Goal: Task Accomplishment & Management: Manage account settings

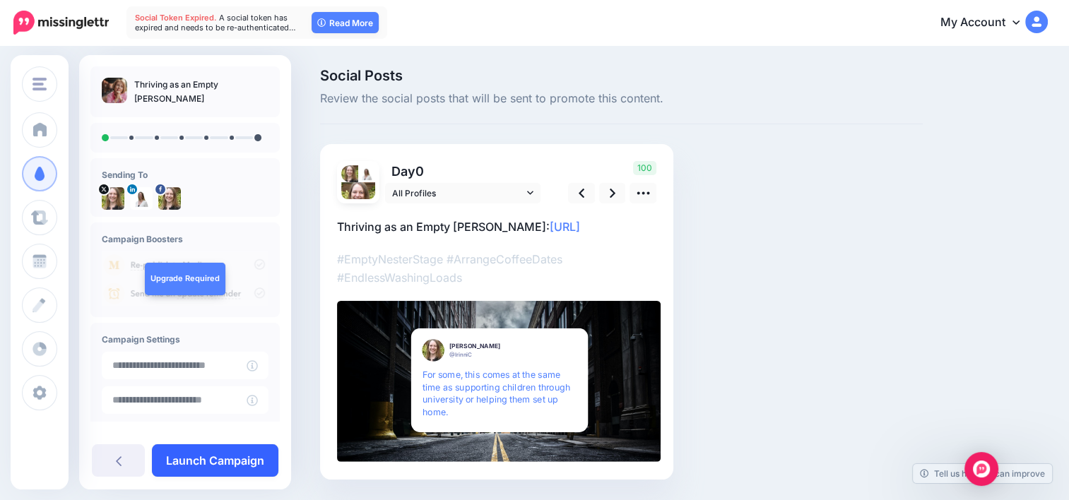
click at [229, 458] on link "Launch Campaign" at bounding box center [215, 461] width 126 height 33
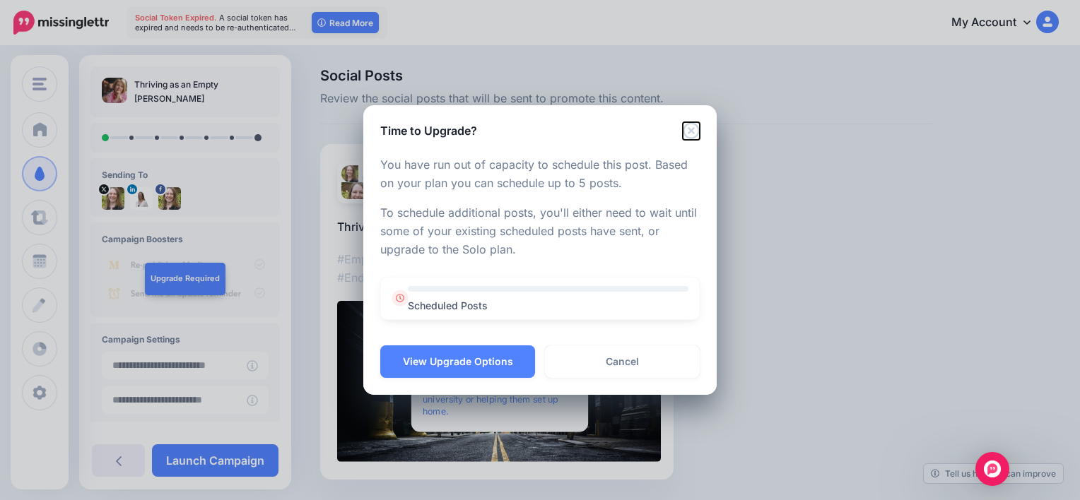
click at [691, 130] on icon "Close" at bounding box center [691, 131] width 16 height 16
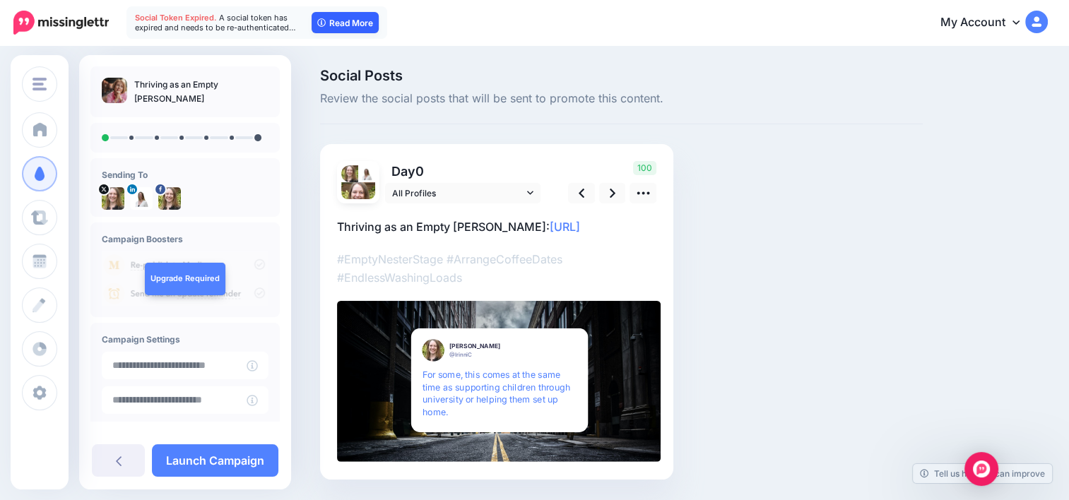
click at [336, 20] on link "Read More" at bounding box center [345, 22] width 67 height 21
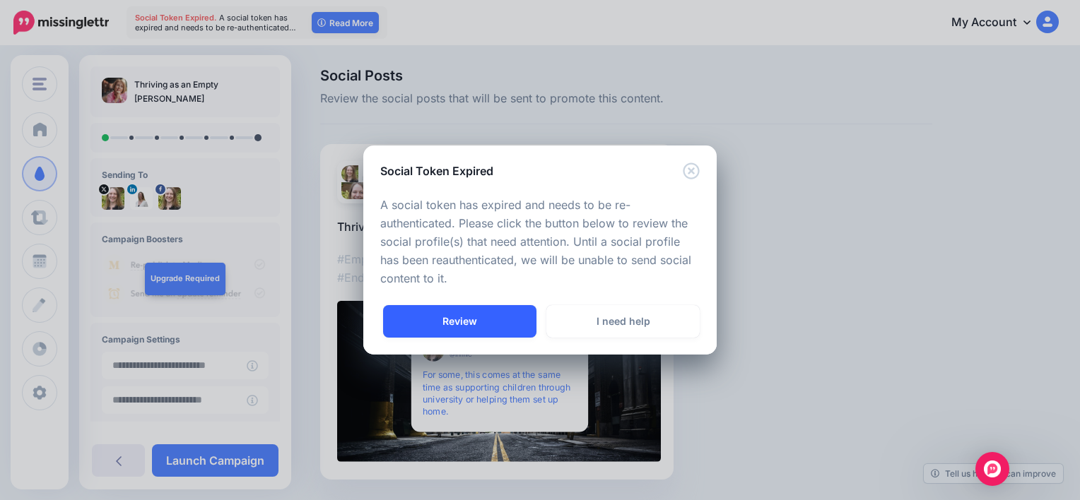
click at [482, 319] on link "Review" at bounding box center [459, 321] width 153 height 33
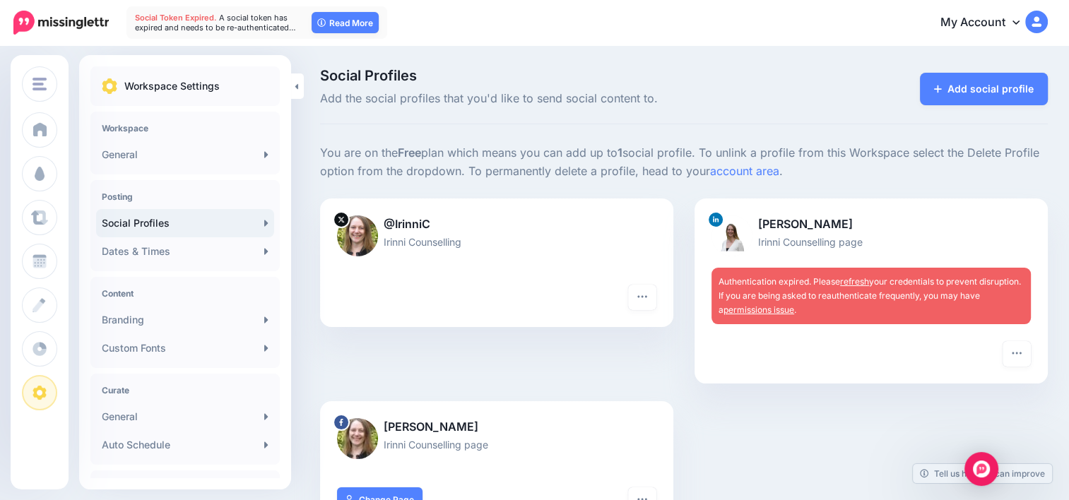
click at [858, 282] on link "refresh" at bounding box center [854, 281] width 29 height 11
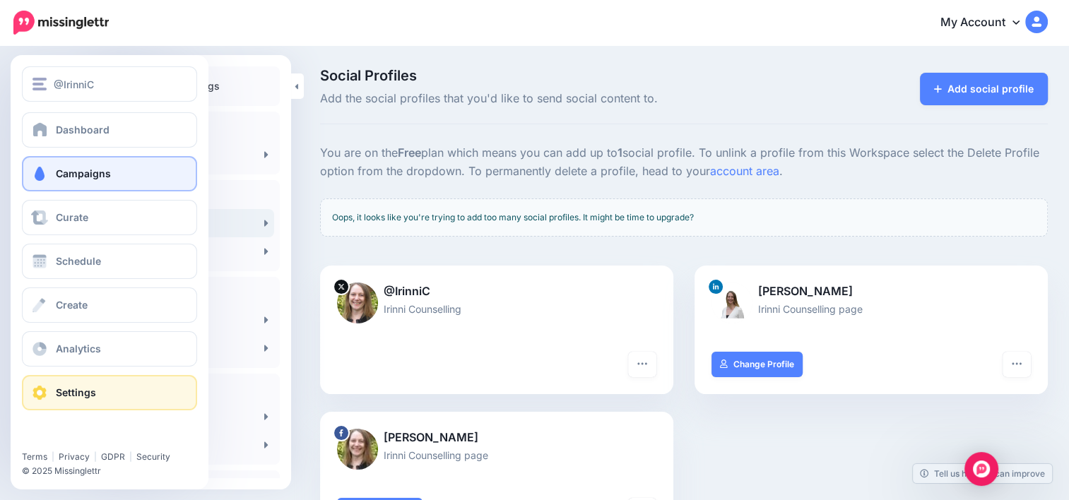
click at [98, 171] on span "Campaigns" at bounding box center [83, 173] width 55 height 12
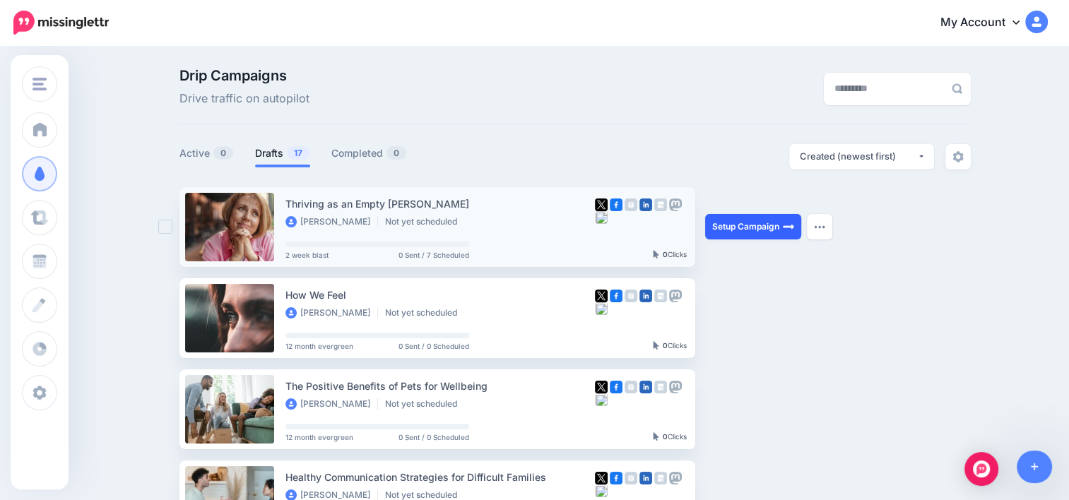
click at [744, 225] on link "Setup Campaign" at bounding box center [753, 226] width 96 height 25
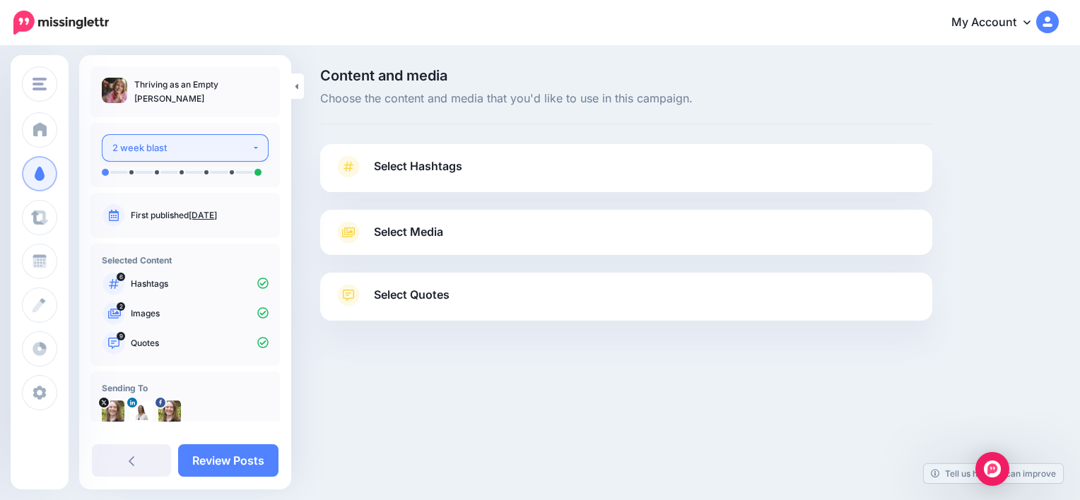
click at [199, 146] on div "2 week blast" at bounding box center [181, 148] width 139 height 16
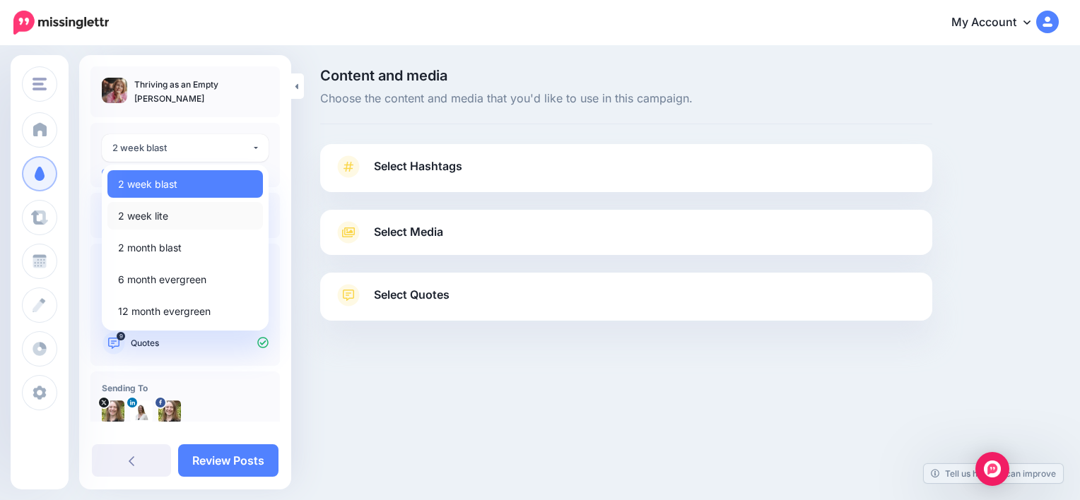
click at [172, 214] on link "2 week lite" at bounding box center [184, 216] width 155 height 28
select select "******"
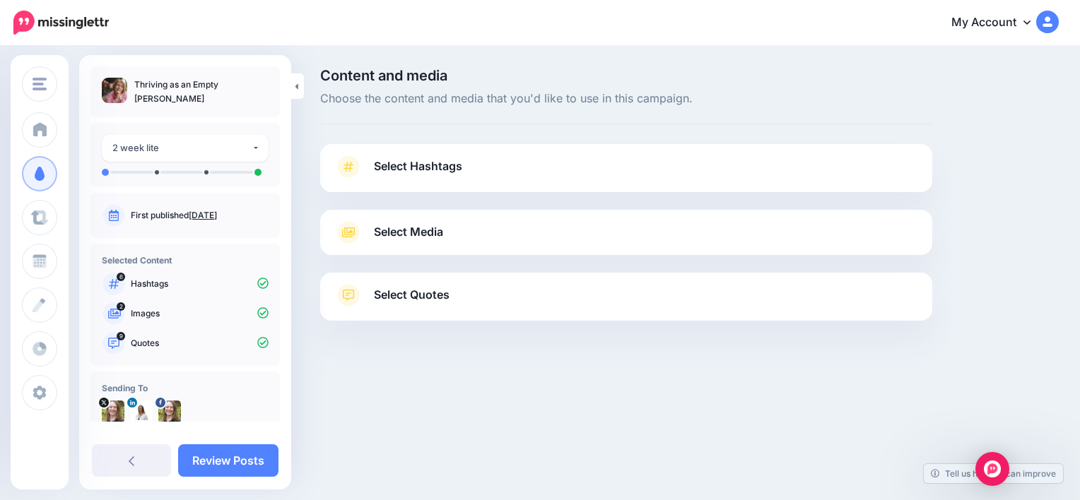
click at [392, 170] on span "Select Hashtags" at bounding box center [418, 166] width 88 height 19
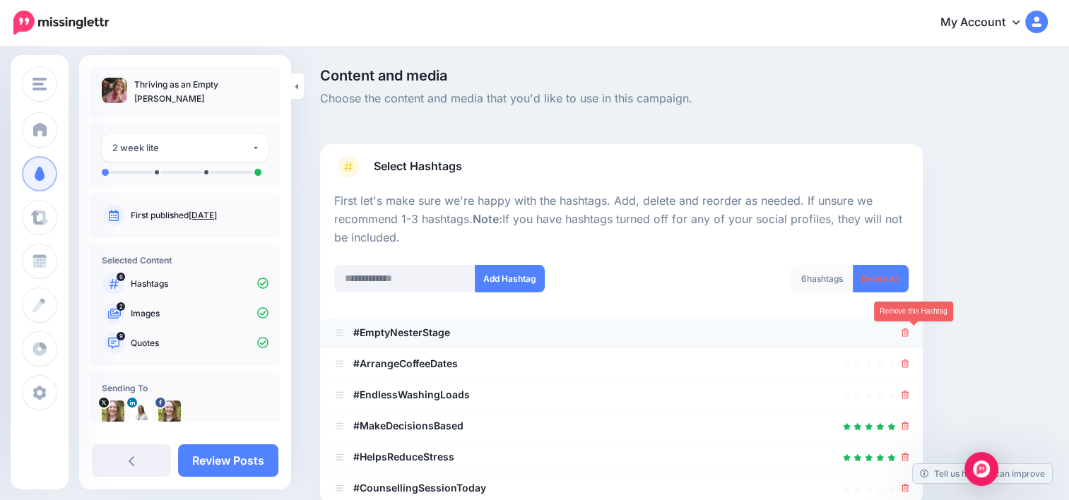
click at [910, 329] on icon at bounding box center [906, 333] width 8 height 8
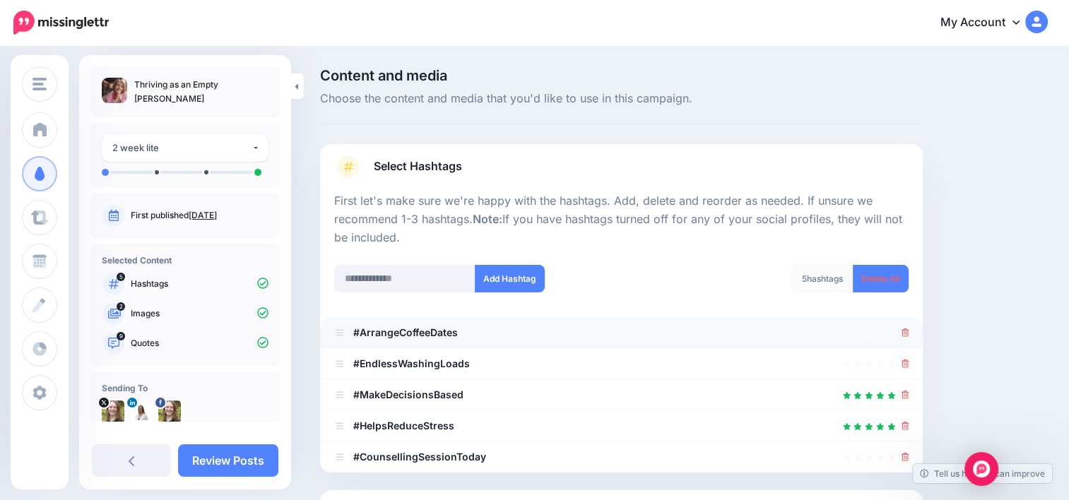
click at [910, 339] on div at bounding box center [906, 332] width 8 height 17
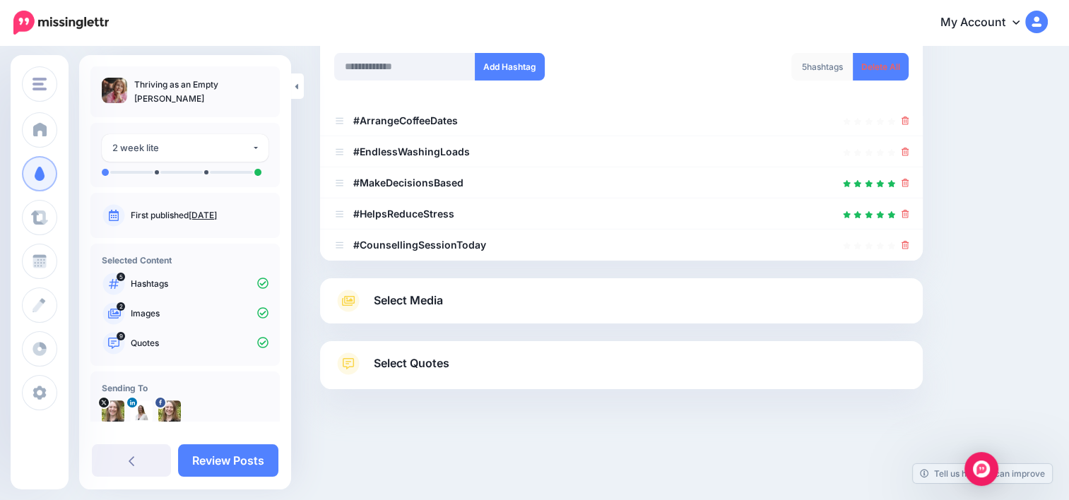
click at [519, 302] on link "Select Media" at bounding box center [621, 301] width 575 height 23
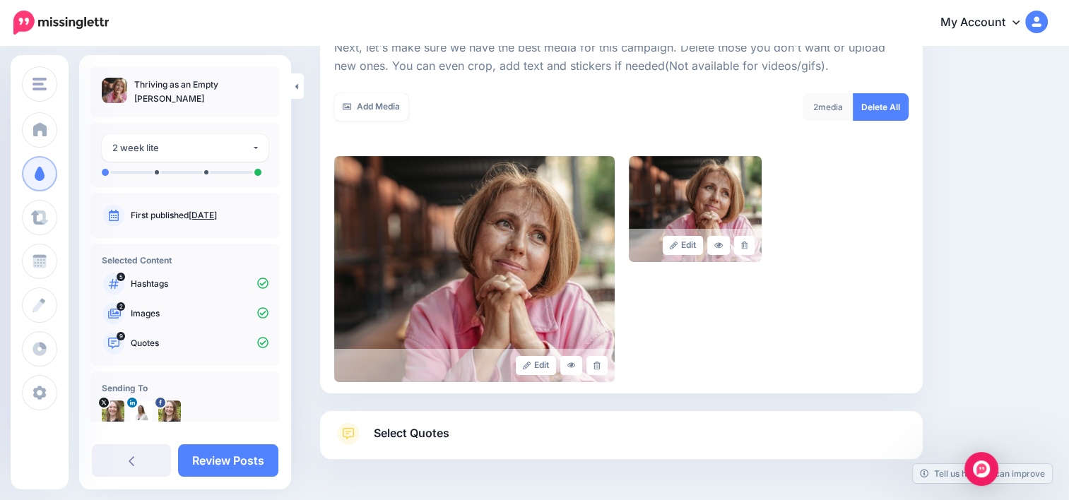
click at [503, 438] on link "Select Quotes" at bounding box center [621, 441] width 575 height 37
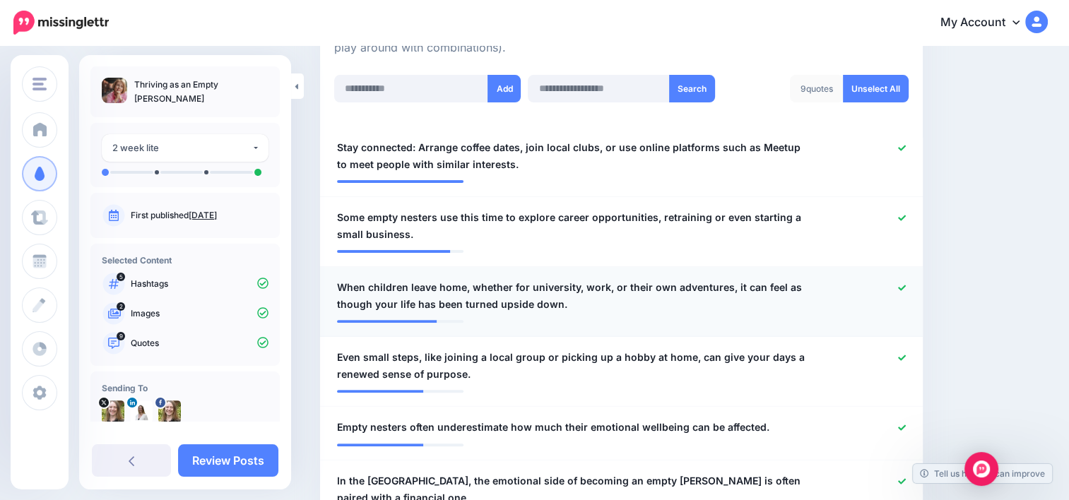
scroll to position [424, 0]
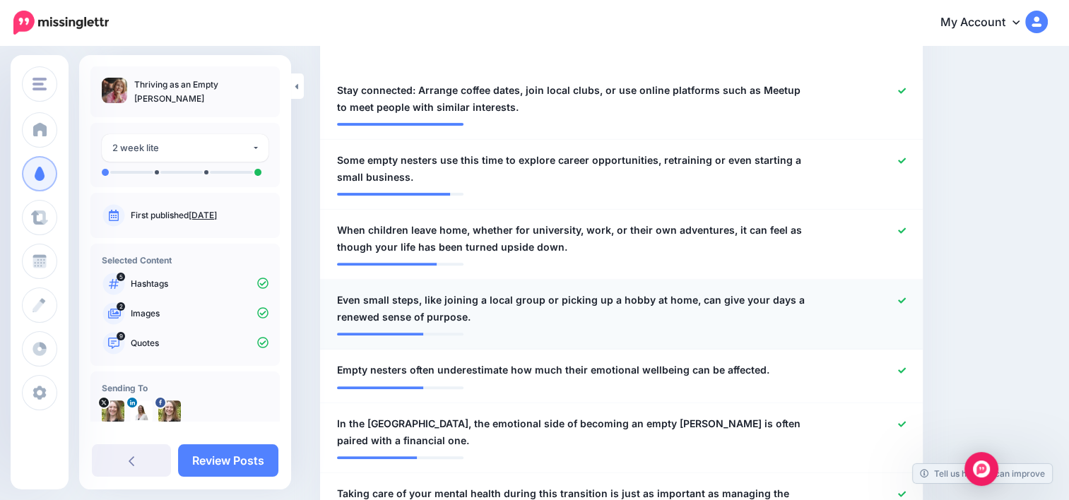
click at [906, 301] on icon at bounding box center [902, 301] width 8 height 8
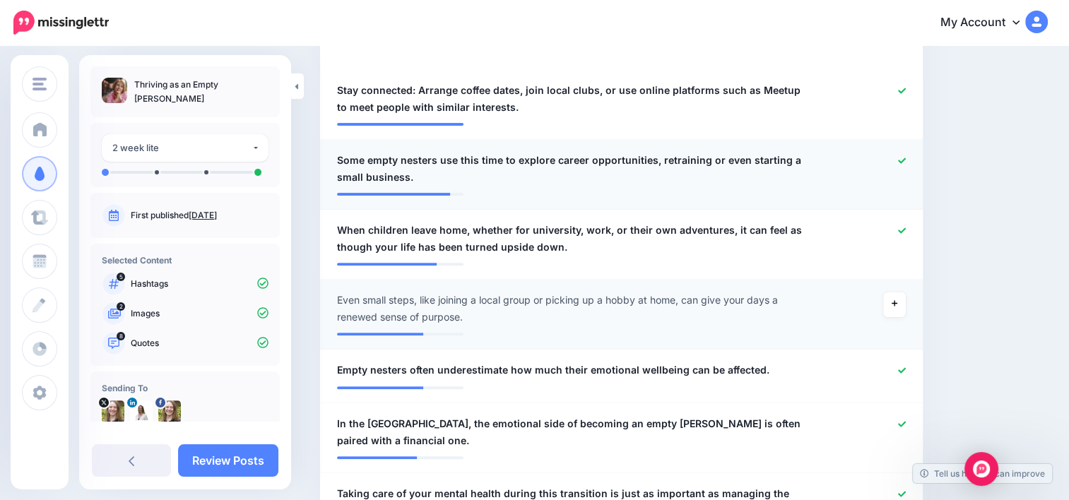
click at [906, 158] on icon at bounding box center [902, 161] width 8 height 6
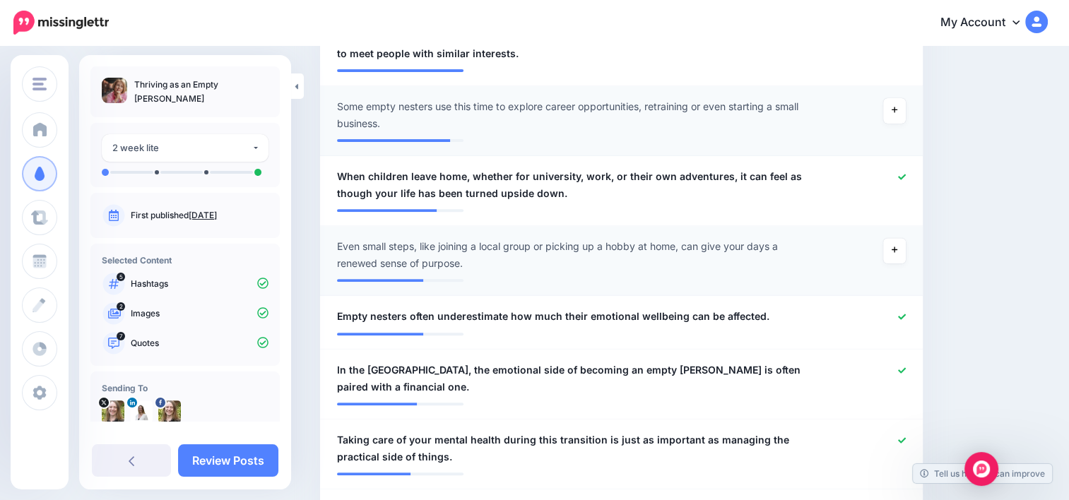
scroll to position [565, 0]
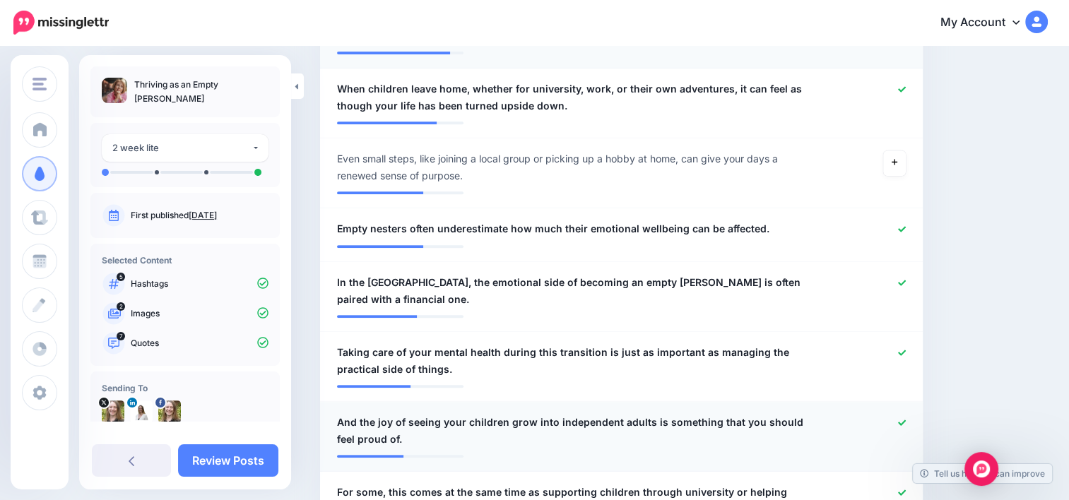
click at [915, 414] on div at bounding box center [867, 431] width 98 height 34
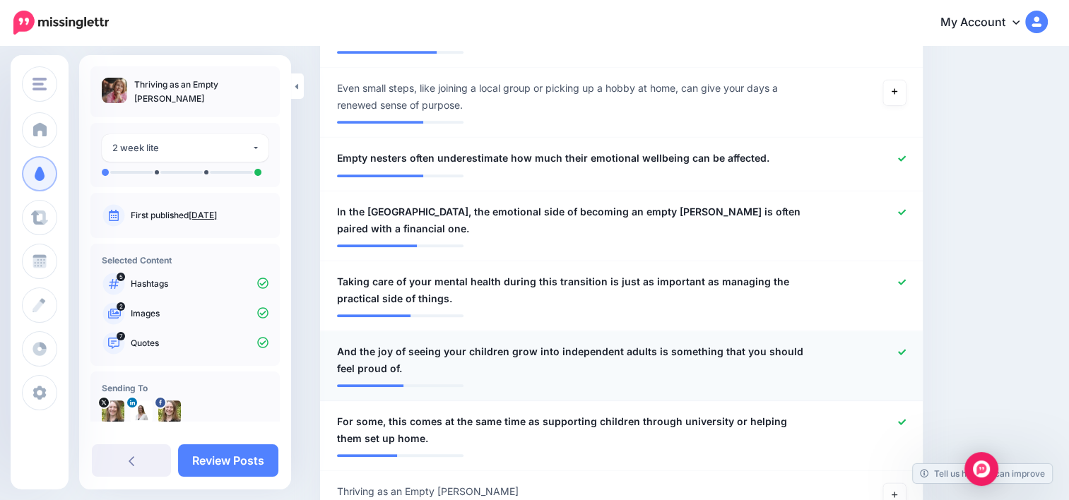
scroll to position [707, 0]
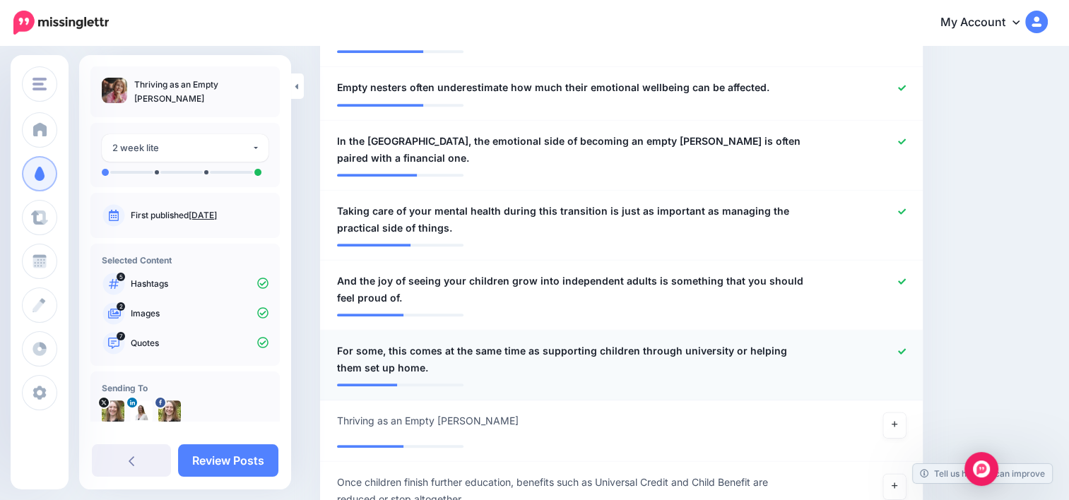
click at [906, 348] on icon at bounding box center [902, 352] width 8 height 8
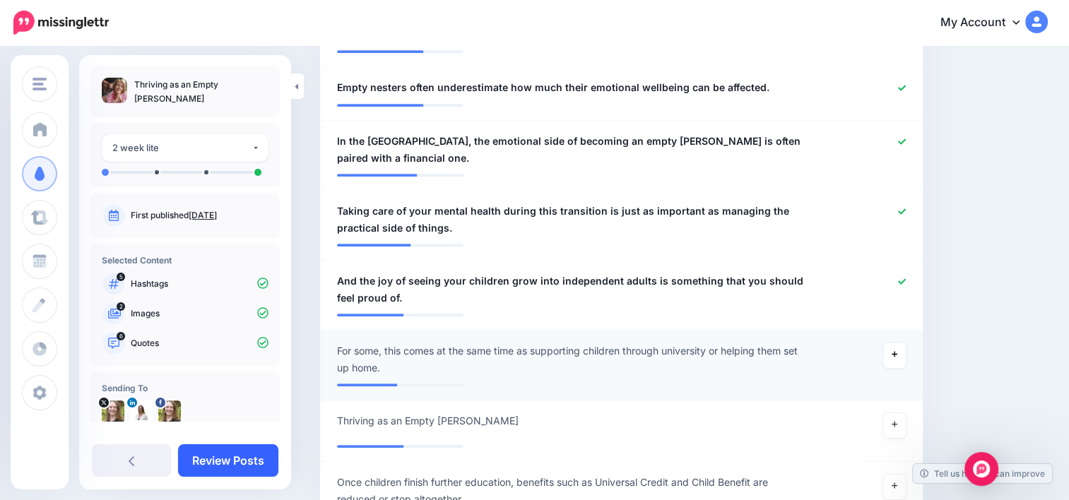
click at [246, 459] on link "Review Posts" at bounding box center [228, 461] width 100 height 33
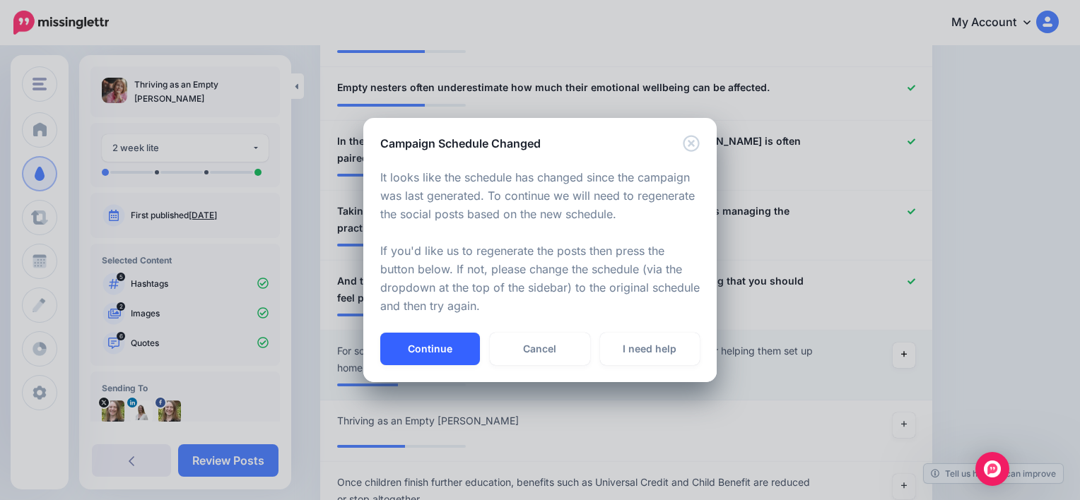
click at [447, 352] on button "Continue" at bounding box center [430, 349] width 100 height 33
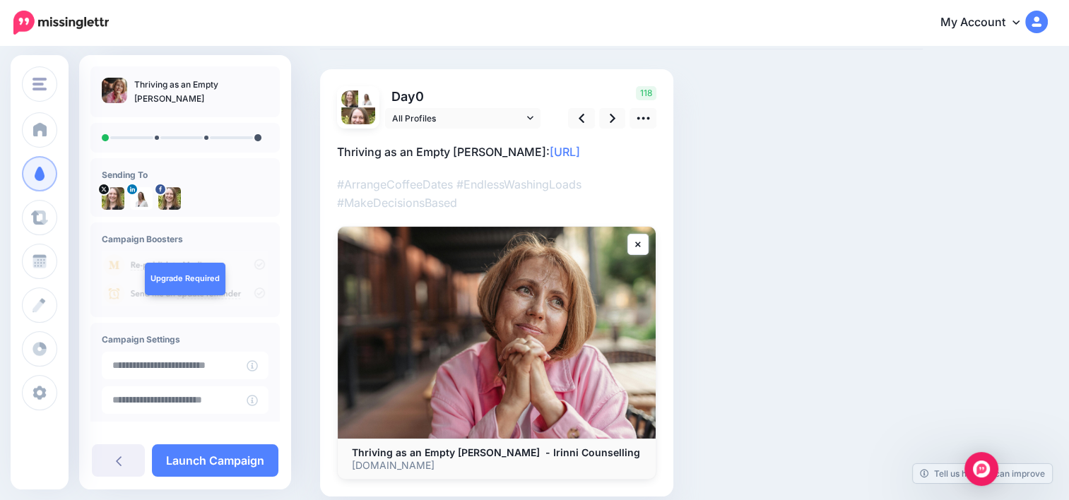
scroll to position [134, 0]
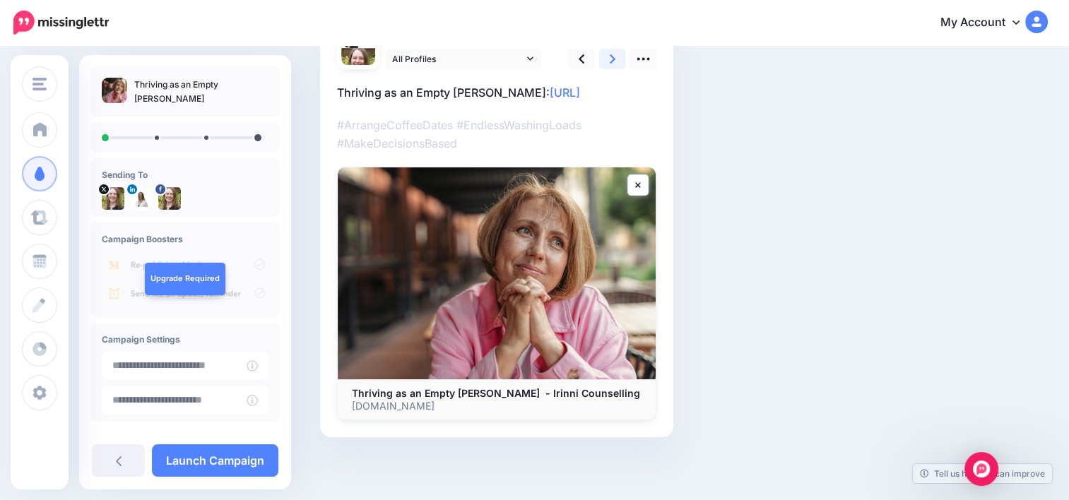
click at [611, 59] on icon at bounding box center [613, 59] width 6 height 15
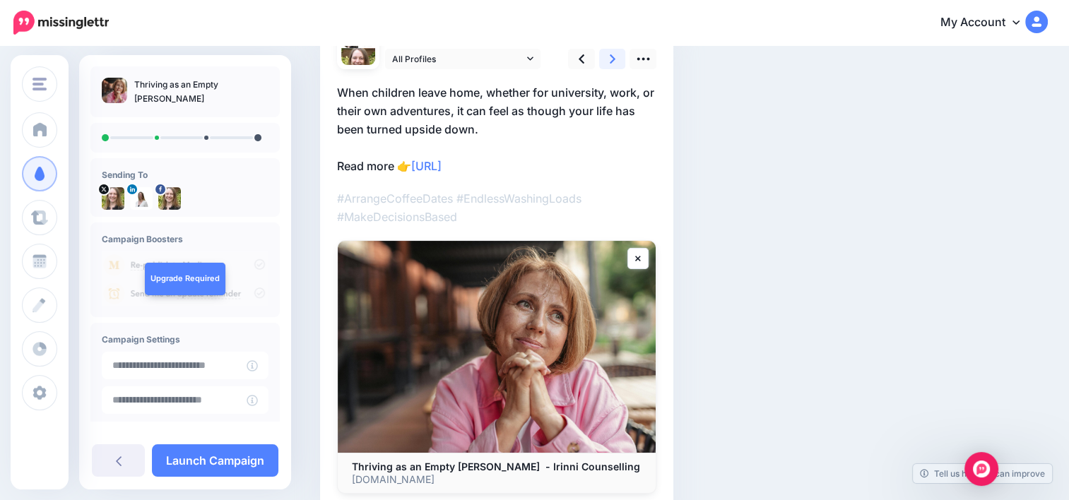
click at [611, 59] on icon at bounding box center [613, 59] width 6 height 15
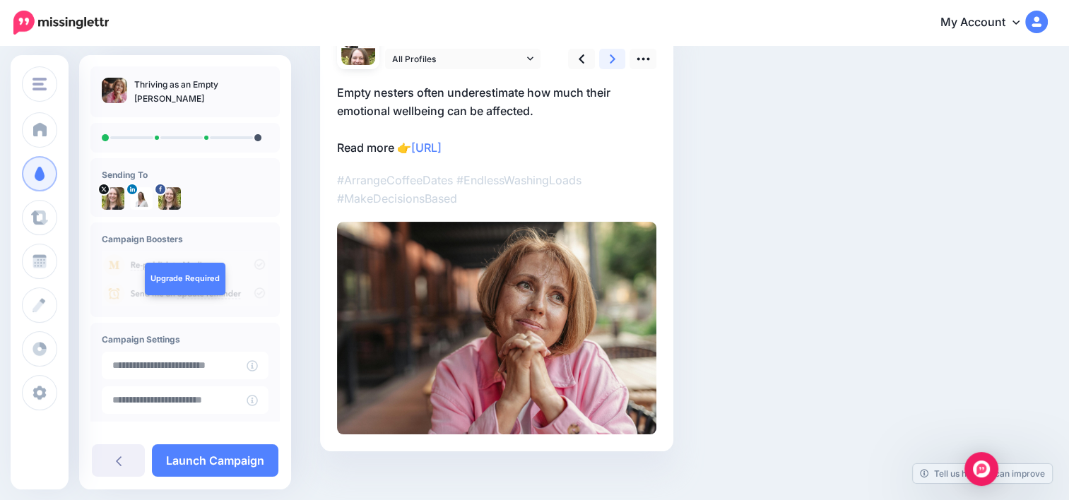
scroll to position [0, 0]
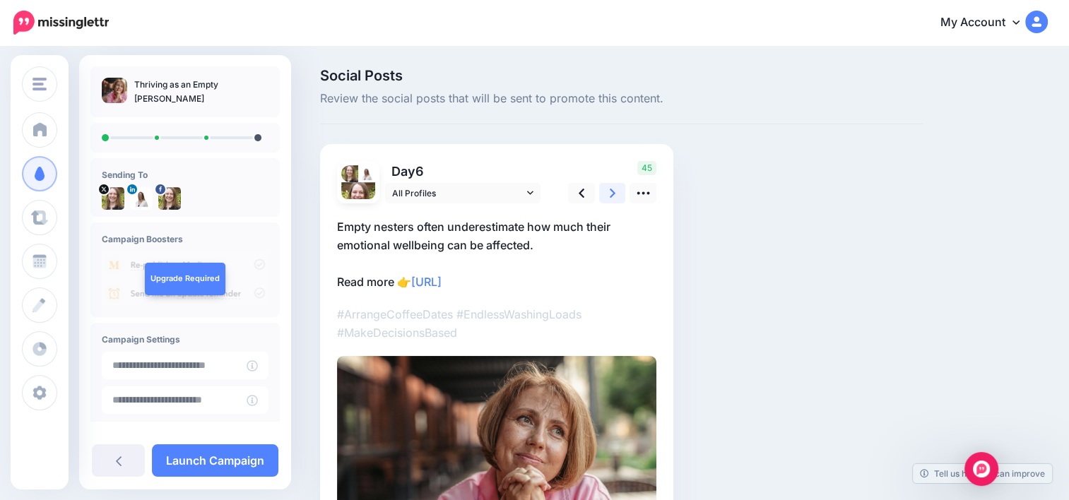
click at [608, 192] on link at bounding box center [612, 193] width 27 height 20
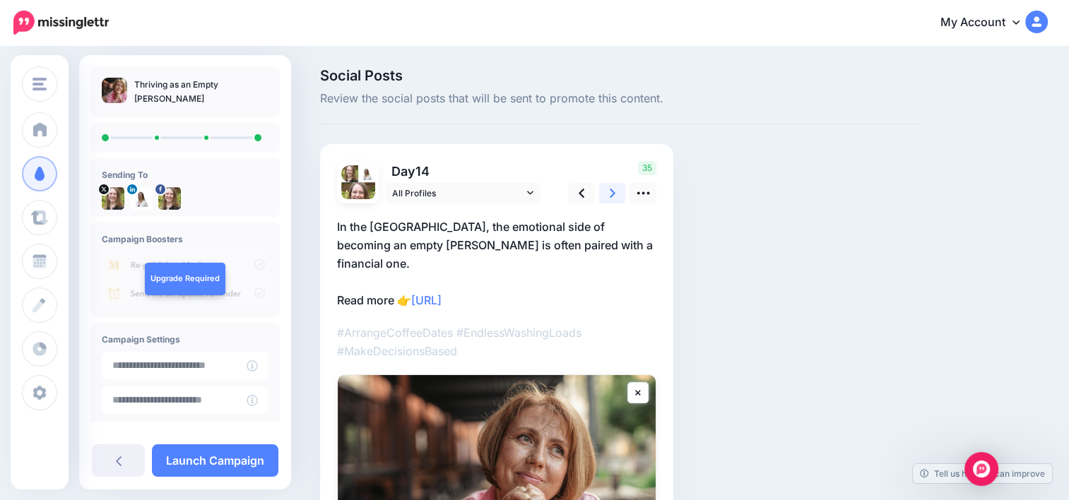
click at [608, 189] on link at bounding box center [612, 193] width 27 height 20
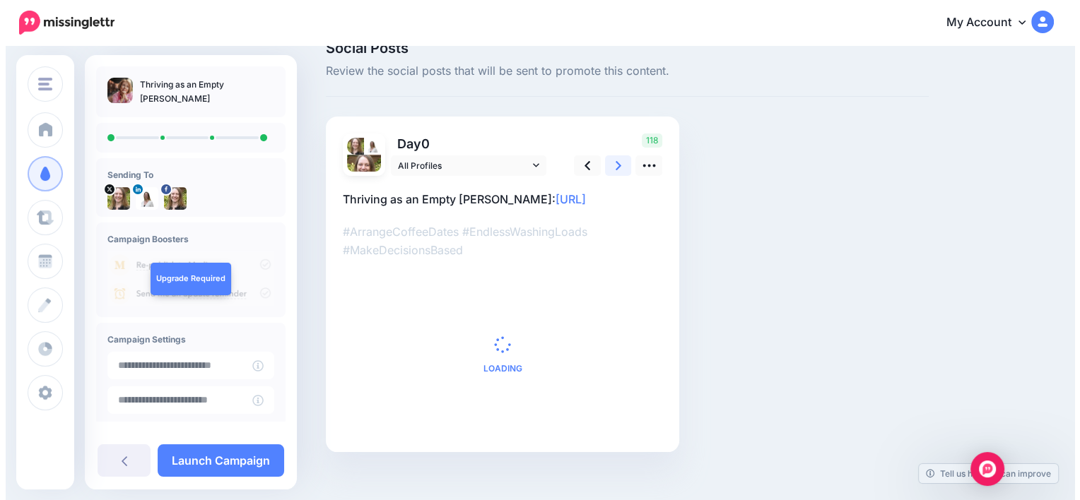
scroll to position [42, 0]
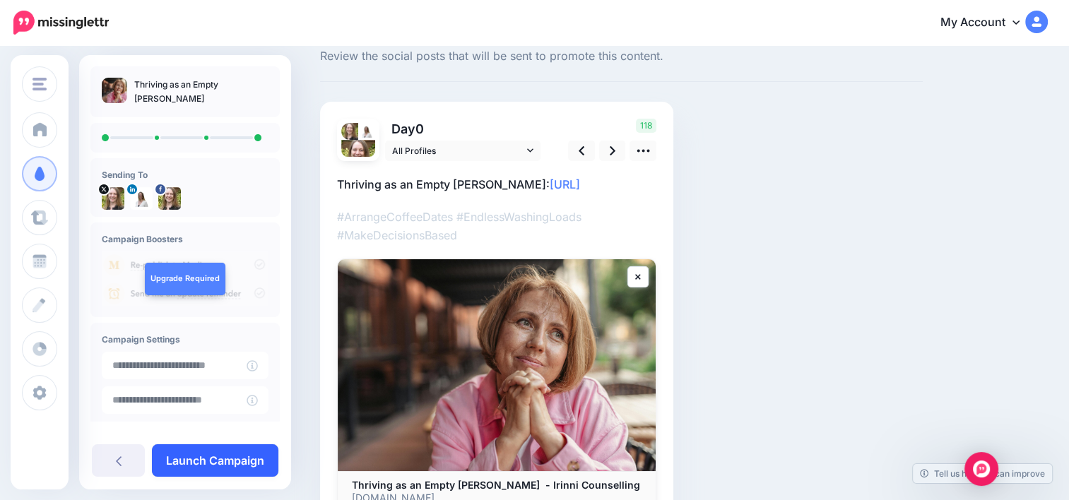
click at [245, 461] on link "Launch Campaign" at bounding box center [215, 461] width 126 height 33
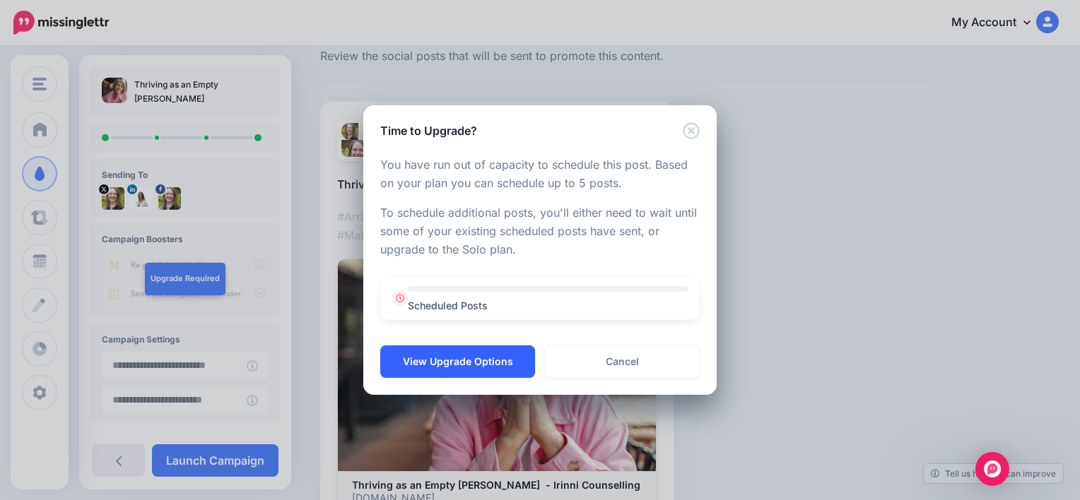
click at [461, 358] on button "View Upgrade Options" at bounding box center [457, 362] width 155 height 33
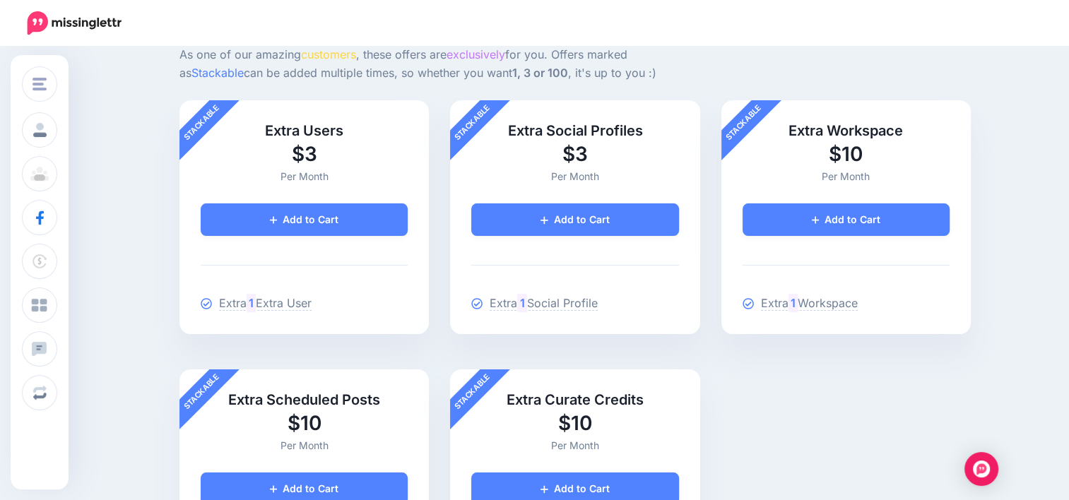
scroll to position [113, 0]
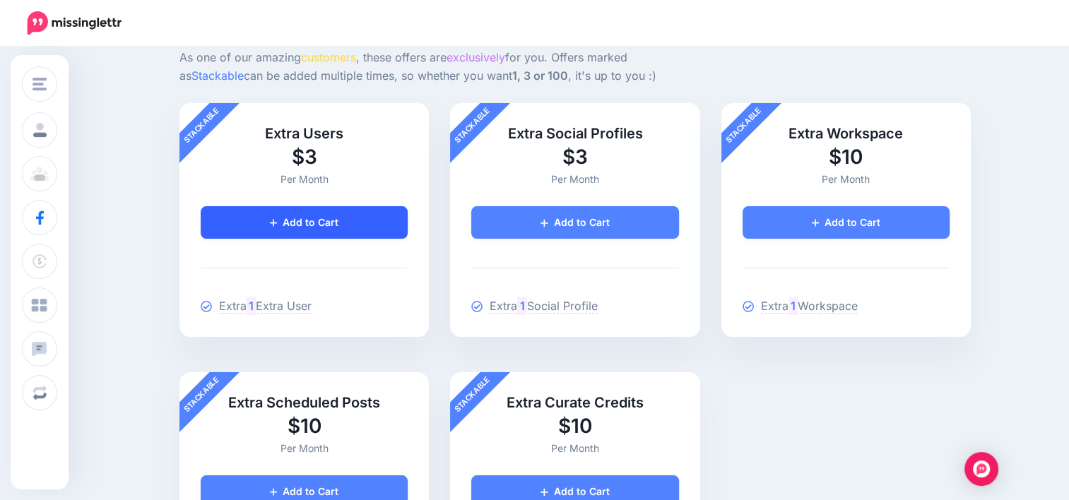
click at [310, 215] on link "Add to Cart" at bounding box center [304, 222] width 207 height 33
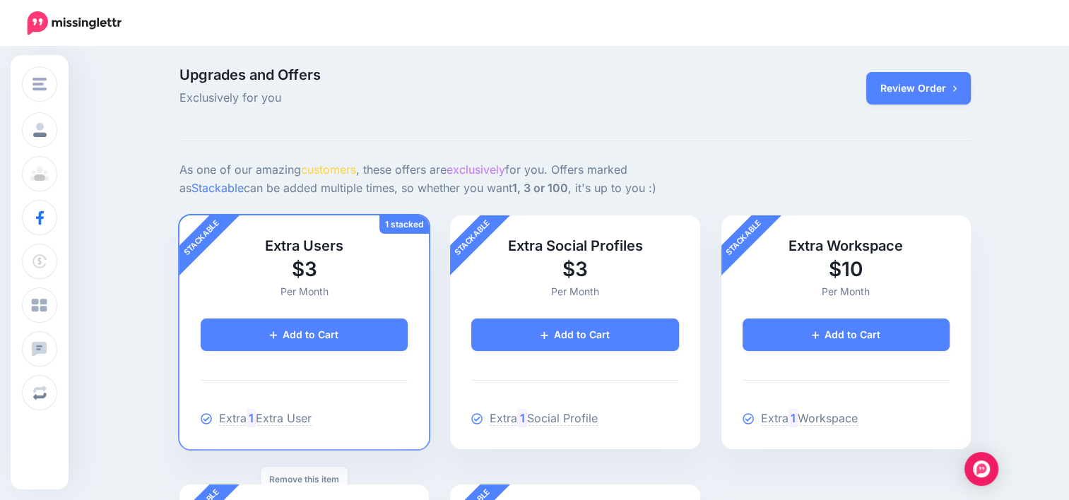
scroll to position [0, 0]
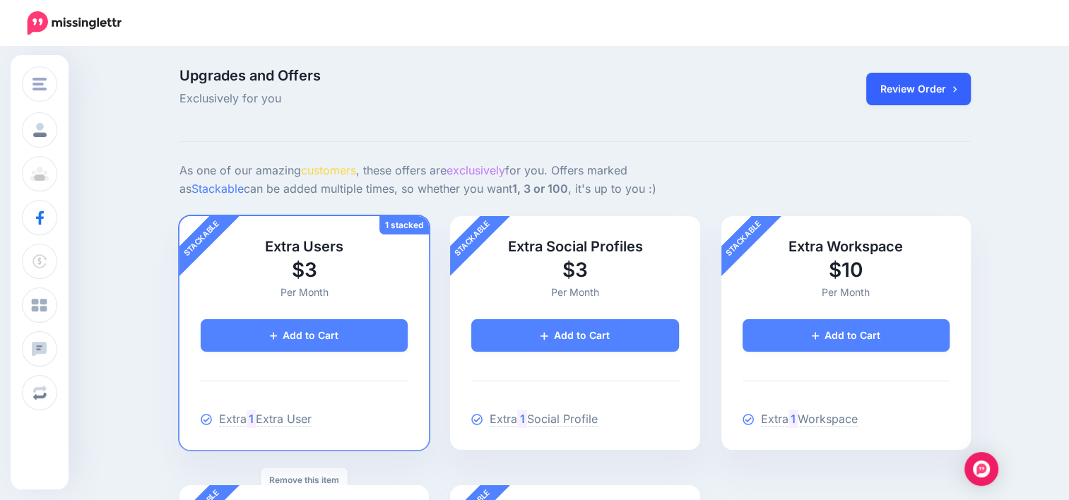
click at [951, 83] on link "Review Order" at bounding box center [918, 89] width 105 height 33
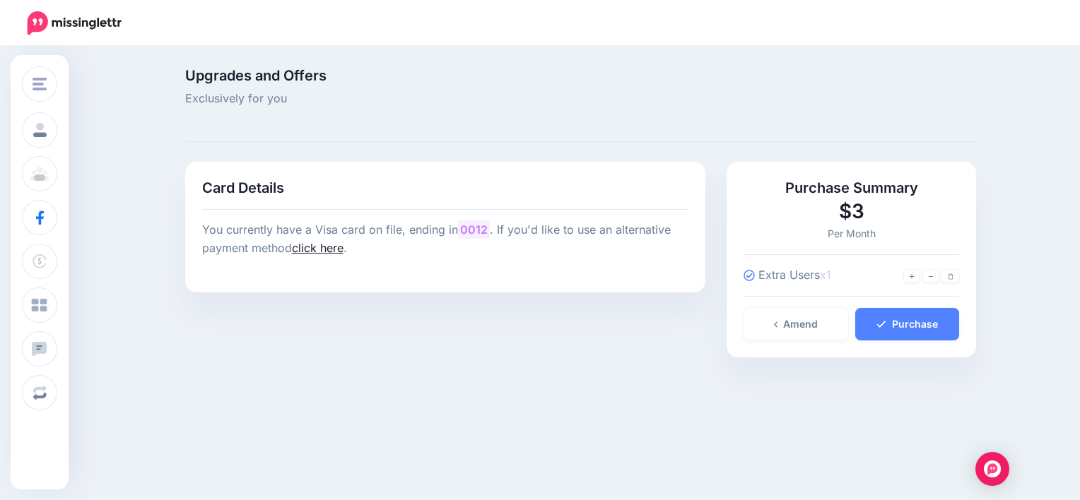
click at [307, 251] on link "click here" at bounding box center [318, 248] width 52 height 14
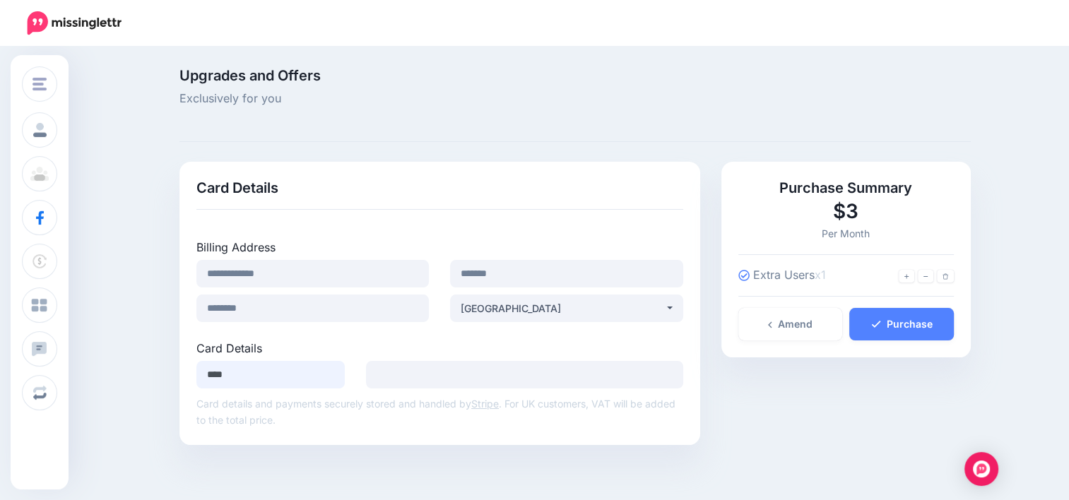
click at [243, 379] on input "***" at bounding box center [270, 375] width 148 height 28
type input "*"
type input "*********"
click at [854, 406] on div "Purchase Summary $3 Per Month Extra Users x1" at bounding box center [846, 303] width 271 height 283
click at [899, 322] on link "Purchase" at bounding box center [901, 324] width 105 height 33
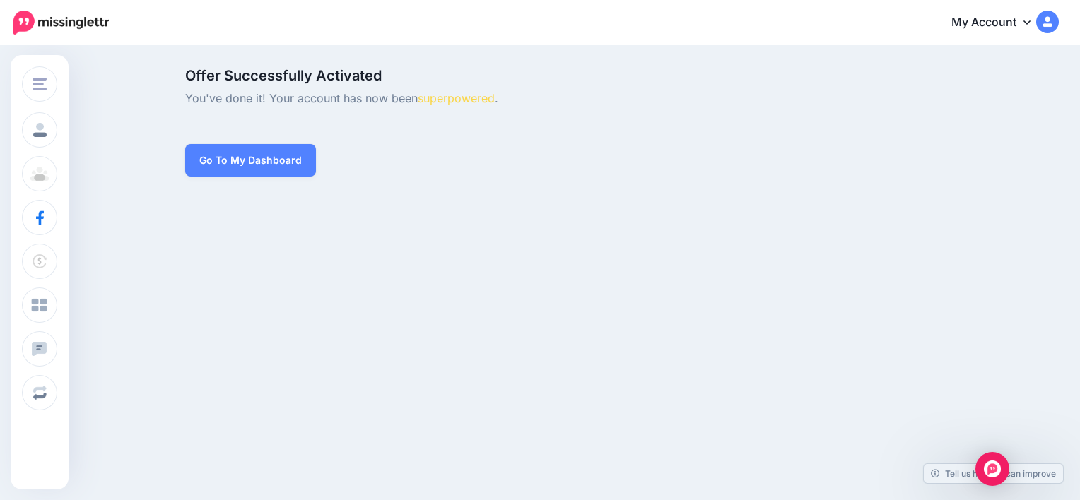
drag, startPoint x: 260, startPoint y: 152, endPoint x: 260, endPoint y: 138, distance: 14.1
click at [259, 152] on link "Go To My Dashboard" at bounding box center [250, 160] width 131 height 33
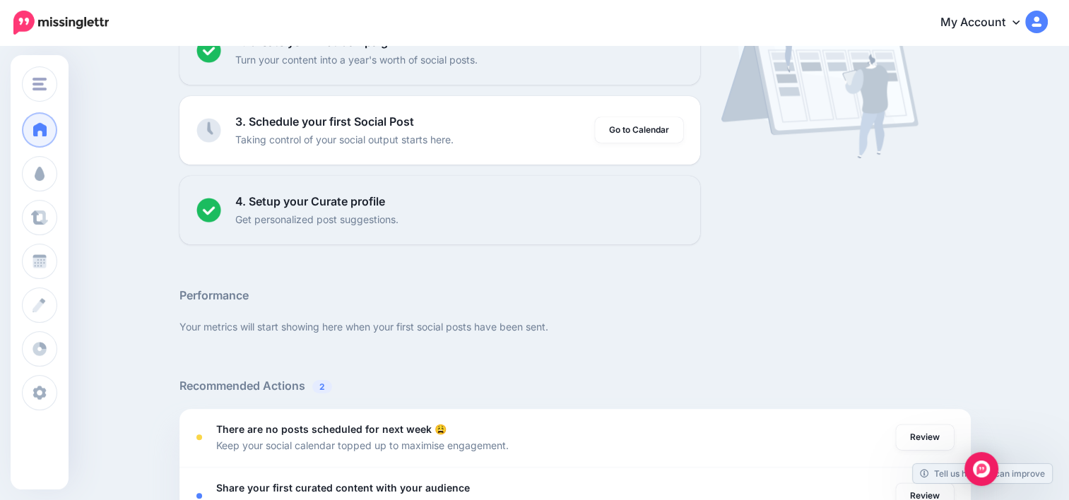
scroll to position [424, 0]
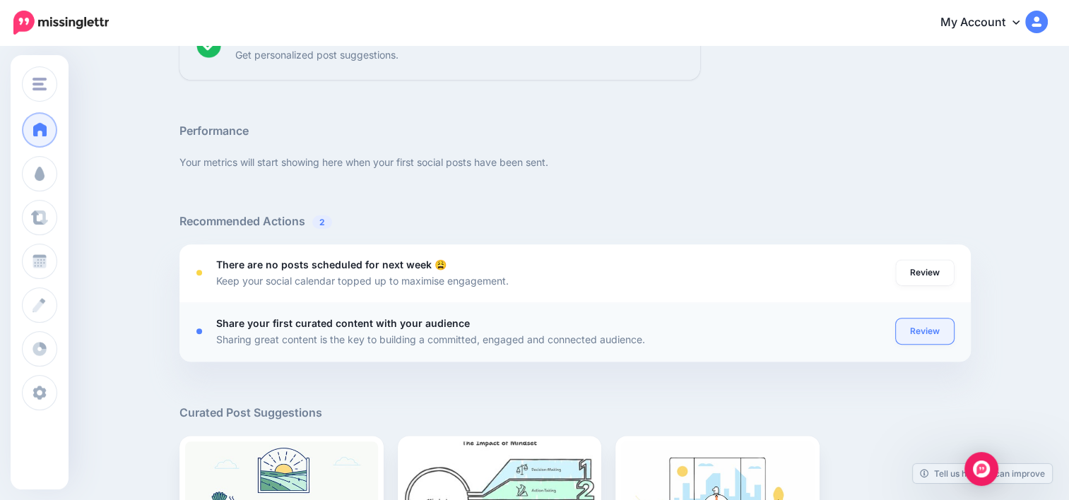
click at [921, 336] on link "Review" at bounding box center [925, 331] width 58 height 25
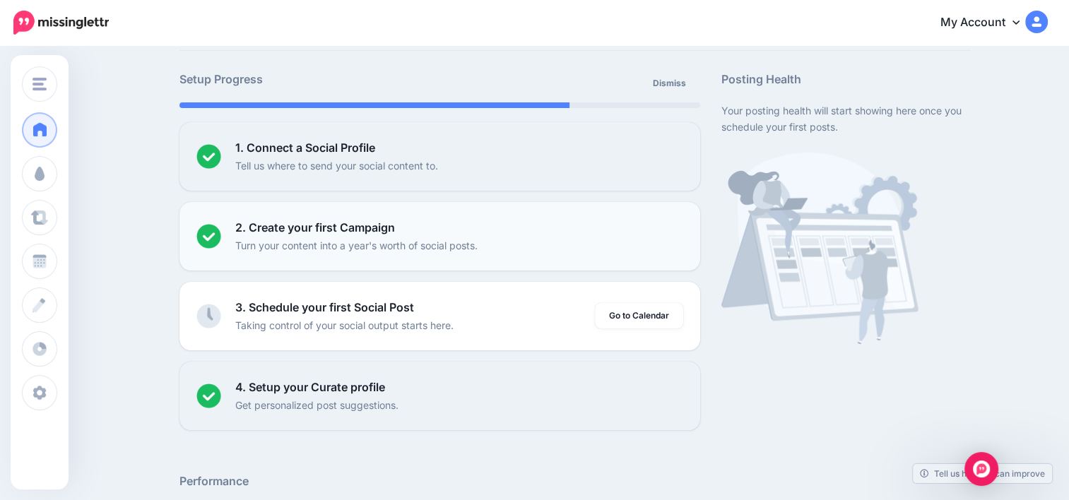
scroll to position [141, 0]
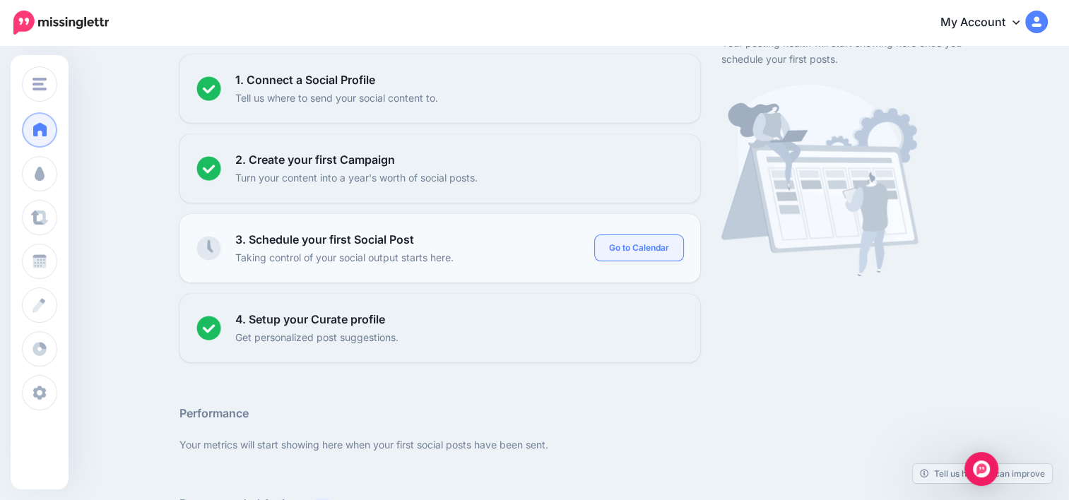
click at [617, 247] on link "Go to Calendar" at bounding box center [639, 247] width 88 height 25
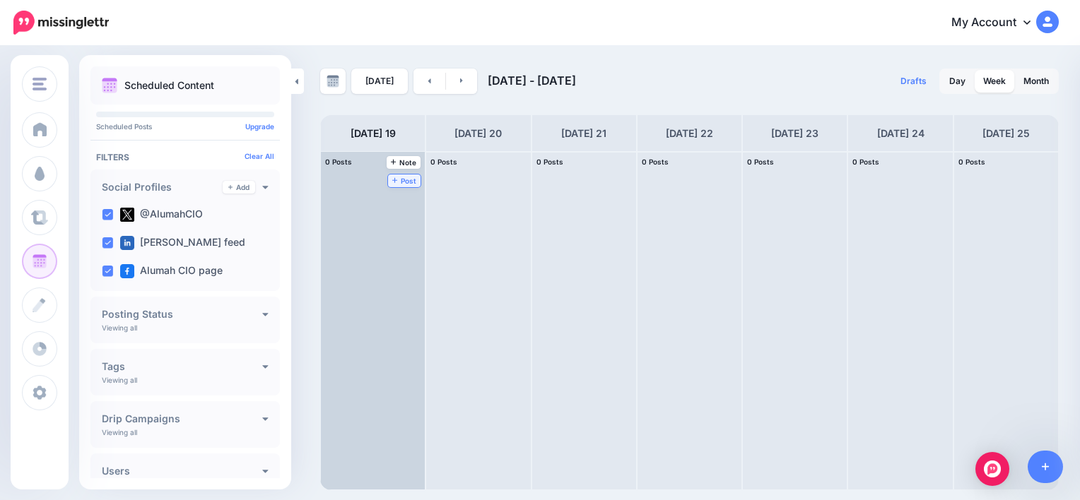
click at [392, 178] on icon at bounding box center [395, 181] width 6 height 6
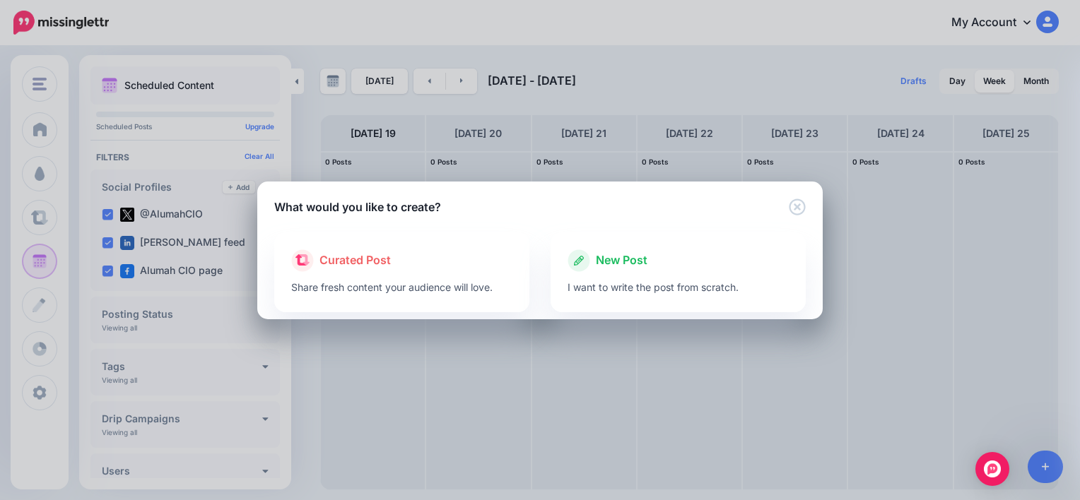
click at [50, 189] on div "What would you like to create? Loading Loading Curated Post Share fresh content…" at bounding box center [540, 250] width 1080 height 500
click at [45, 131] on div "What would you like to create? Loading Loading Curated Post Share fresh content…" at bounding box center [540, 250] width 1080 height 500
click at [796, 206] on icon "Close" at bounding box center [797, 207] width 16 height 16
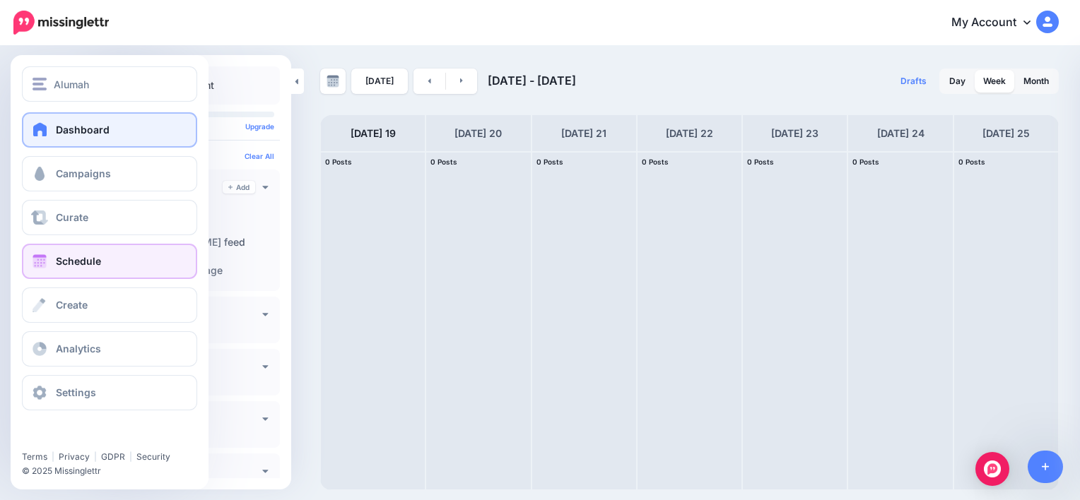
click at [57, 127] on span "Dashboard" at bounding box center [83, 130] width 54 height 12
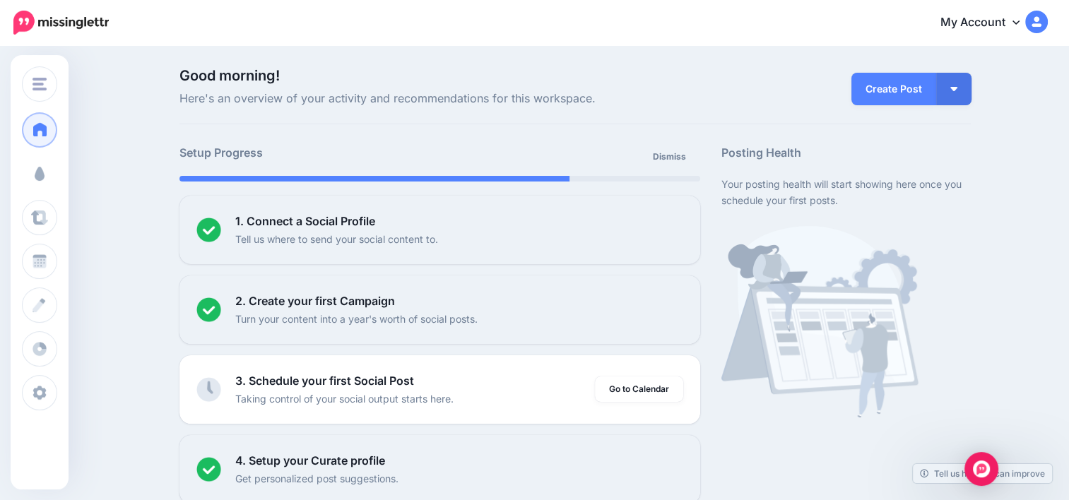
click at [64, 171] on span "Campaigns" at bounding box center [83, 173] width 55 height 12
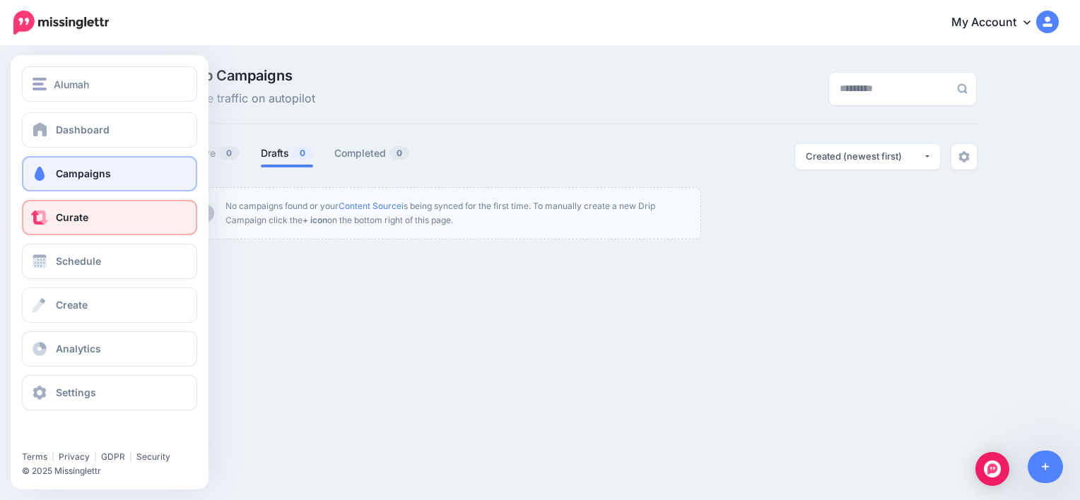
click at [36, 209] on link "Curate" at bounding box center [109, 217] width 175 height 35
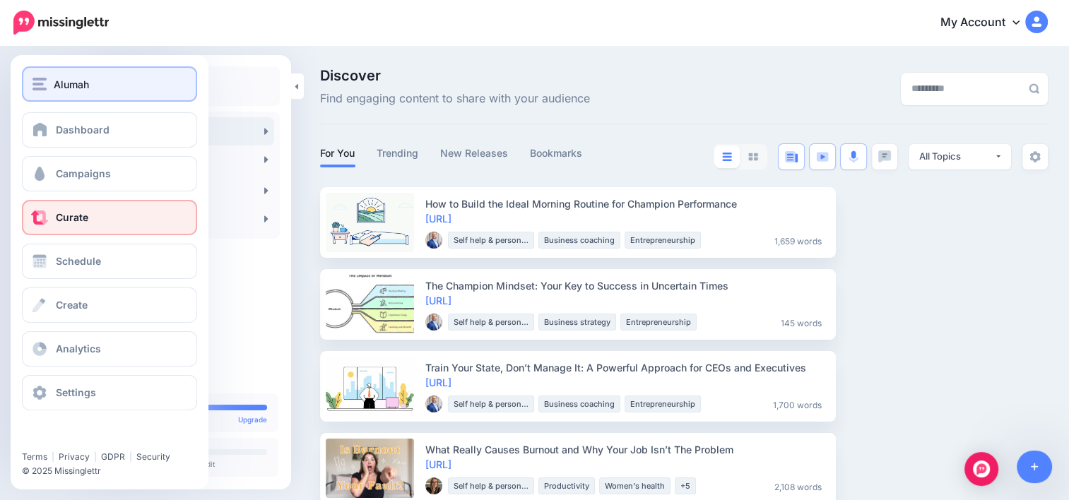
click at [53, 90] on div "Alumah" at bounding box center [110, 84] width 154 height 16
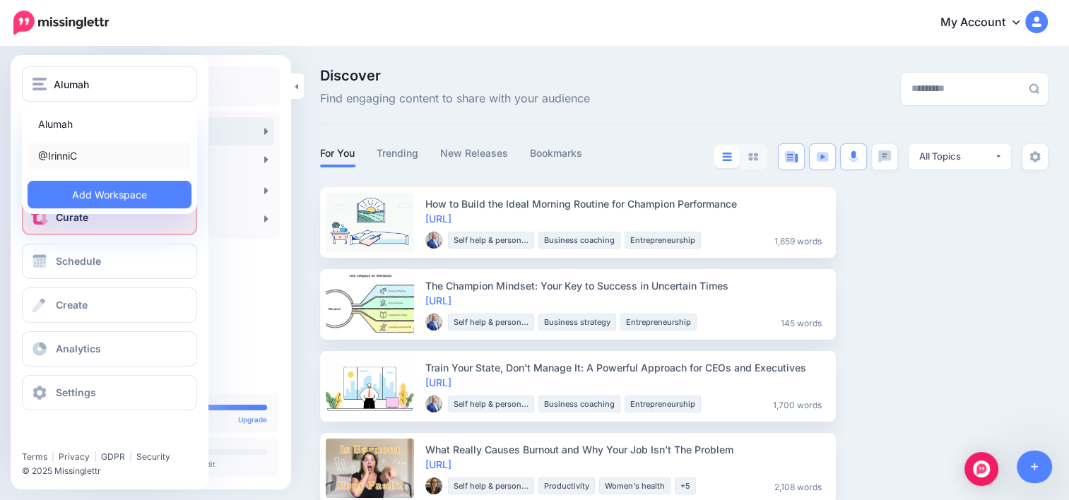
click at [73, 148] on link "@IrinniC" at bounding box center [110, 156] width 164 height 28
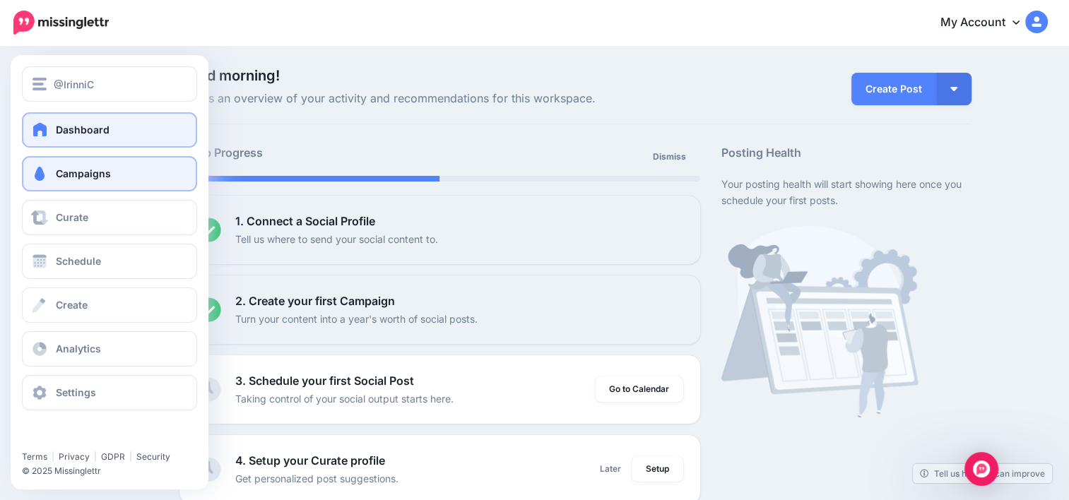
click at [67, 178] on span "Campaigns" at bounding box center [83, 173] width 55 height 12
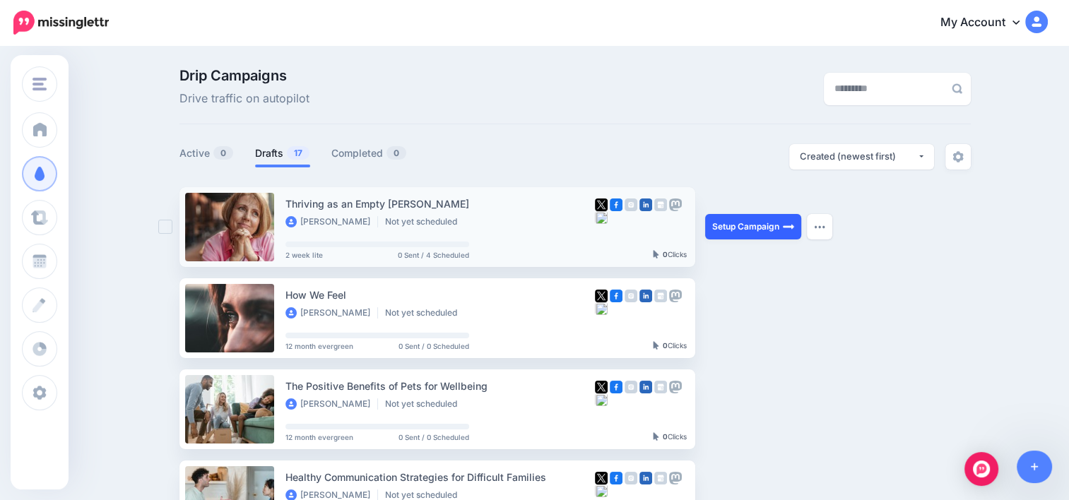
click at [756, 232] on link "Setup Campaign" at bounding box center [753, 226] width 96 height 25
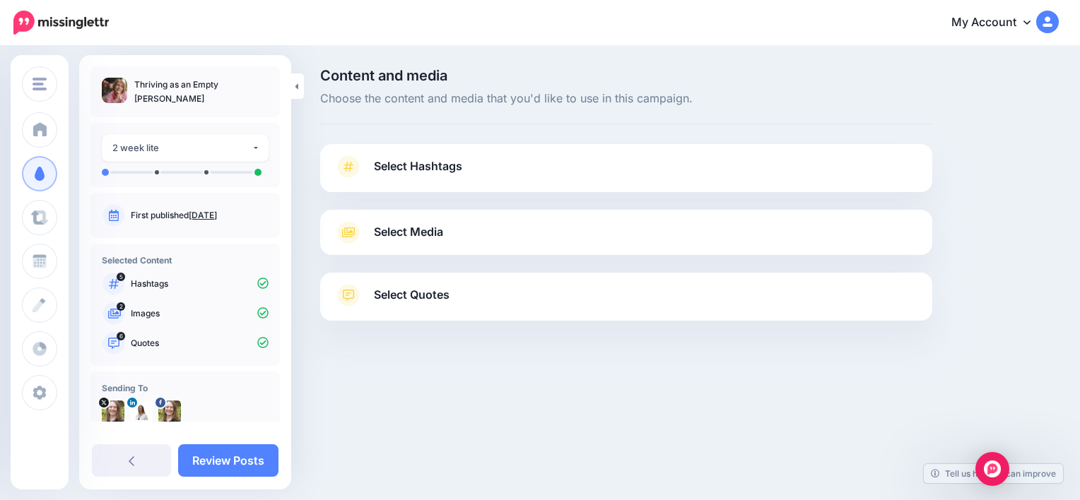
click at [476, 163] on link "Select Hashtags" at bounding box center [626, 173] width 584 height 37
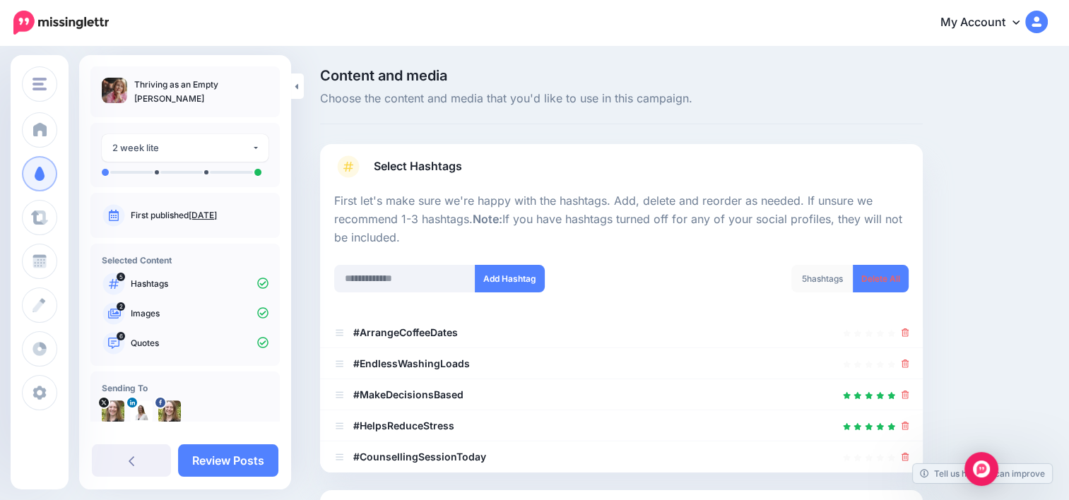
scroll to position [192, 0]
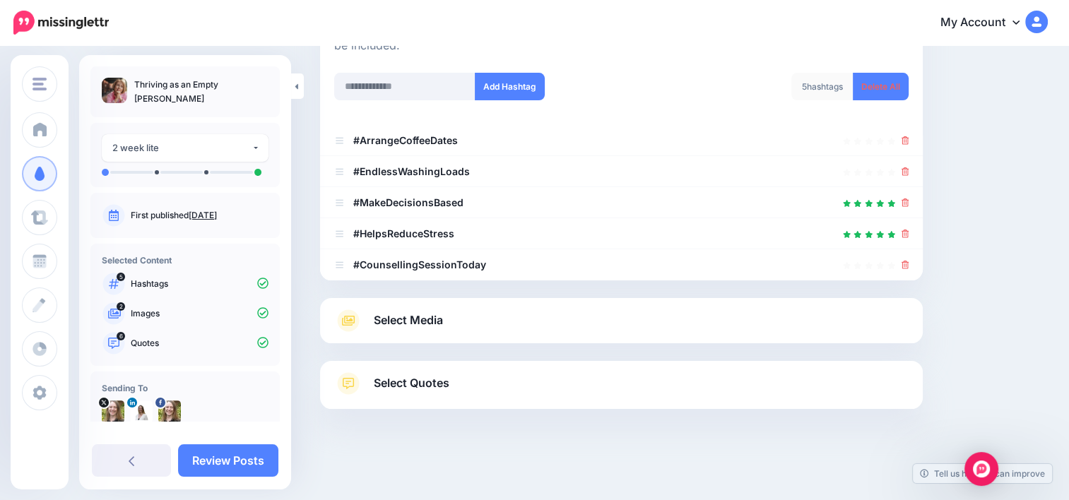
click at [565, 318] on link "Select Media" at bounding box center [621, 321] width 575 height 23
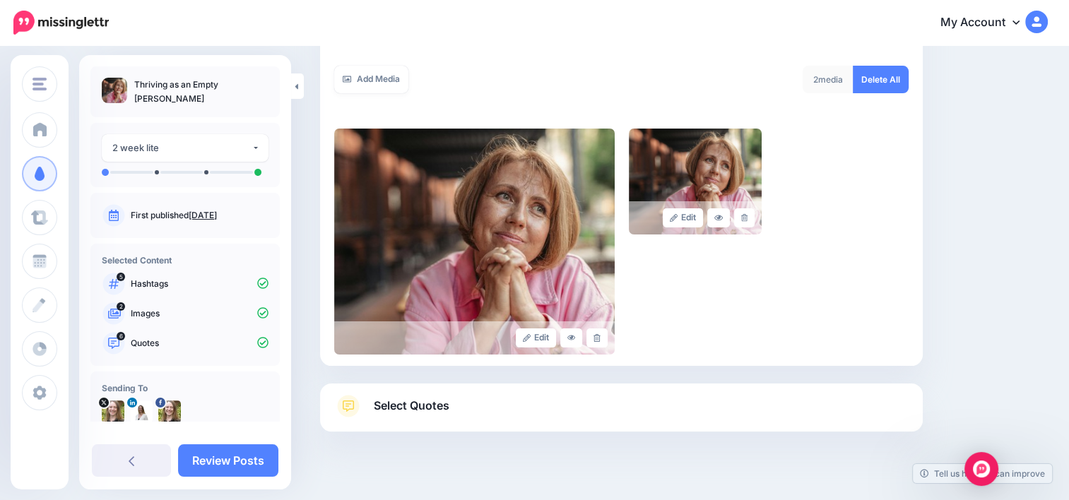
scroll to position [262, 0]
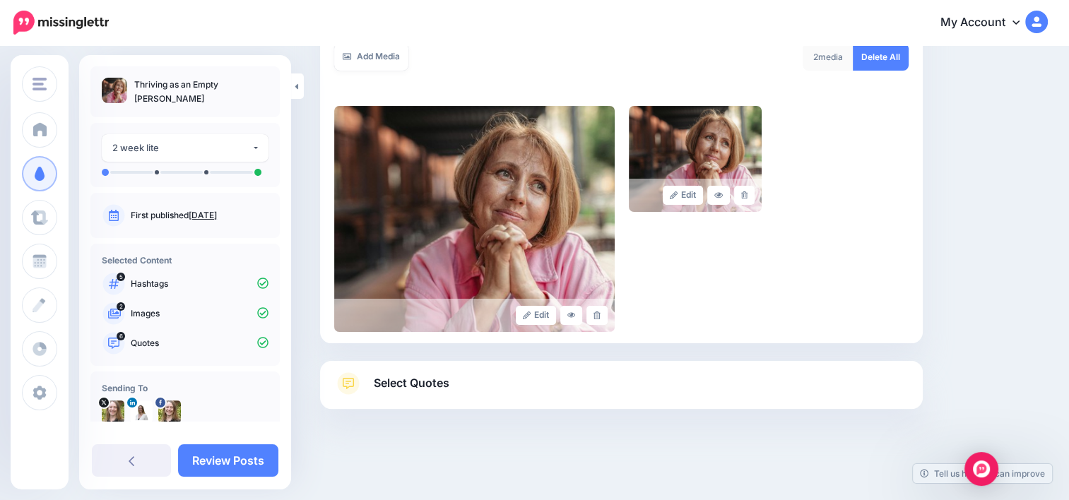
click at [572, 387] on link "Select Quotes" at bounding box center [621, 390] width 575 height 37
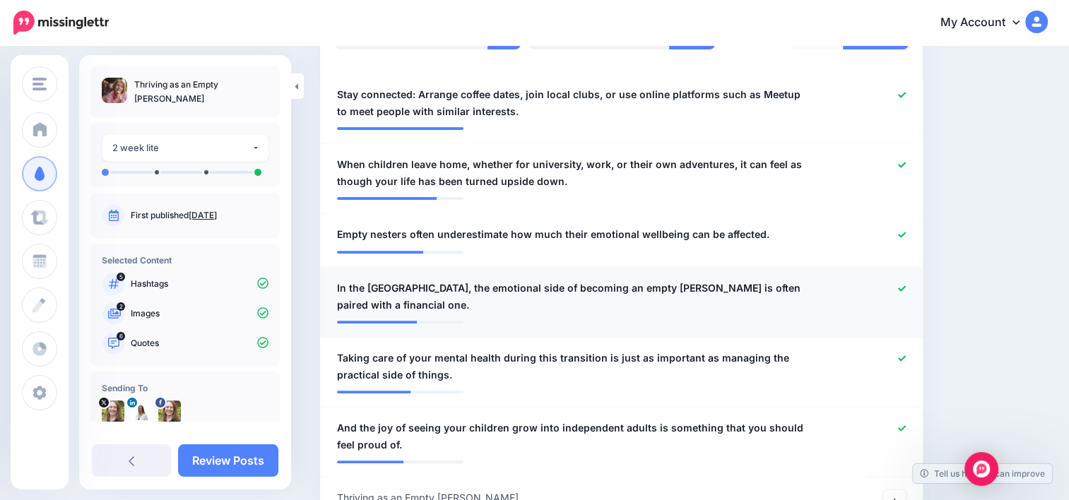
scroll to position [403, 0]
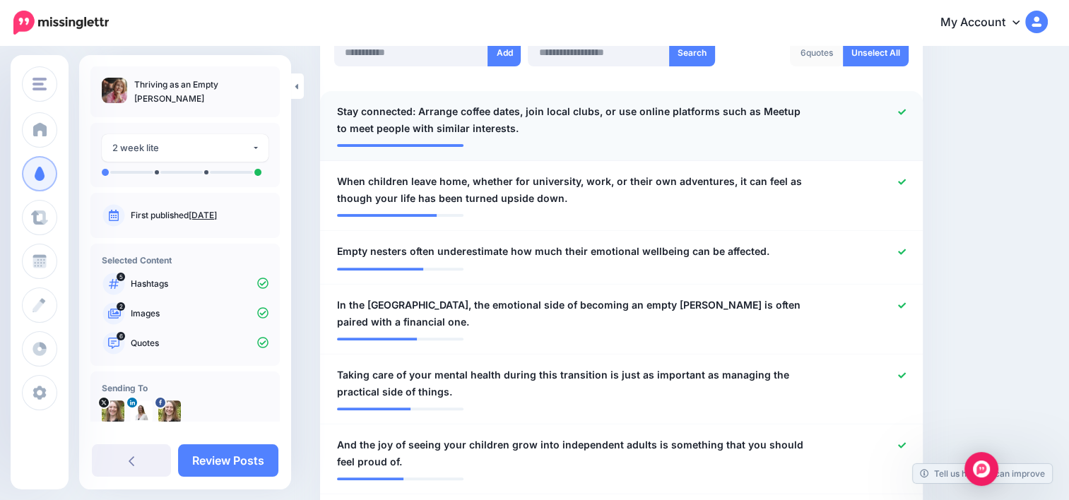
click at [906, 113] on icon at bounding box center [902, 112] width 8 height 6
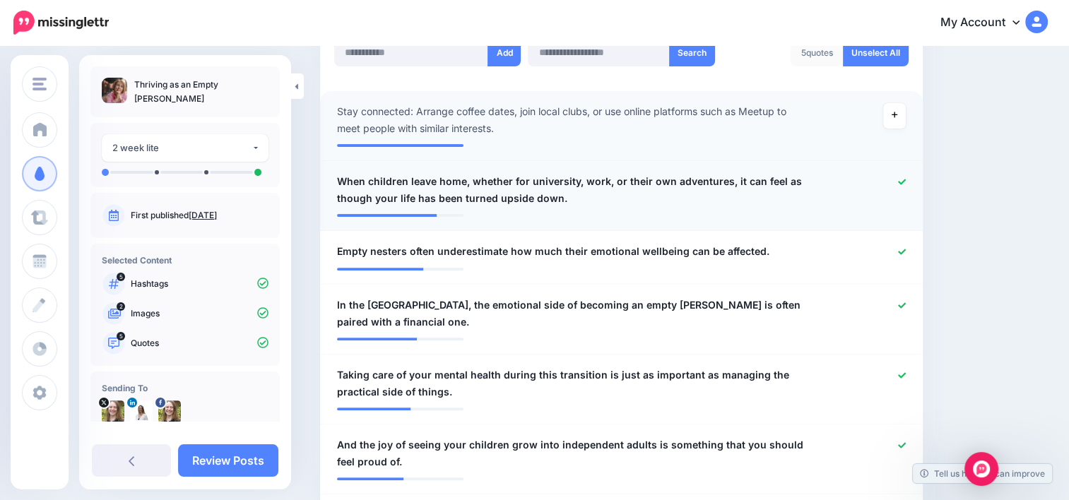
click at [906, 181] on icon at bounding box center [902, 182] width 8 height 6
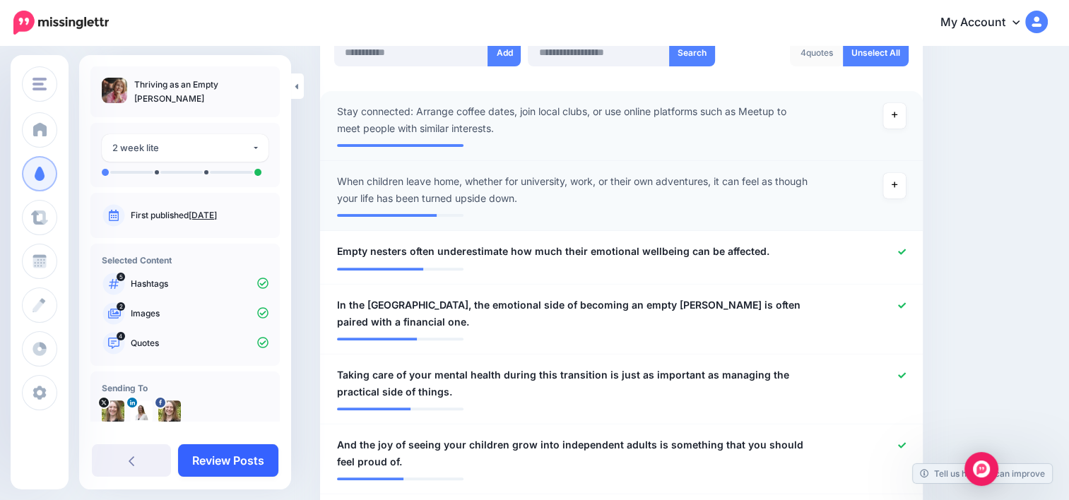
click at [236, 459] on link "Review Posts" at bounding box center [228, 461] width 100 height 33
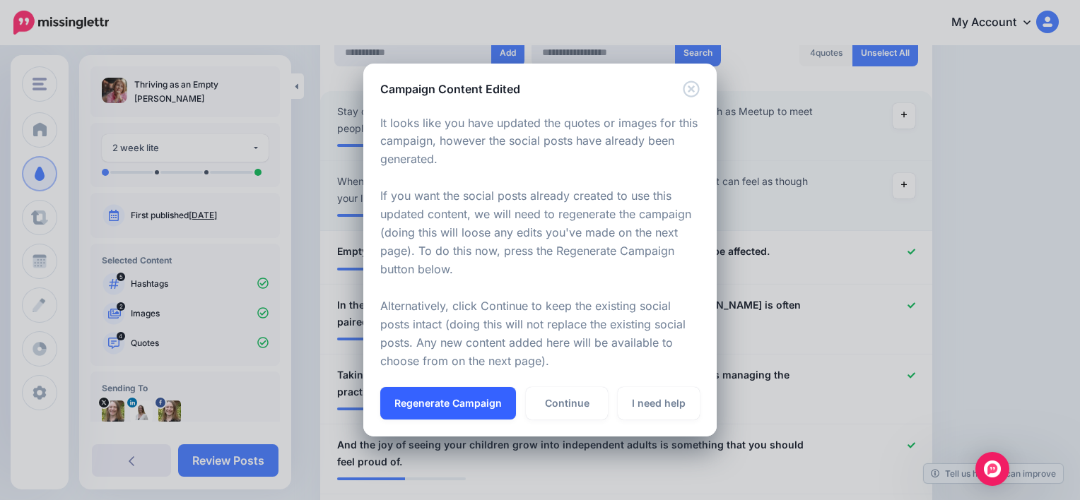
click at [500, 401] on button "Regenerate Campaign" at bounding box center [448, 403] width 136 height 33
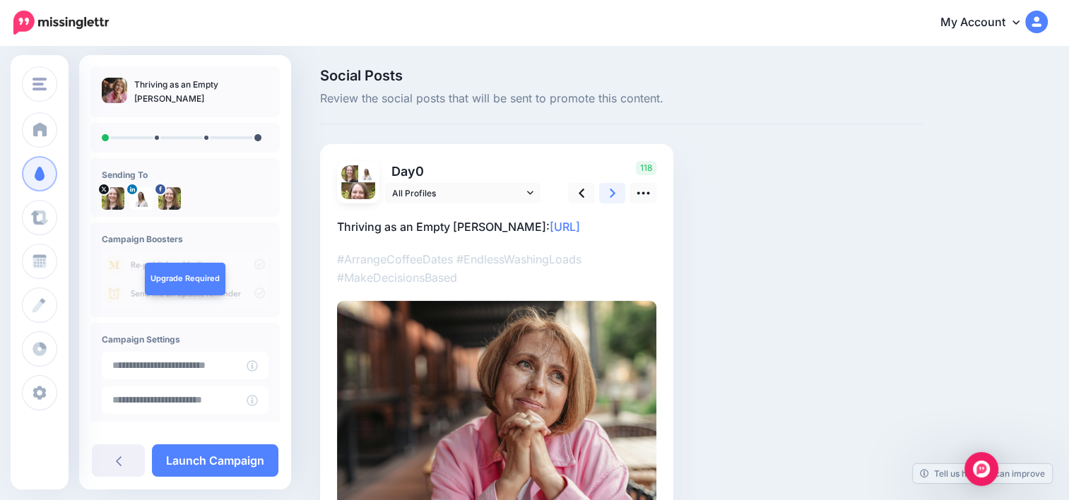
click at [610, 193] on icon at bounding box center [613, 193] width 6 height 15
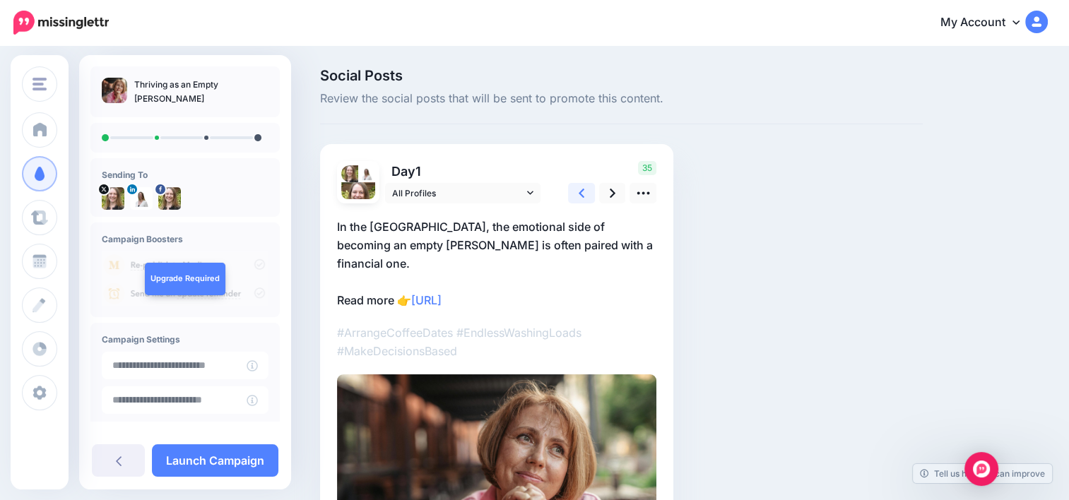
click at [575, 188] on link at bounding box center [581, 193] width 27 height 20
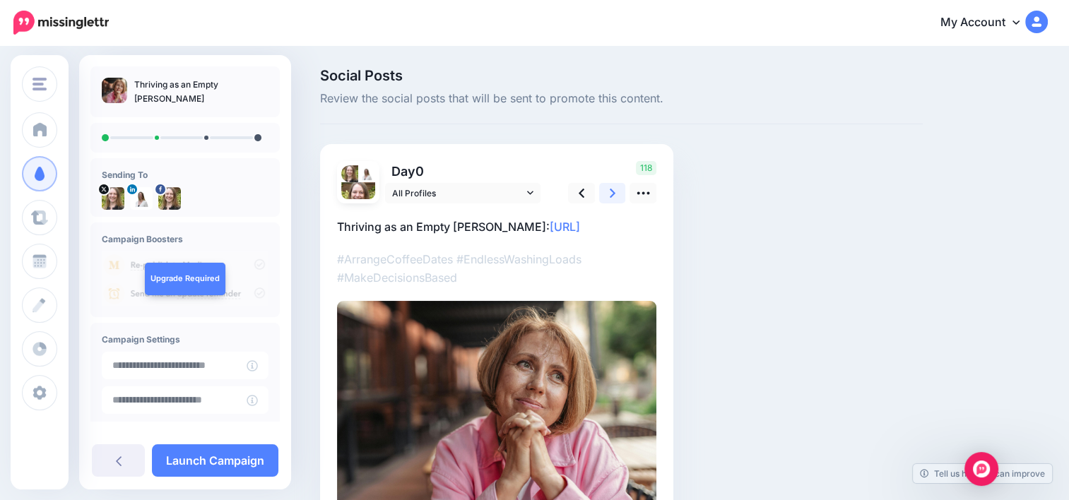
click at [608, 194] on link at bounding box center [612, 193] width 27 height 20
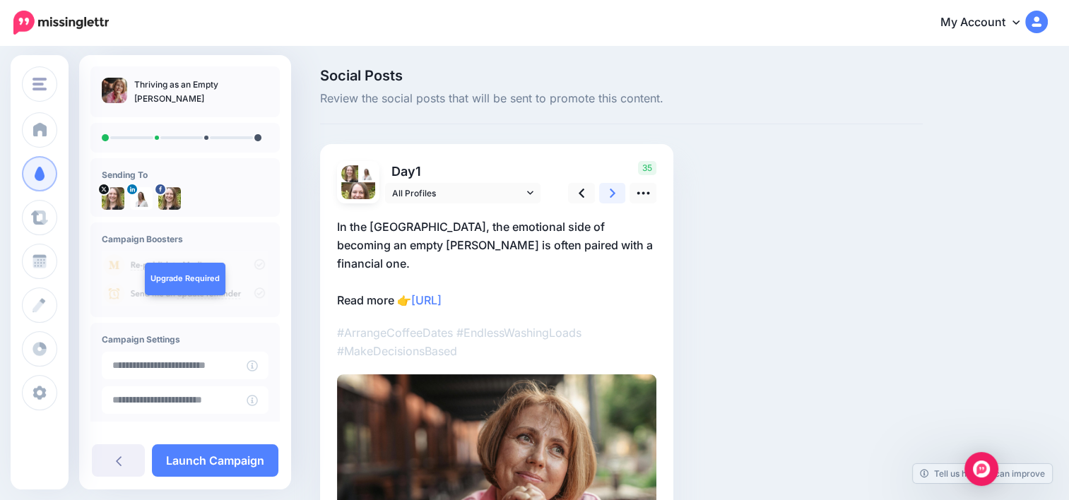
click at [613, 193] on icon at bounding box center [613, 193] width 6 height 15
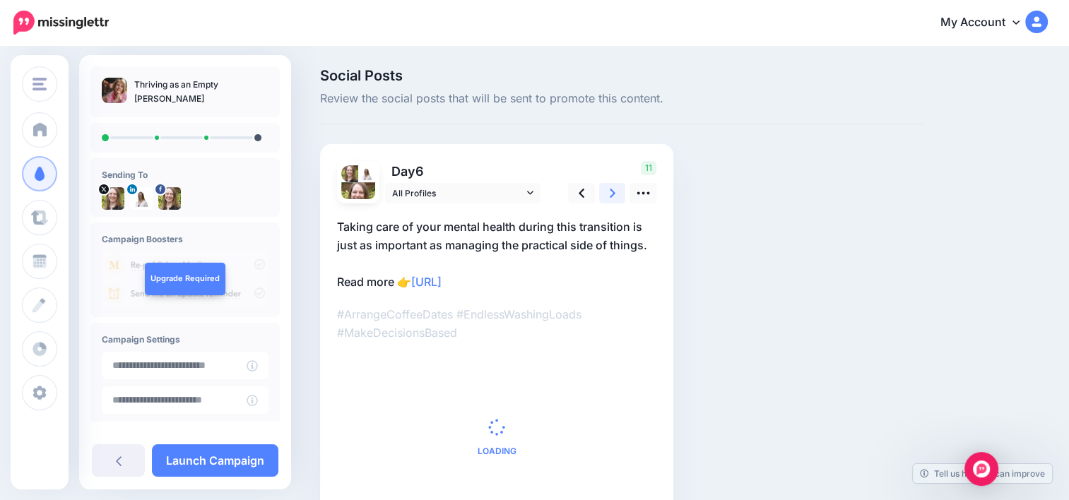
click at [613, 193] on icon at bounding box center [613, 193] width 6 height 15
click at [611, 192] on icon at bounding box center [613, 193] width 6 height 15
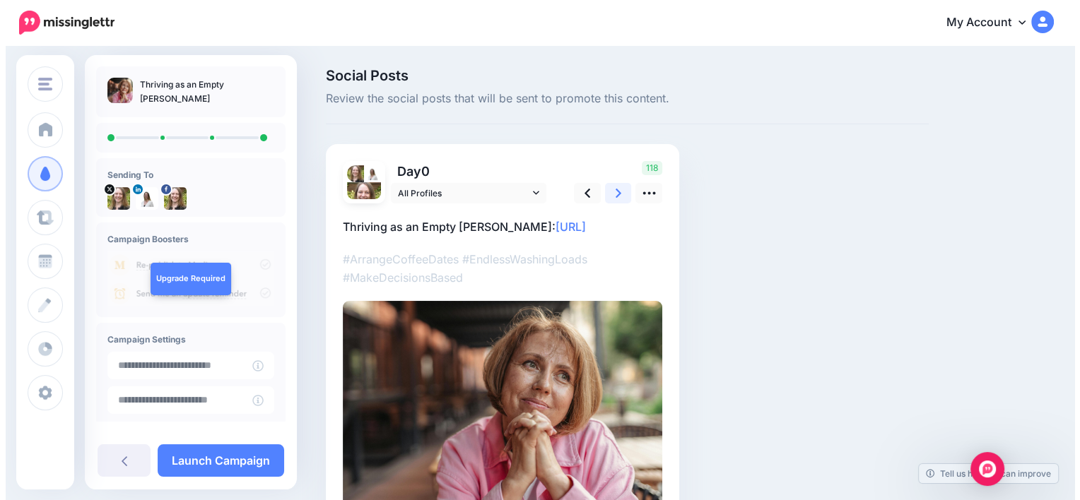
scroll to position [94, 0]
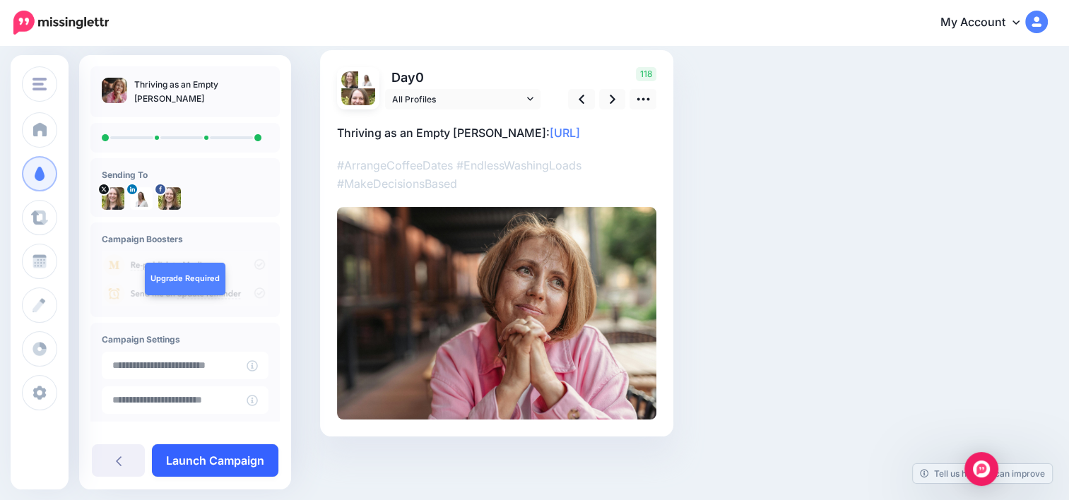
click at [254, 459] on link "Launch Campaign" at bounding box center [215, 461] width 126 height 33
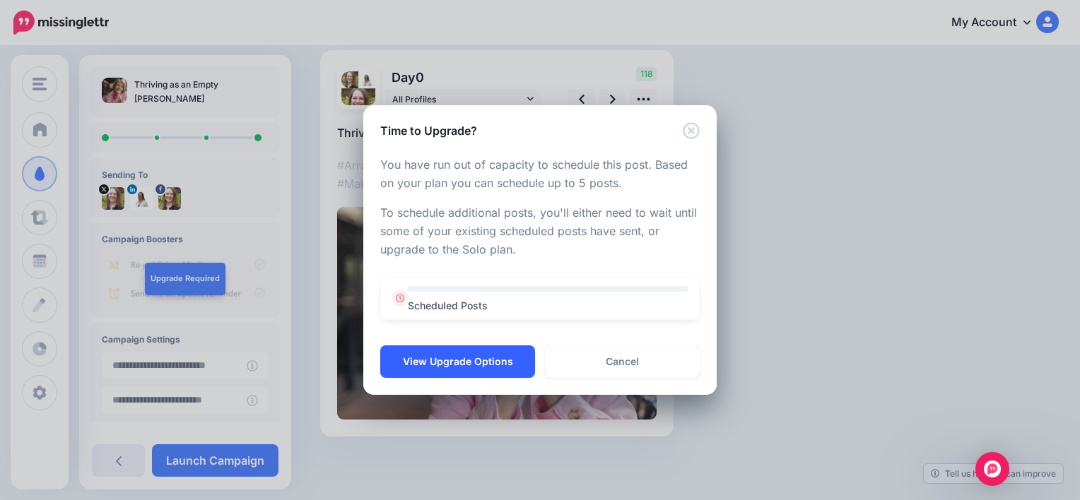
click at [513, 363] on button "View Upgrade Options" at bounding box center [457, 362] width 155 height 33
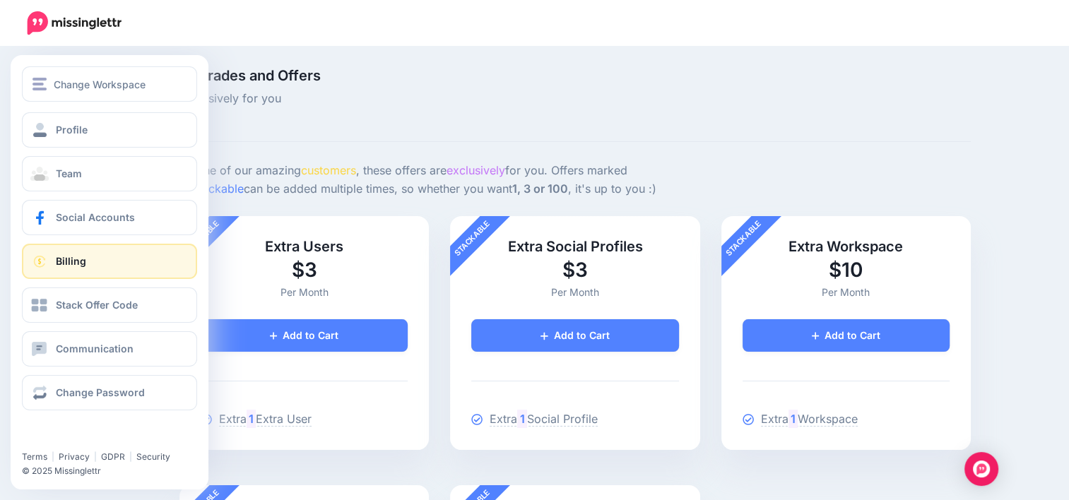
click at [79, 269] on link "Billing" at bounding box center [109, 261] width 175 height 35
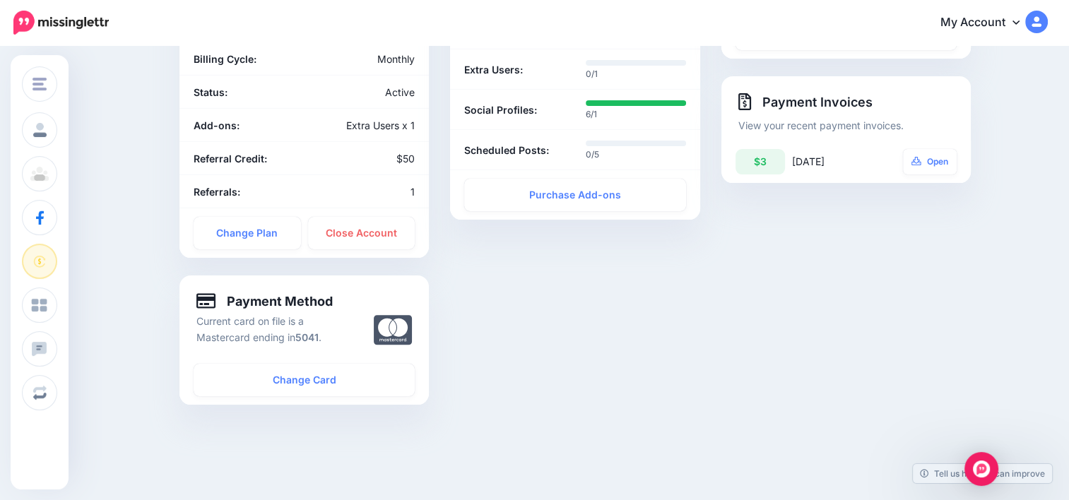
scroll to position [141, 0]
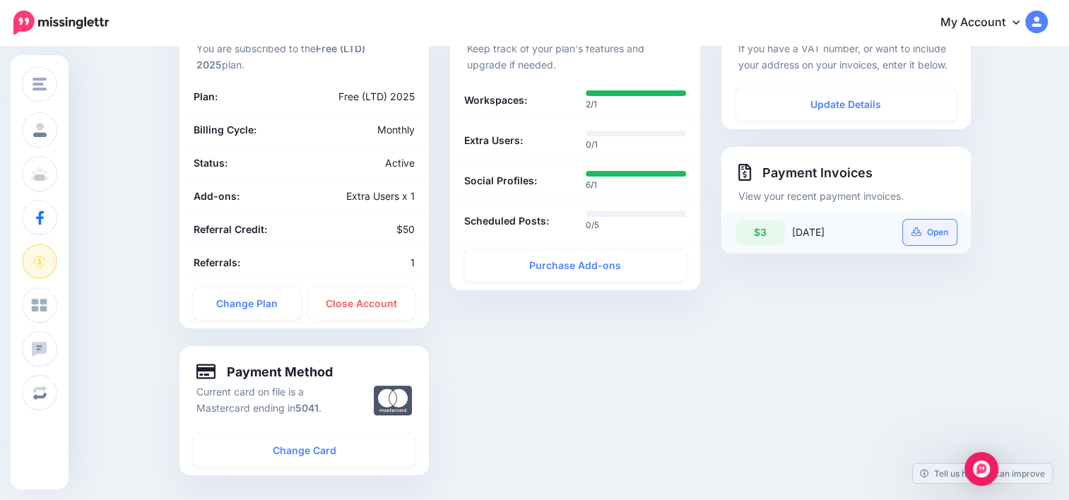
click at [927, 235] on link "Open" at bounding box center [930, 232] width 54 height 25
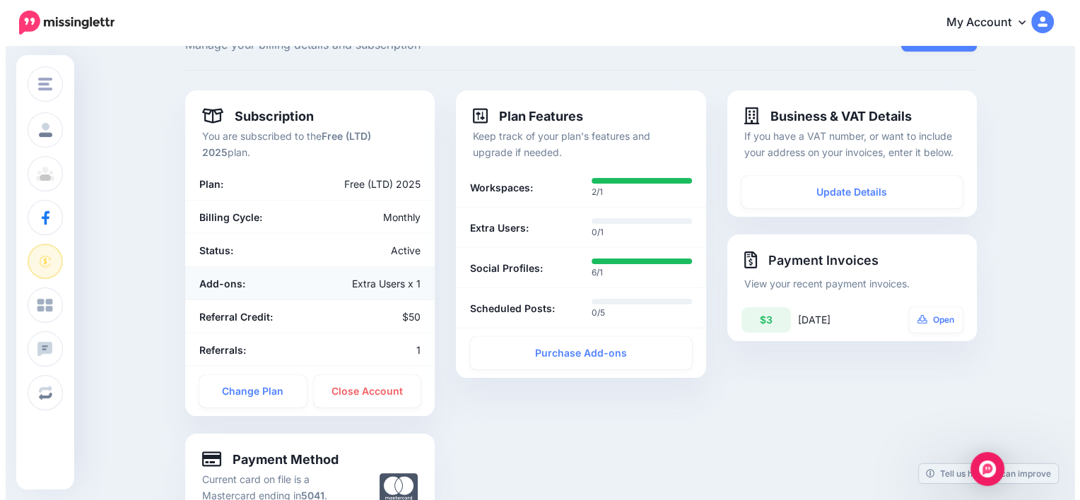
scroll to position [0, 0]
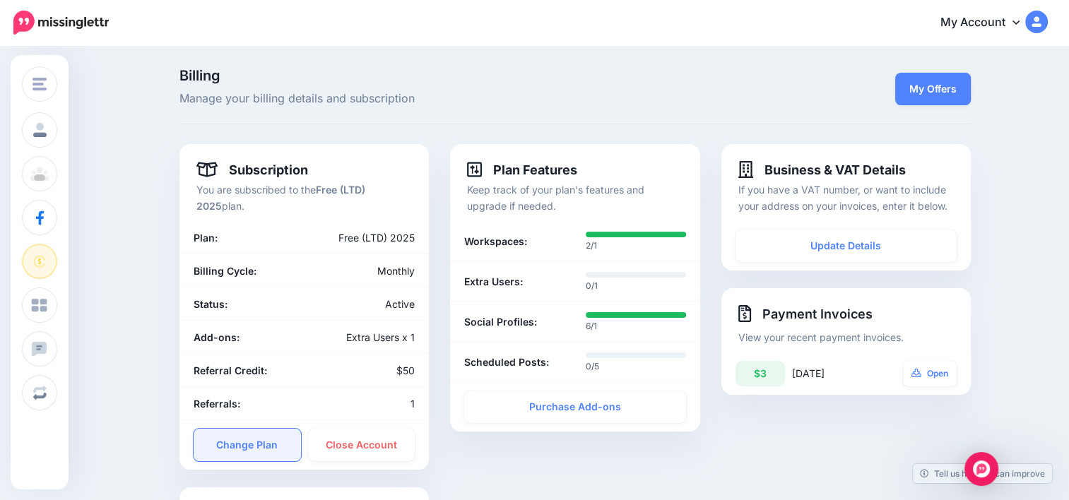
click at [262, 440] on link "Change Plan" at bounding box center [247, 445] width 107 height 33
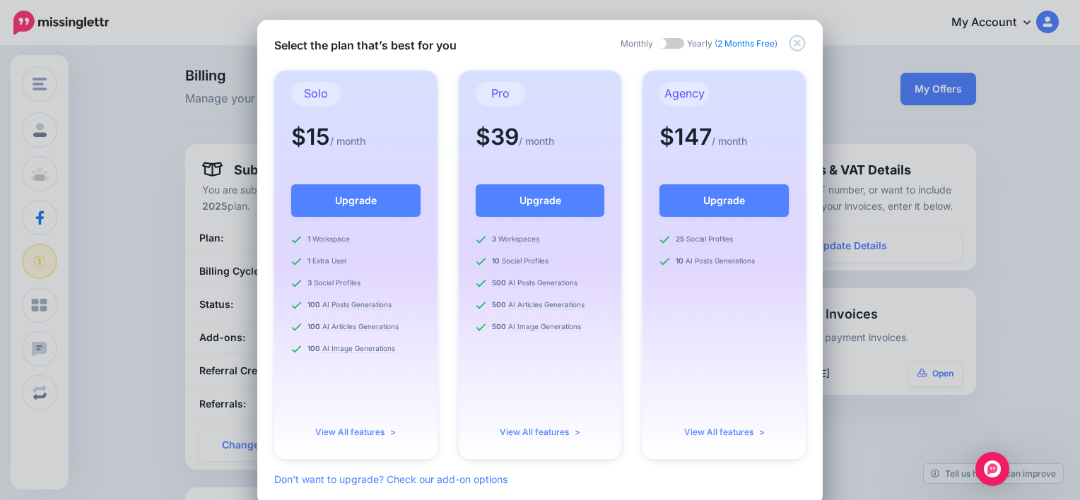
scroll to position [25, 0]
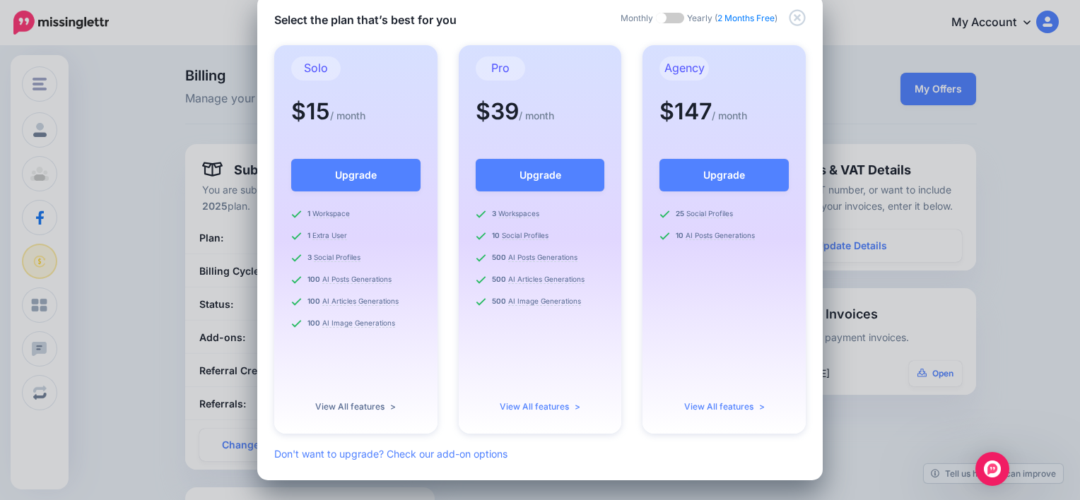
click at [358, 405] on link "View All features >" at bounding box center [355, 406] width 81 height 11
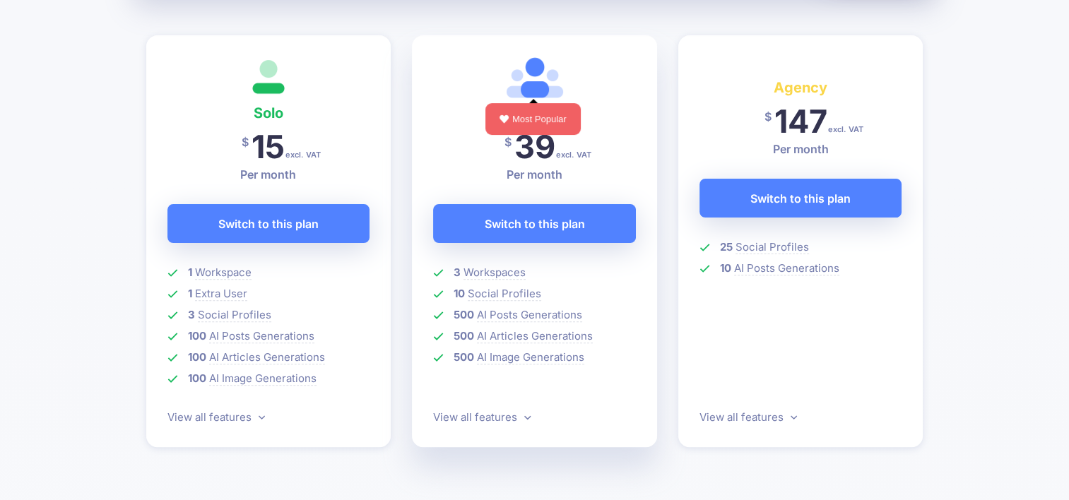
scroll to position [495, 0]
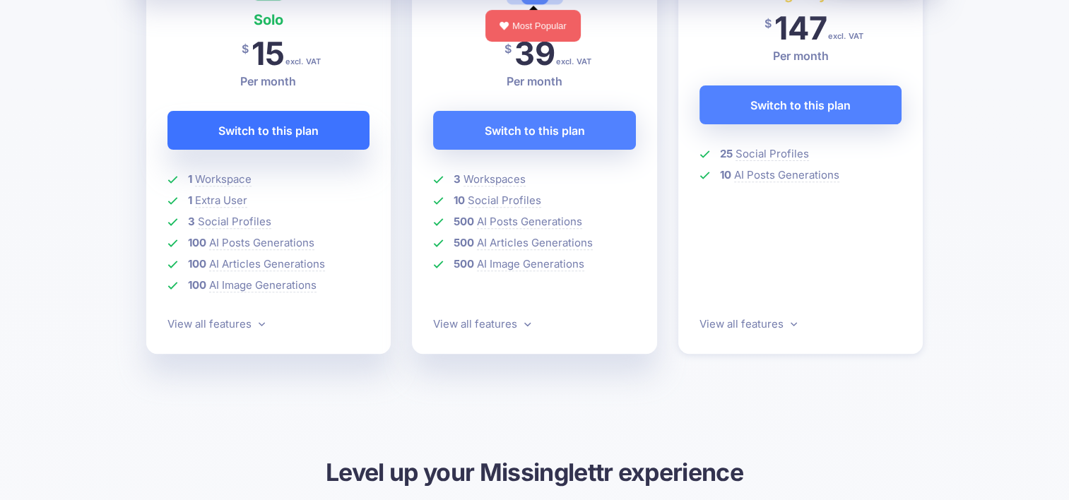
click at [320, 136] on link "Switch to this plan Switch to this plan" at bounding box center [268, 130] width 203 height 39
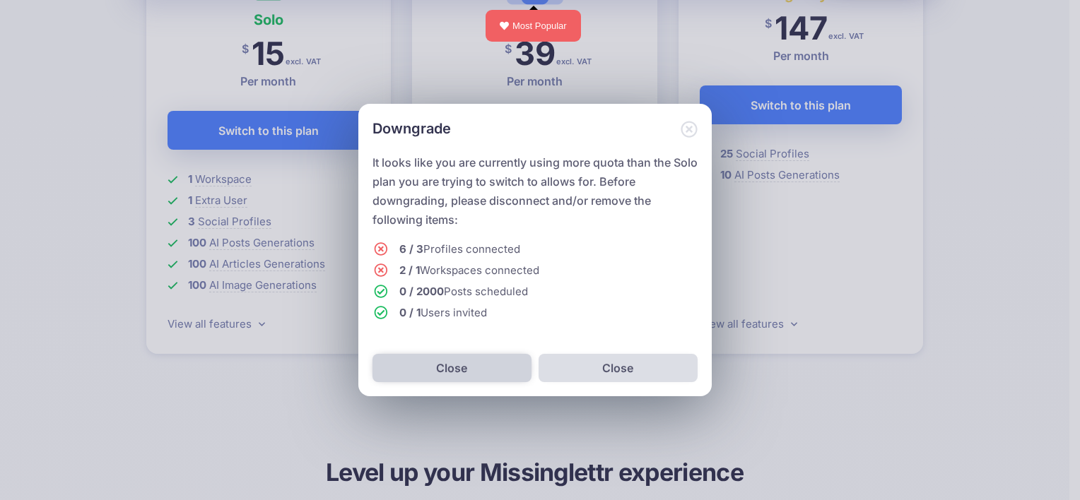
click at [463, 374] on link "Close" at bounding box center [451, 368] width 159 height 28
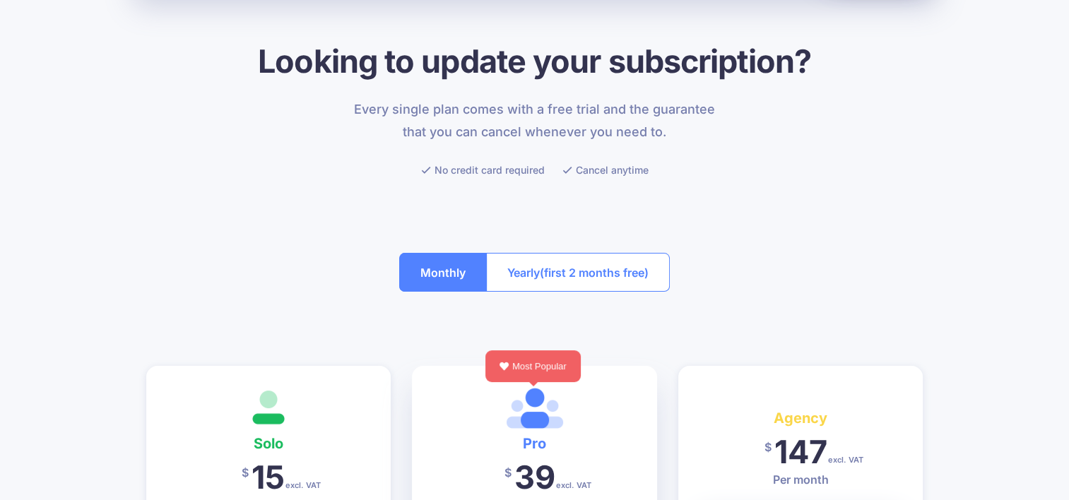
scroll to position [0, 0]
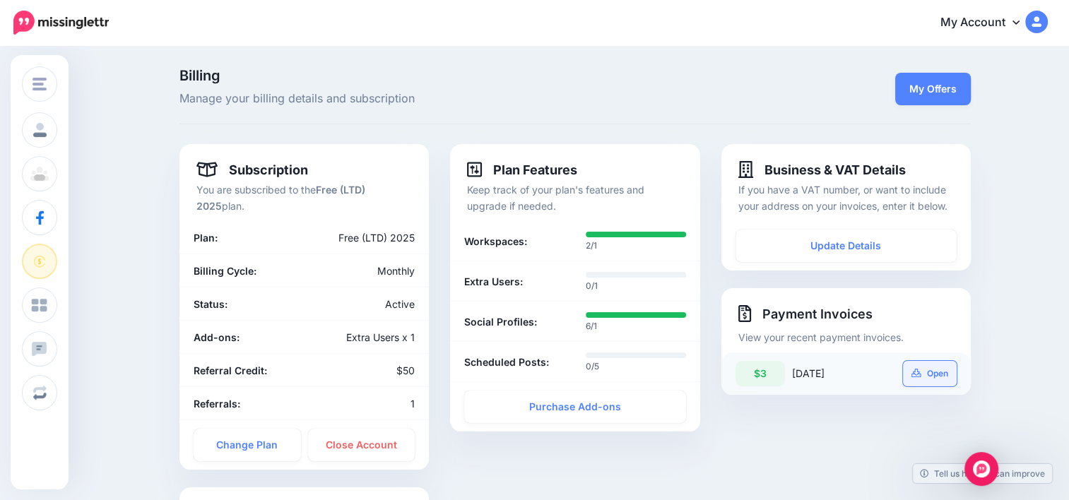
click at [930, 374] on link "Open" at bounding box center [930, 373] width 54 height 25
click at [918, 95] on link "My Offers" at bounding box center [933, 89] width 76 height 33
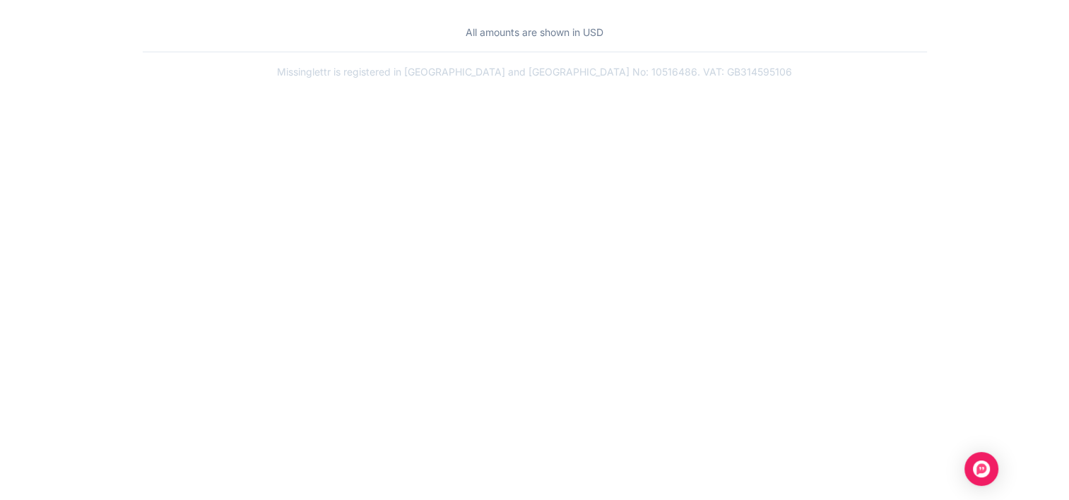
scroll to position [565, 0]
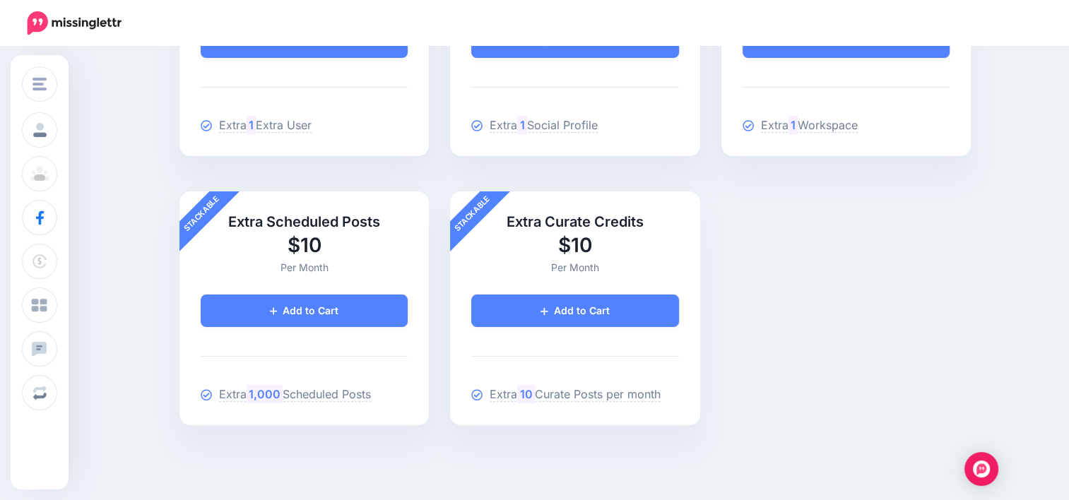
scroll to position [113, 0]
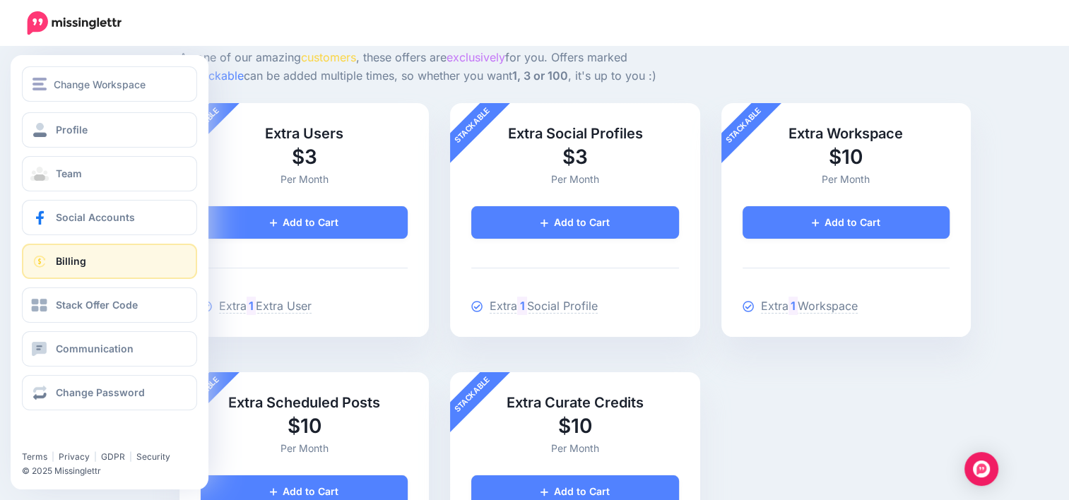
click at [88, 257] on link "Billing" at bounding box center [109, 261] width 175 height 35
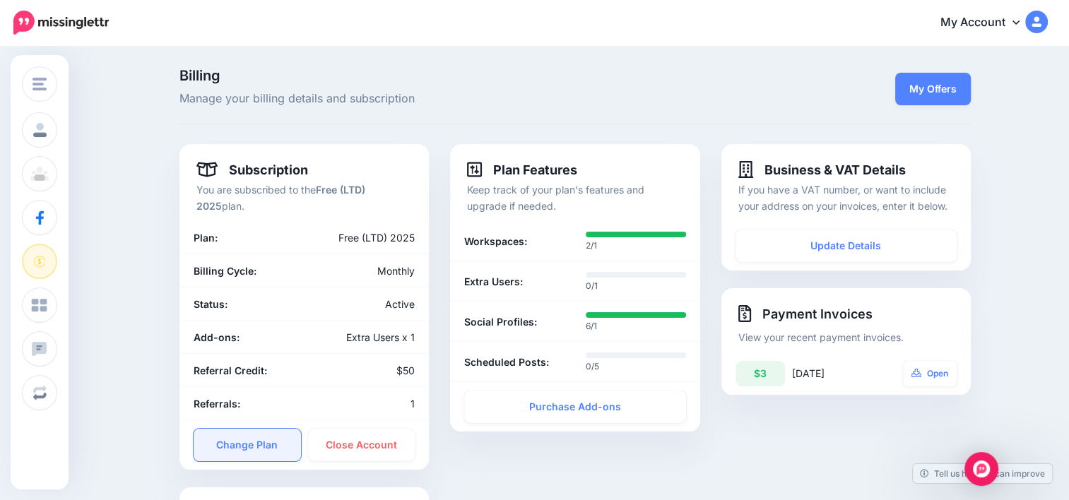
click at [237, 452] on link "Change Plan" at bounding box center [247, 445] width 107 height 33
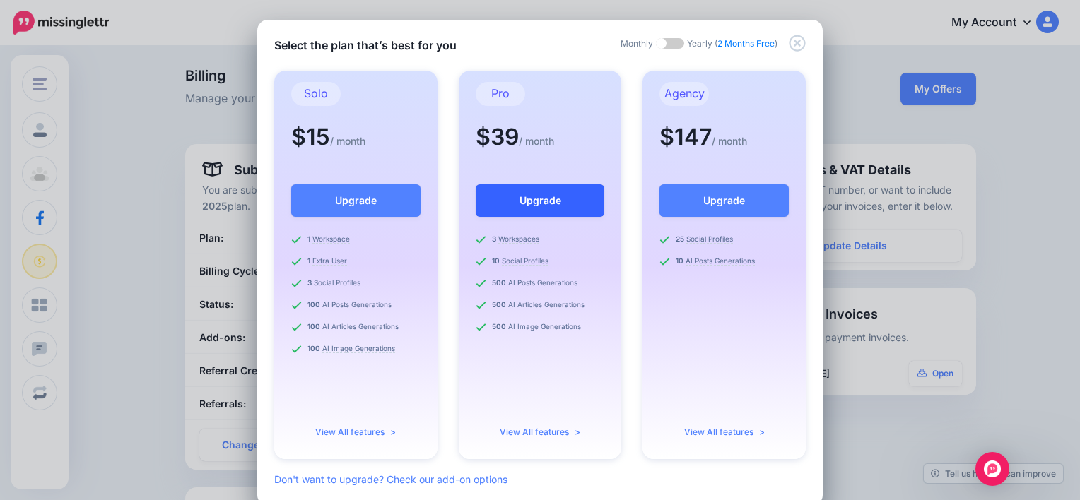
click at [531, 205] on button "Upgrade" at bounding box center [540, 200] width 129 height 33
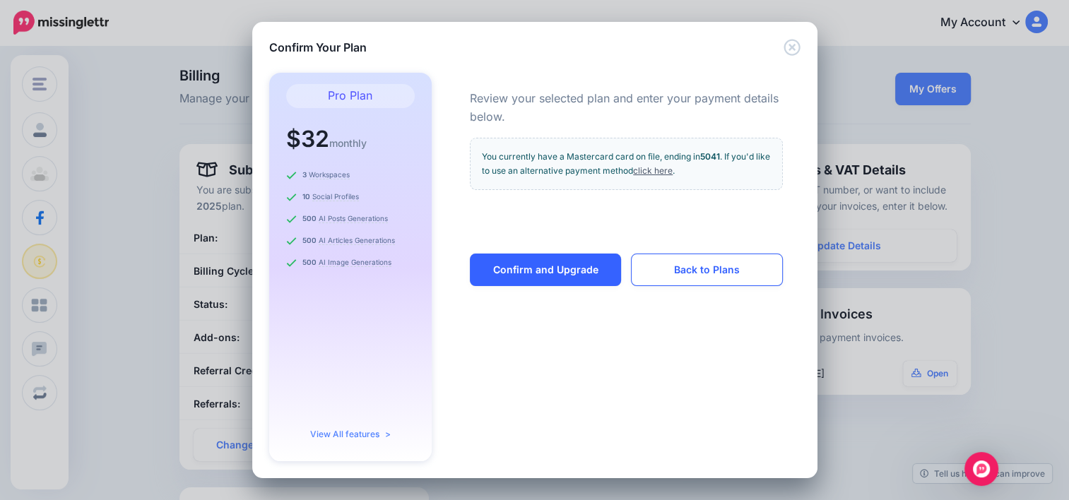
click at [539, 271] on link "Confirm and Upgrade" at bounding box center [545, 270] width 151 height 33
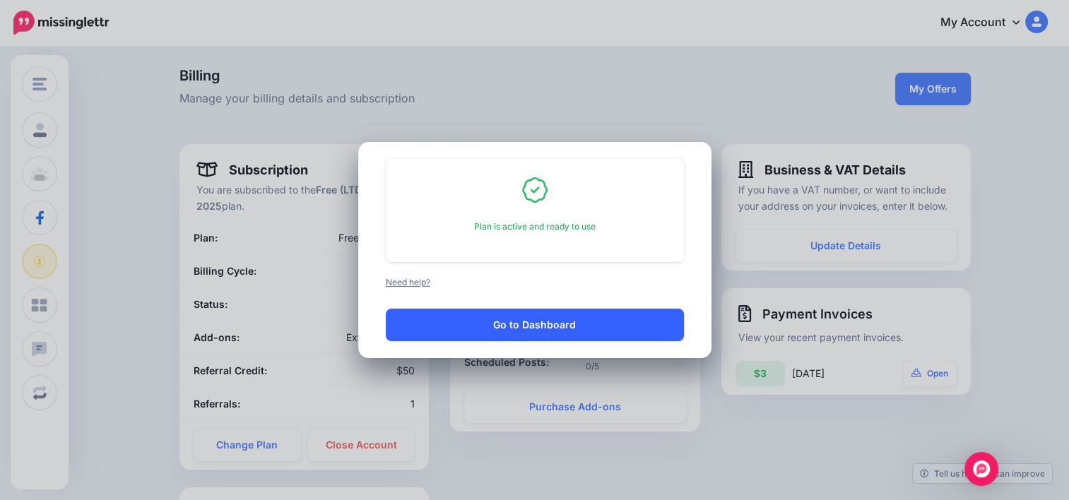
click at [538, 320] on button "Go to Dashboard" at bounding box center [535, 325] width 298 height 33
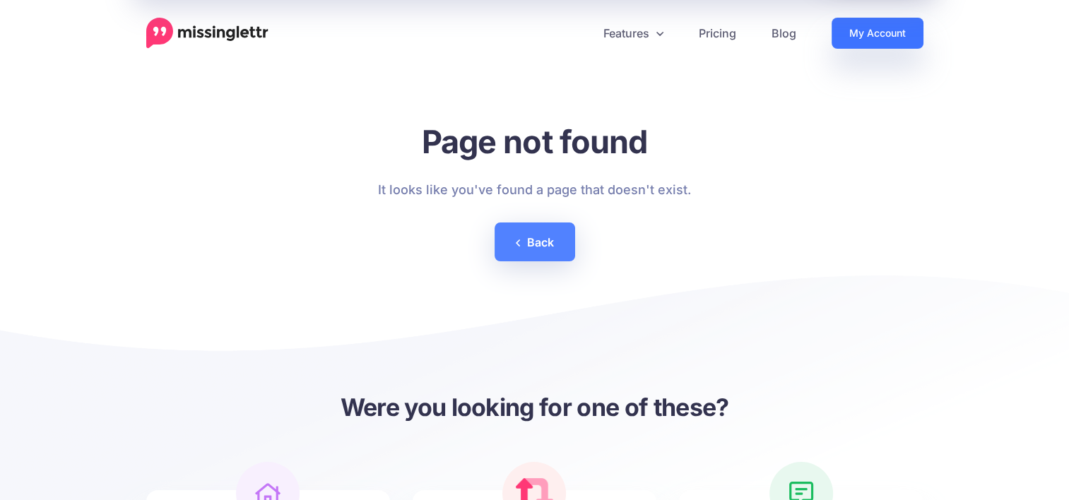
click at [843, 42] on link "My Account" at bounding box center [878, 33] width 92 height 31
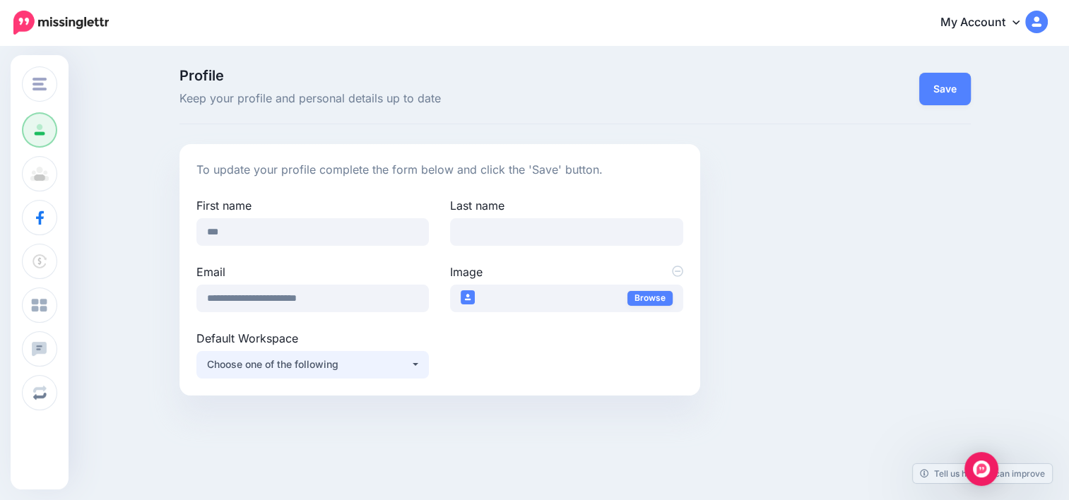
click at [416, 367] on button "Choose one of the following" at bounding box center [312, 365] width 233 height 28
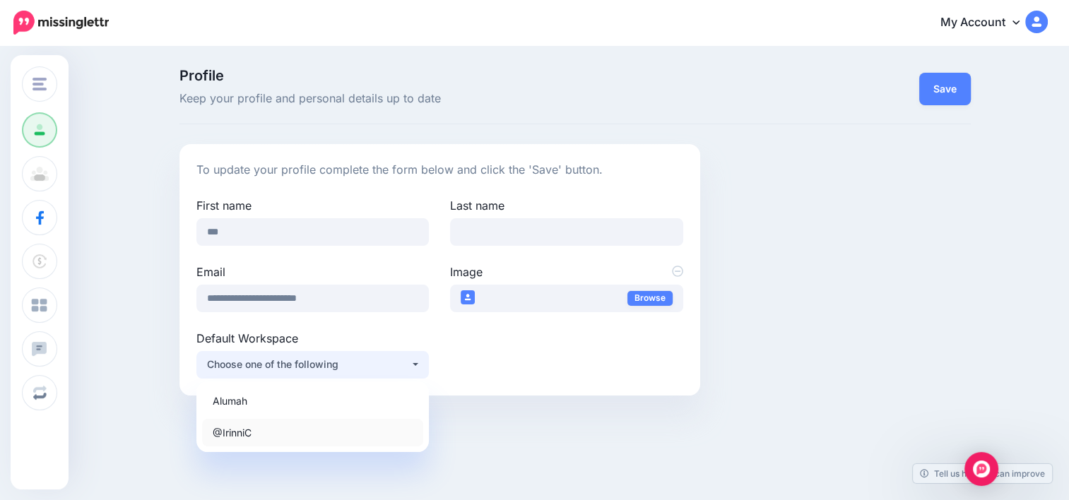
click at [252, 432] on span "@IrinniC" at bounding box center [232, 432] width 39 height 17
select select "*****"
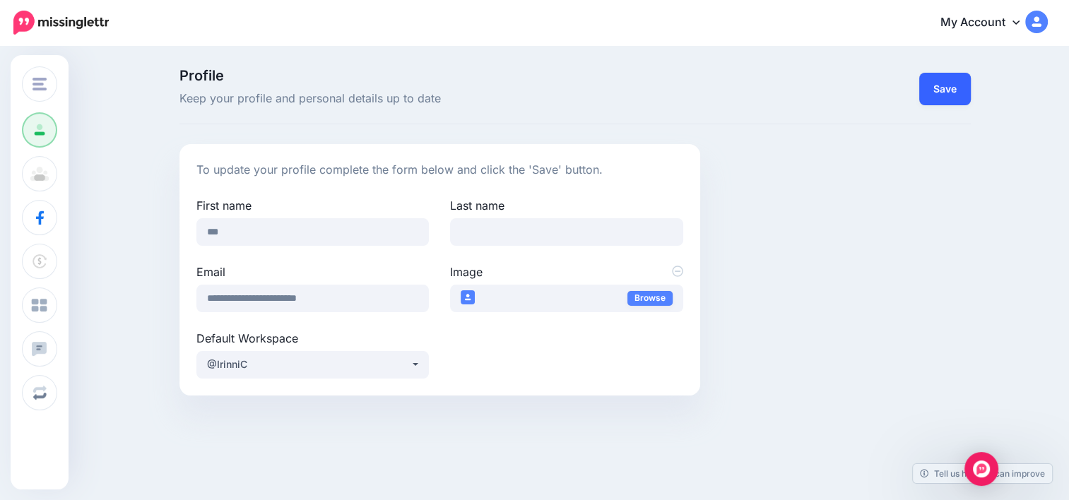
click at [952, 91] on button "Save" at bounding box center [945, 89] width 52 height 33
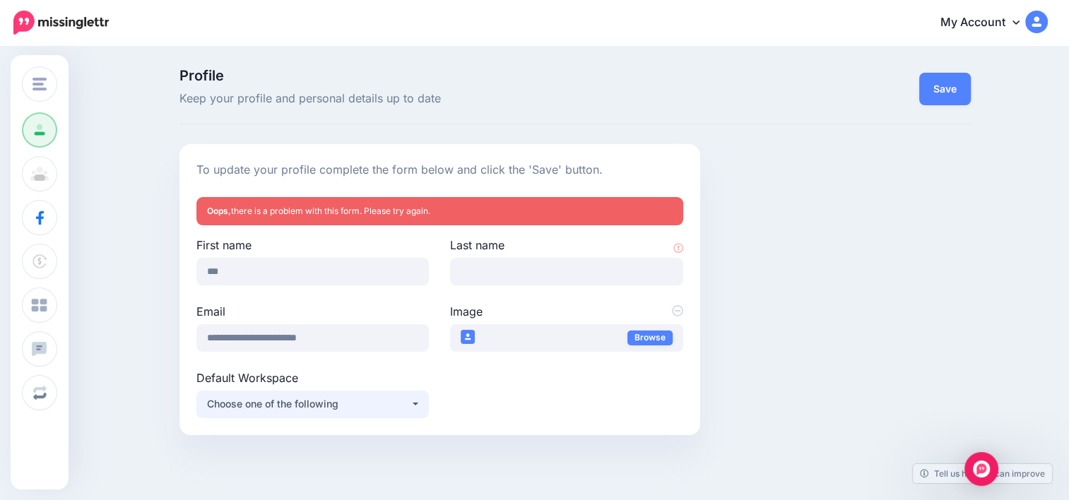
click at [385, 399] on div "Choose one of the following" at bounding box center [309, 404] width 204 height 17
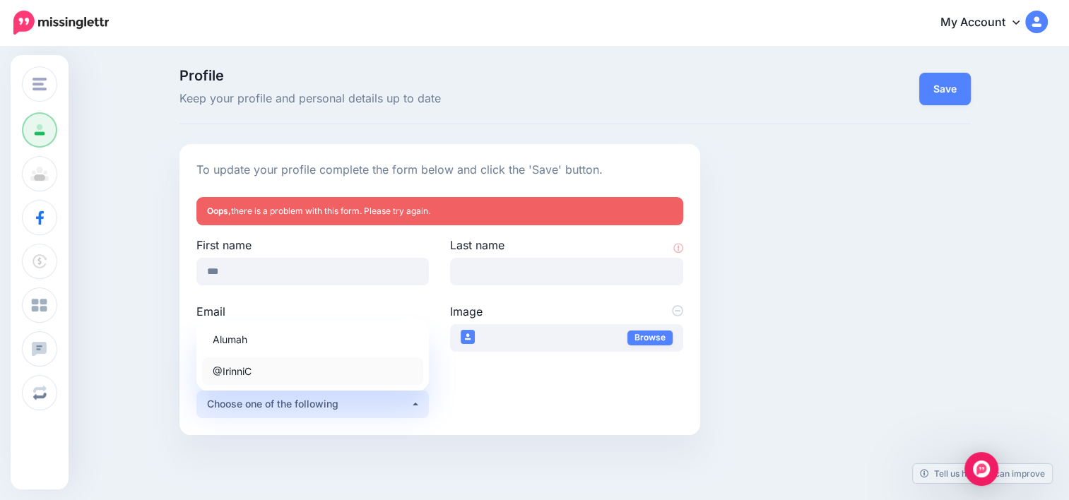
click at [239, 375] on span "@IrinniC" at bounding box center [232, 371] width 39 height 17
select select "*****"
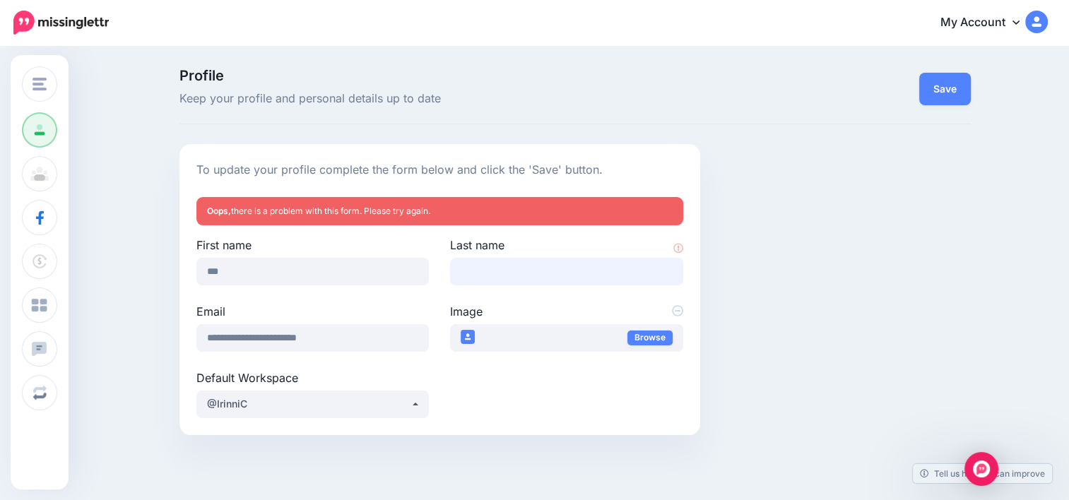
click at [490, 264] on input "Last name" at bounding box center [566, 272] width 233 height 28
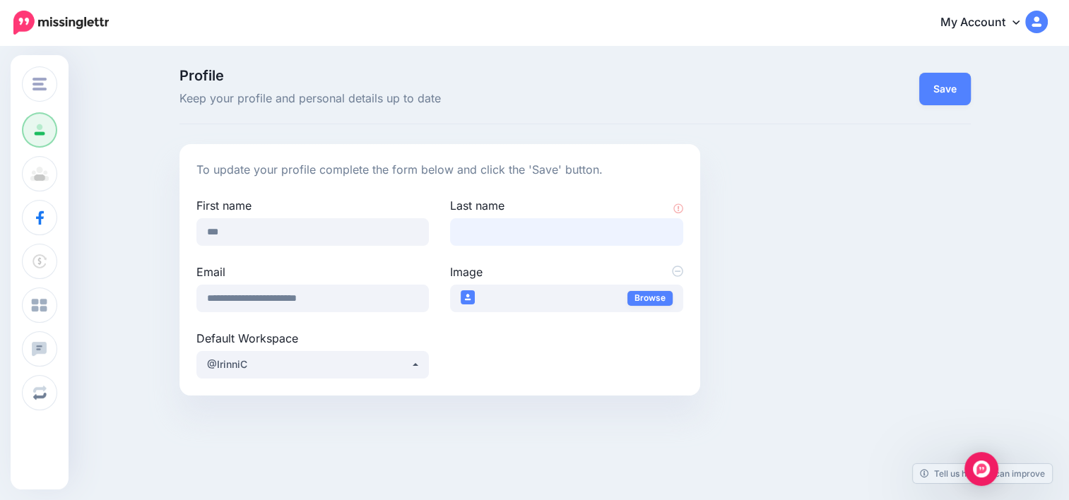
type input "*******"
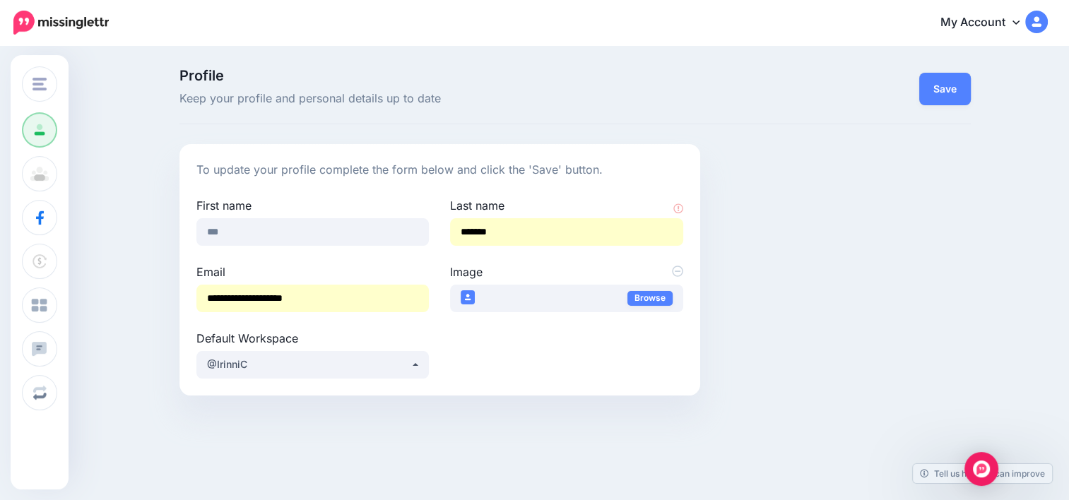
drag, startPoint x: 373, startPoint y: 290, endPoint x: 200, endPoint y: 302, distance: 173.6
click at [200, 302] on div "**********" at bounding box center [313, 297] width 254 height 66
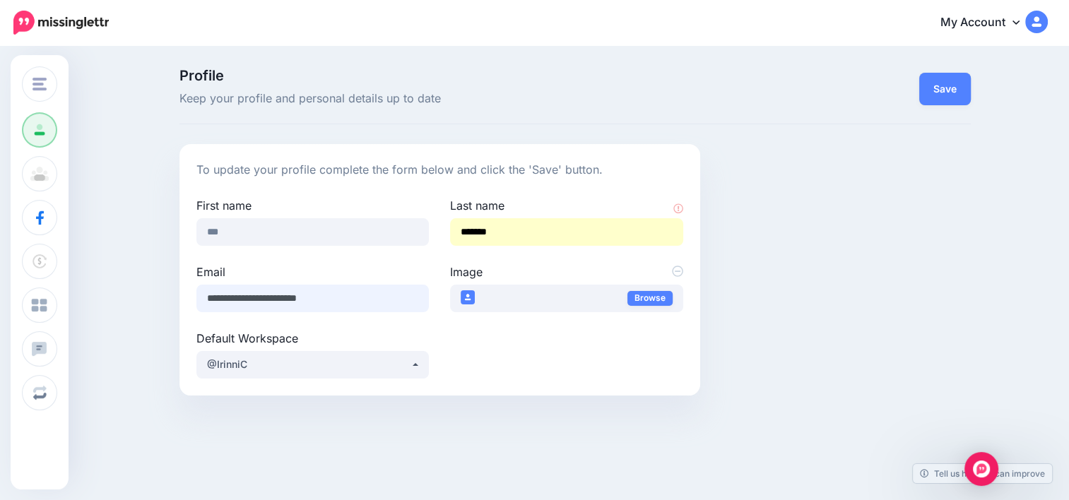
type input "**********"
click at [945, 85] on button "Save" at bounding box center [945, 89] width 52 height 33
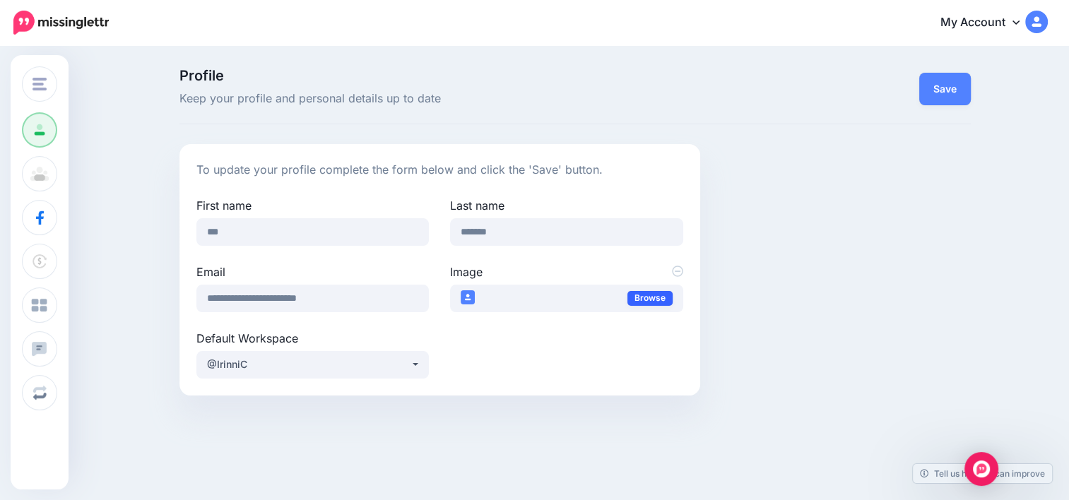
click at [657, 291] on link "Browse" at bounding box center [650, 298] width 45 height 15
click at [941, 93] on button "Save" at bounding box center [945, 89] width 52 height 33
click at [943, 93] on button "Save" at bounding box center [945, 89] width 52 height 33
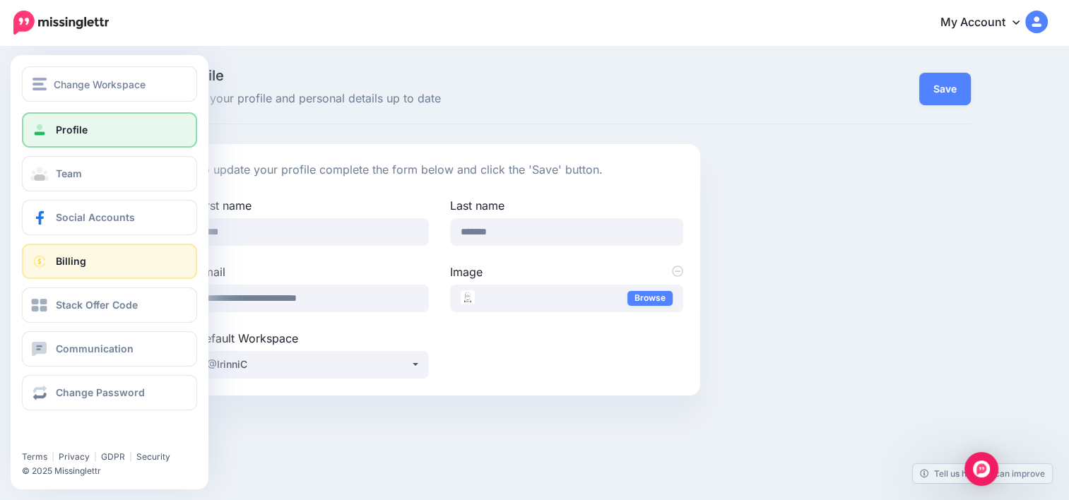
click at [44, 268] on span at bounding box center [39, 261] width 18 height 14
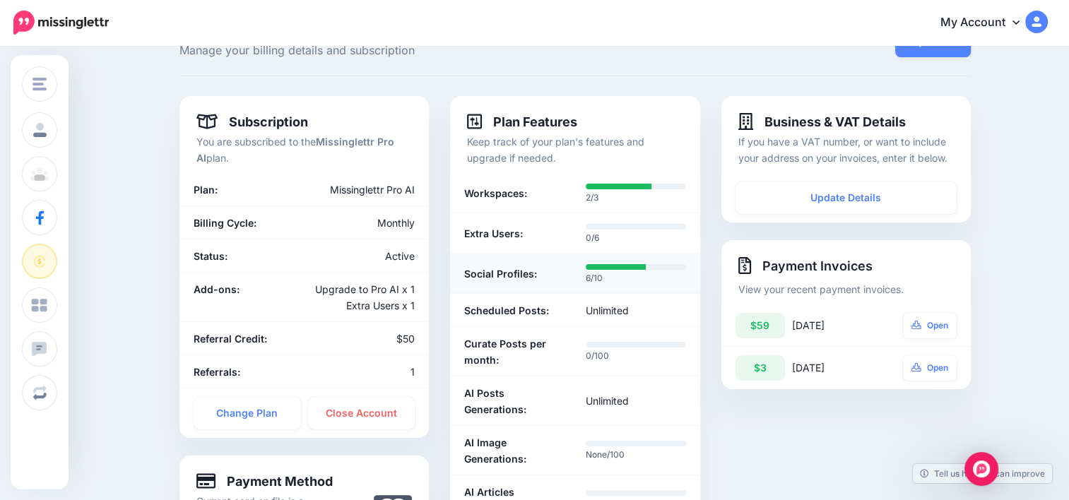
scroll to position [71, 0]
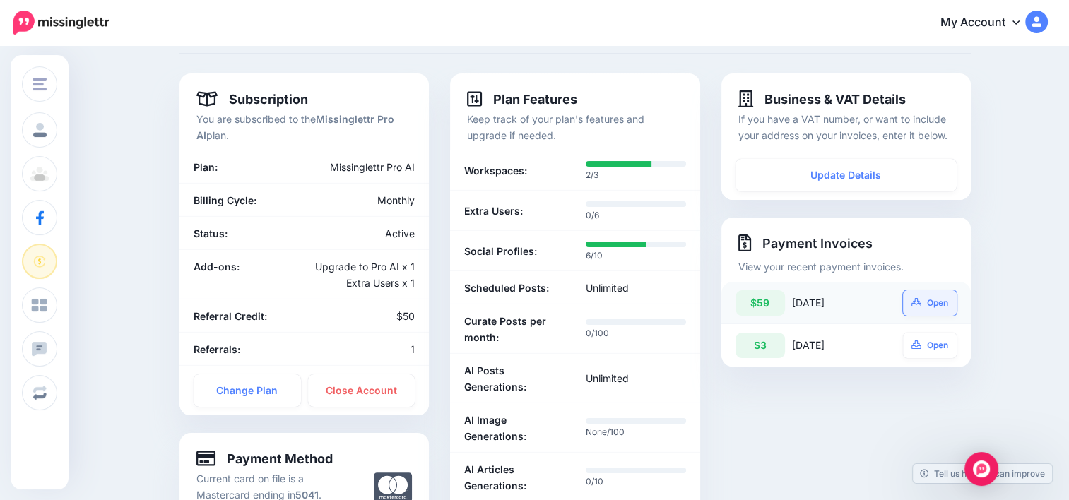
click at [931, 303] on link "Open" at bounding box center [930, 302] width 54 height 25
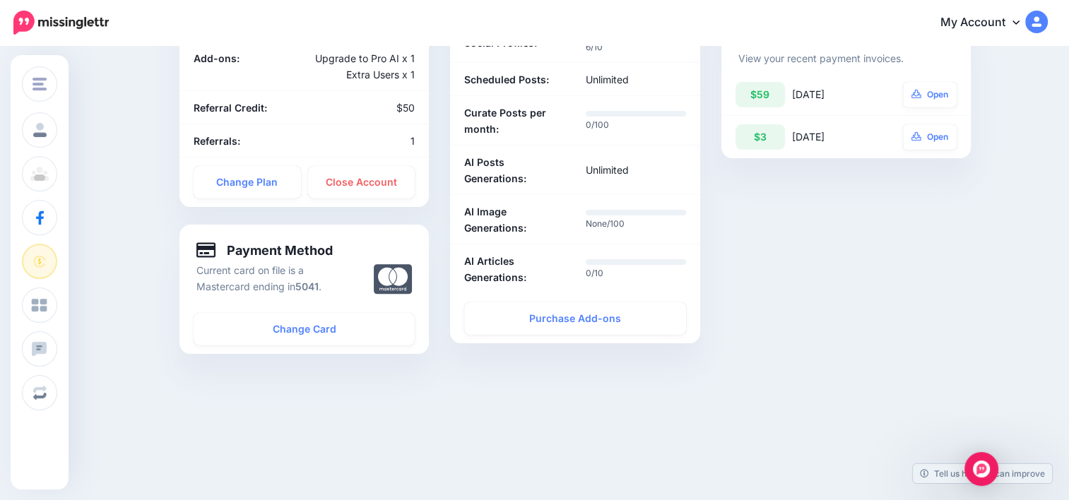
scroll to position [283, 0]
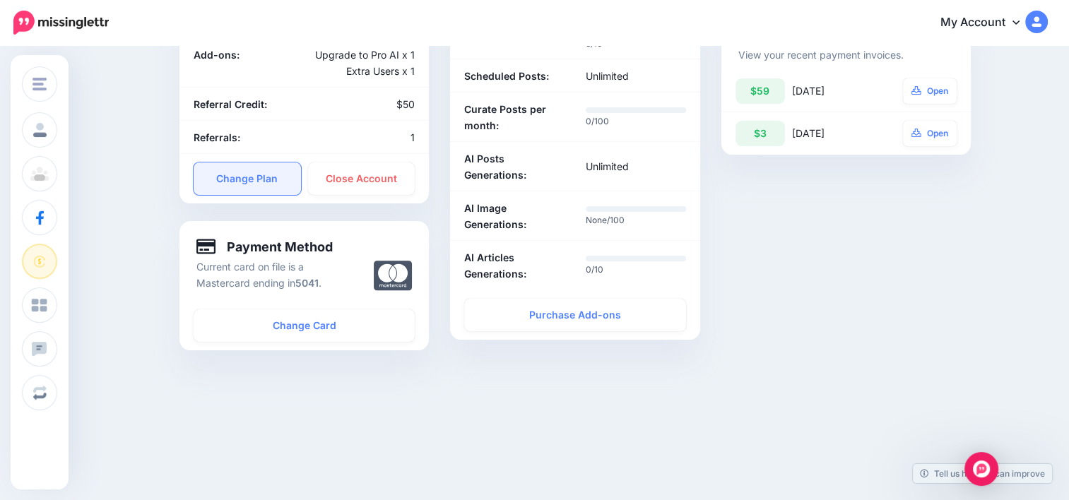
click at [261, 181] on link "Change Plan" at bounding box center [247, 179] width 107 height 33
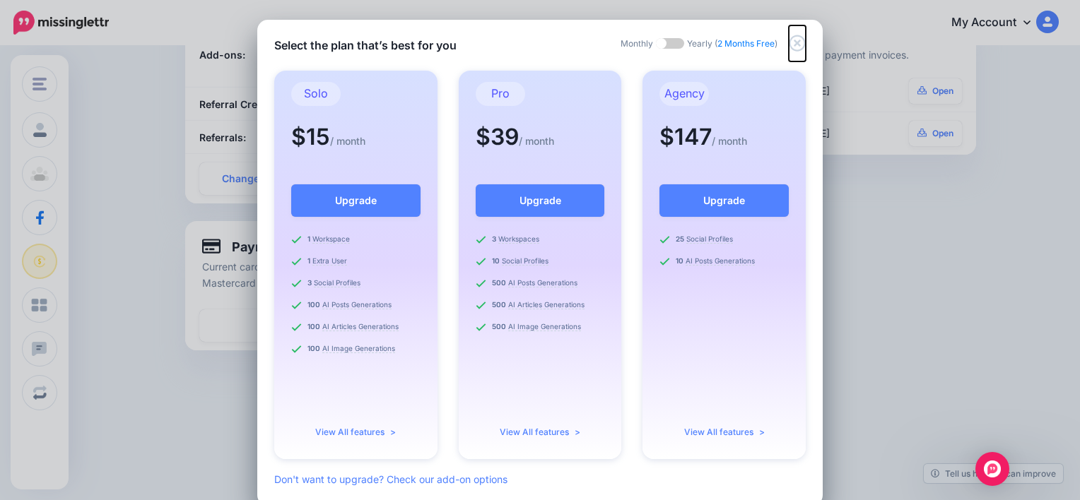
click at [792, 42] on icon "Close" at bounding box center [797, 43] width 16 height 16
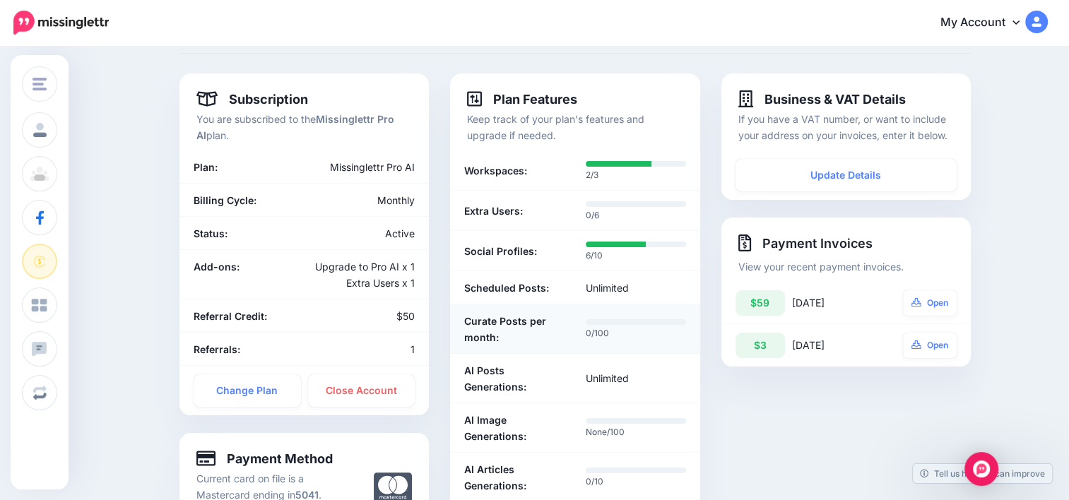
scroll to position [212, 0]
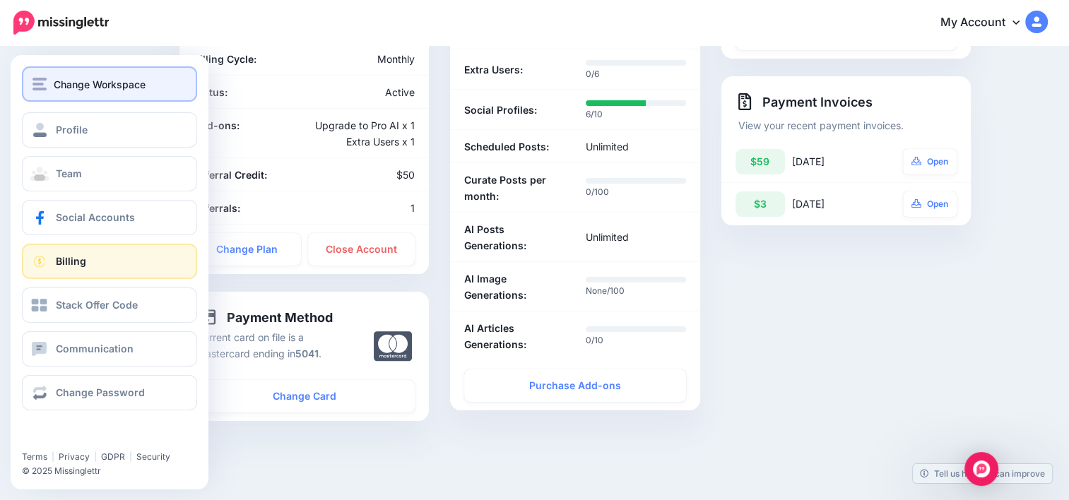
click at [37, 81] on img "button" at bounding box center [40, 84] width 14 height 13
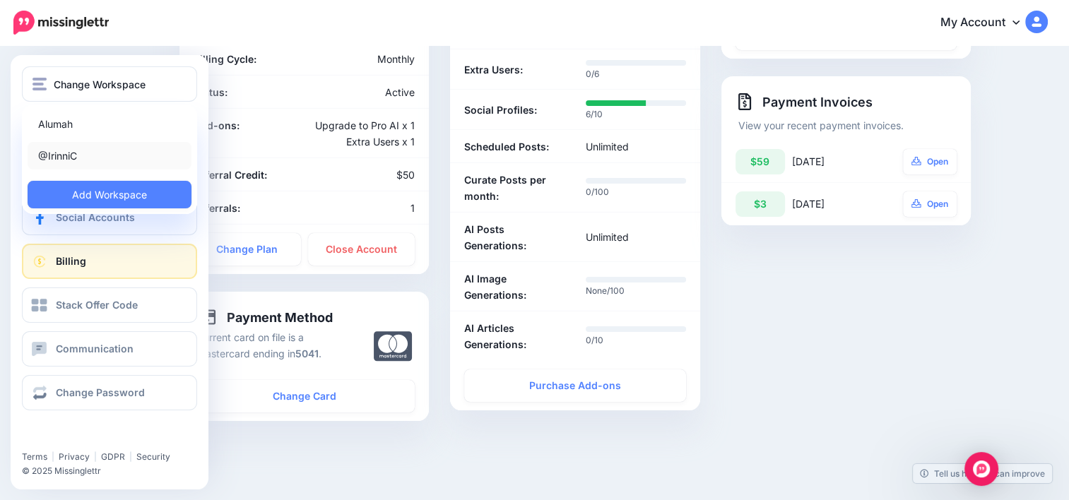
click at [65, 154] on link "@IrinniC" at bounding box center [110, 156] width 164 height 28
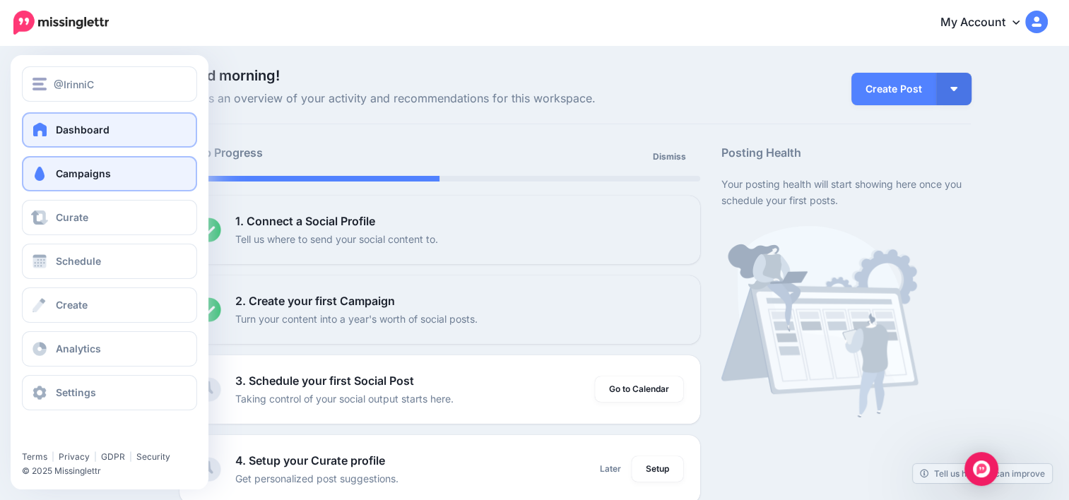
click at [73, 184] on link "Campaigns" at bounding box center [109, 173] width 175 height 35
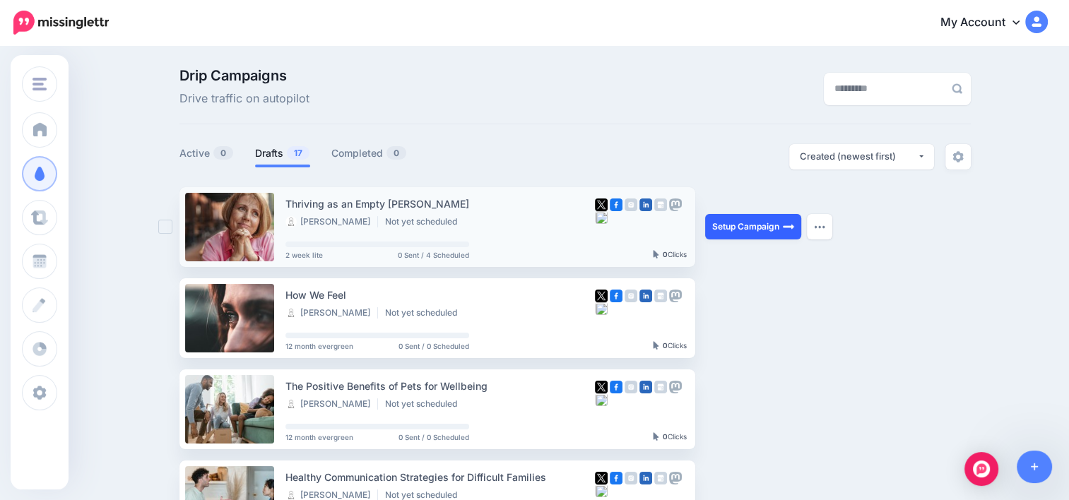
click at [744, 225] on link "Setup Campaign" at bounding box center [753, 226] width 96 height 25
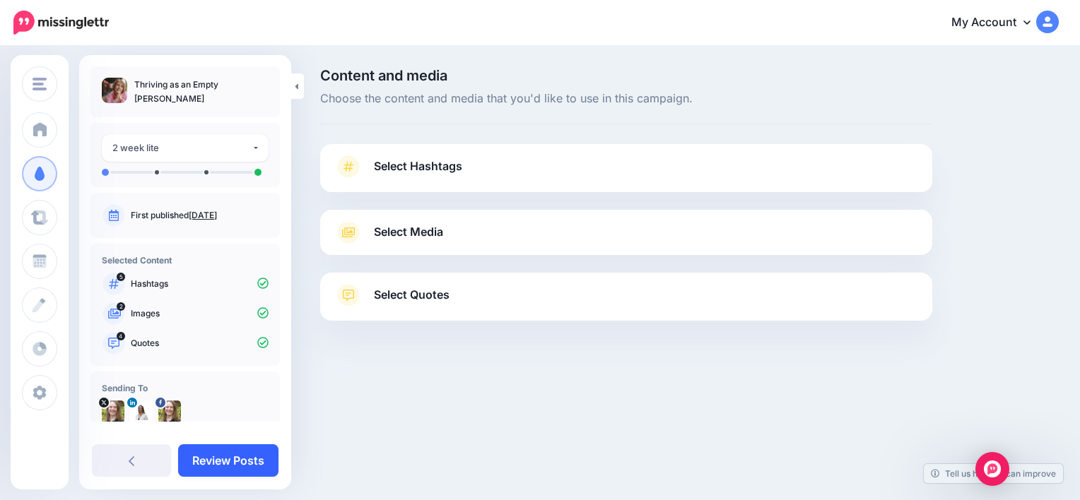
click at [232, 465] on link "Review Posts" at bounding box center [228, 461] width 100 height 33
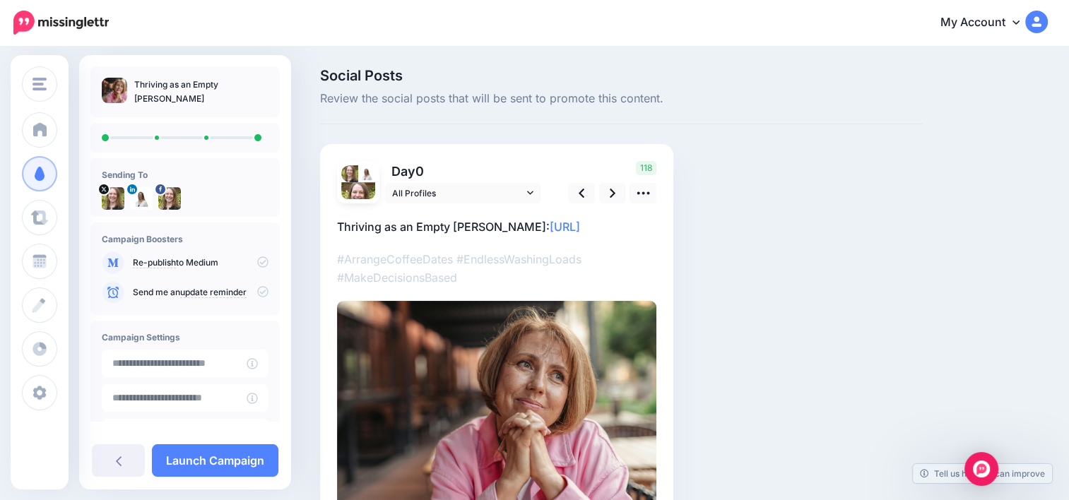
click at [232, 465] on link "Launch Campaign" at bounding box center [215, 461] width 126 height 33
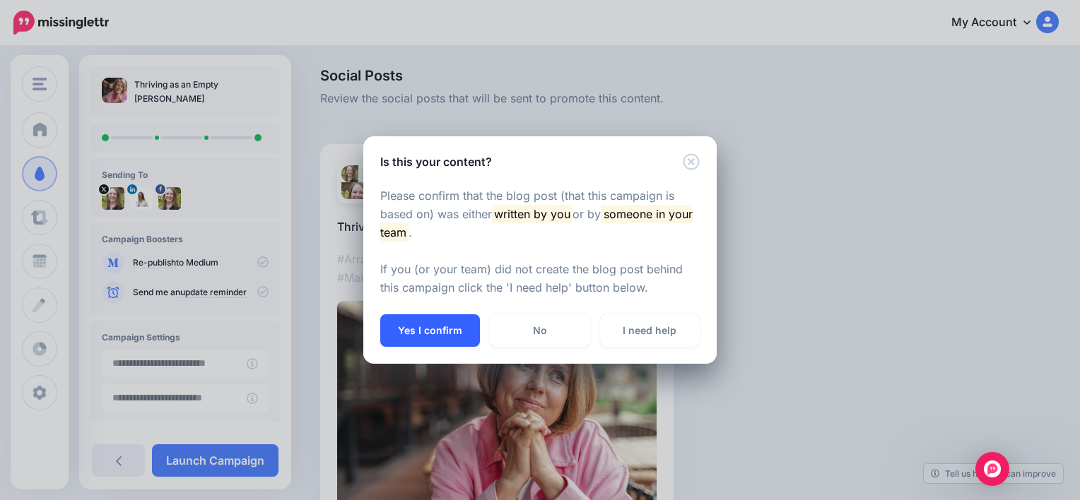
click at [409, 329] on button "Yes I confirm" at bounding box center [430, 330] width 100 height 33
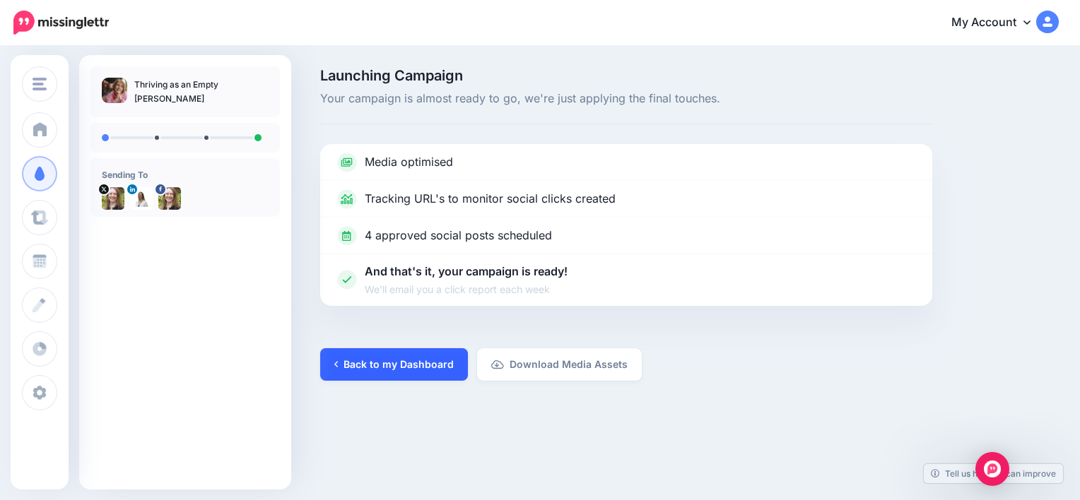
click at [415, 363] on link "Back to my Dashboard" at bounding box center [394, 364] width 148 height 33
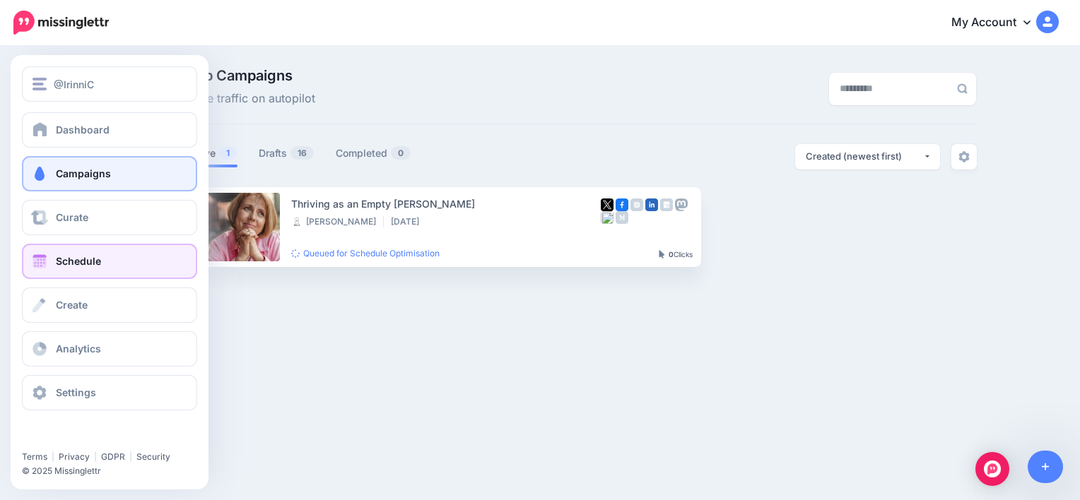
click at [40, 256] on span at bounding box center [39, 261] width 18 height 14
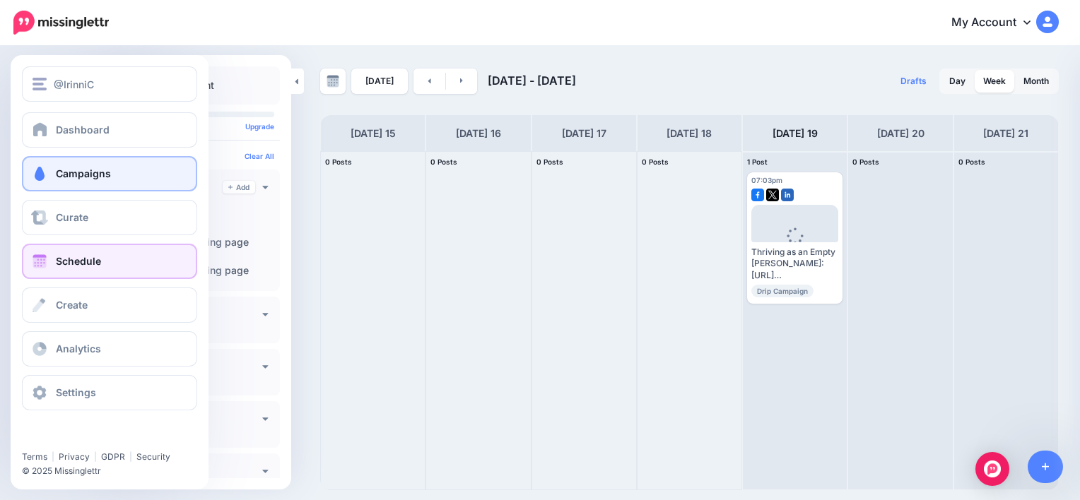
click at [85, 170] on span "Campaigns" at bounding box center [83, 173] width 55 height 12
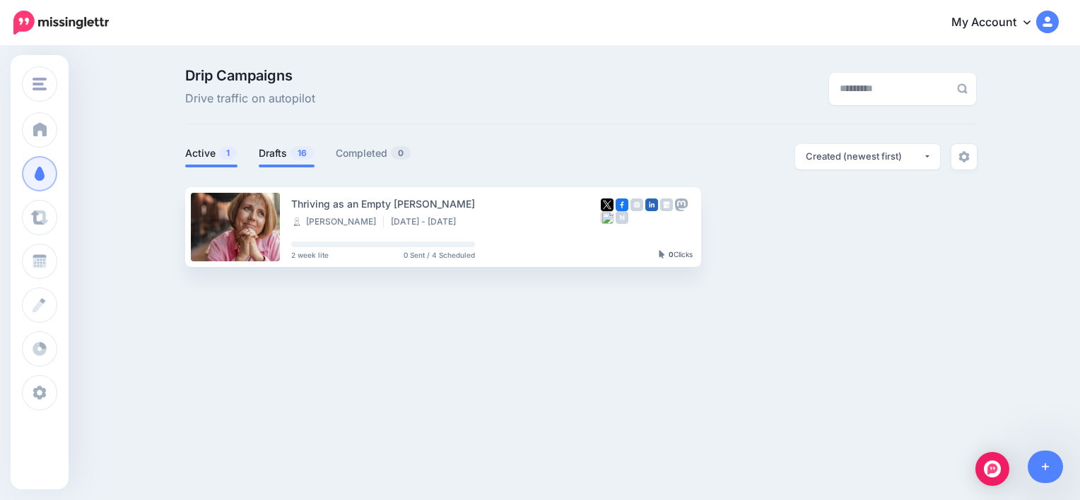
click at [271, 149] on link "Drafts 16" at bounding box center [287, 153] width 56 height 17
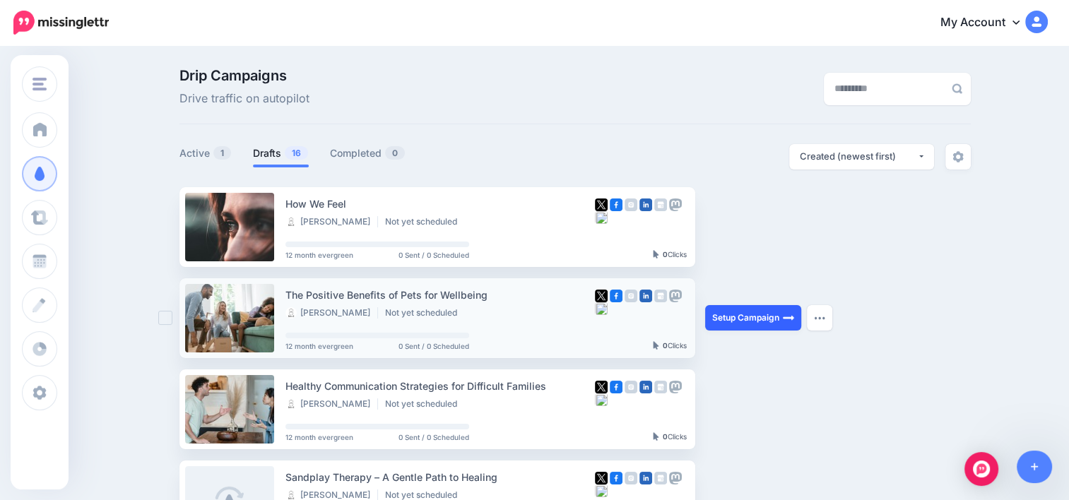
click at [745, 319] on link "Setup Campaign" at bounding box center [753, 317] width 96 height 25
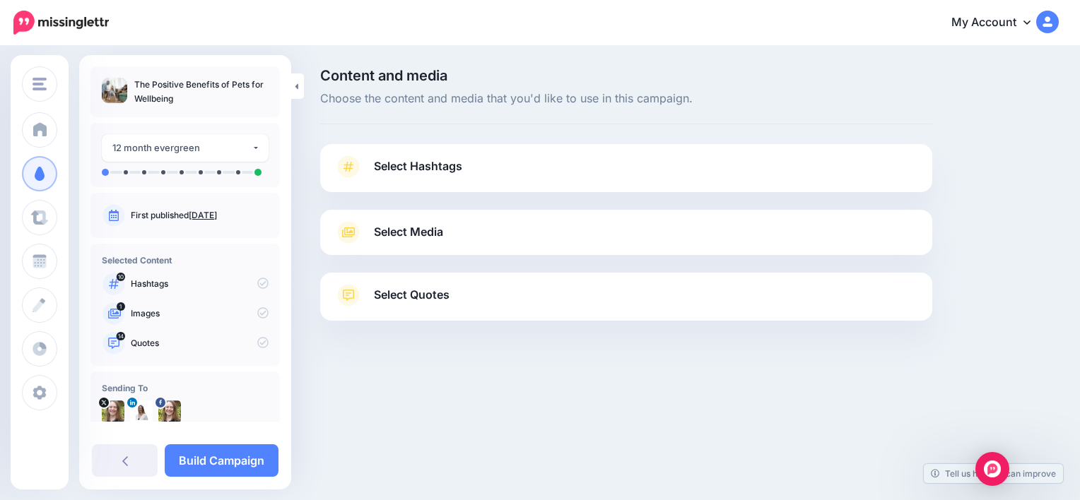
click at [401, 167] on span "Select Hashtags" at bounding box center [418, 166] width 88 height 19
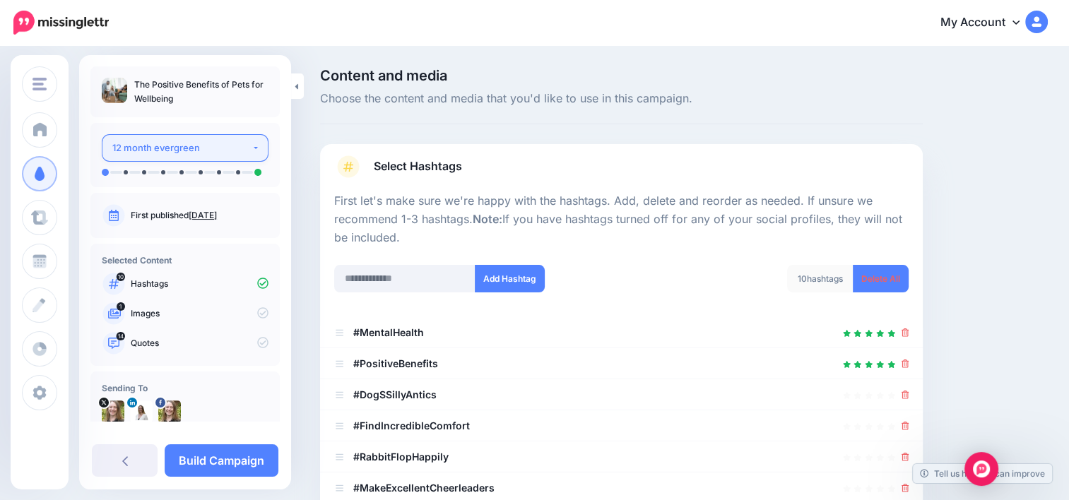
click at [219, 160] on button "12 month evergreen" at bounding box center [185, 148] width 167 height 28
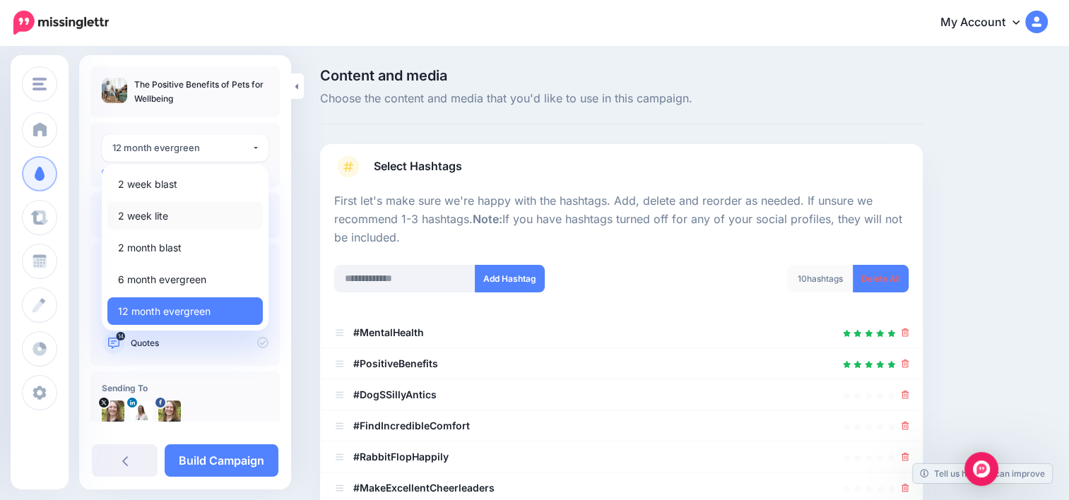
click at [165, 217] on span "2 week lite" at bounding box center [143, 216] width 50 height 17
select select "******"
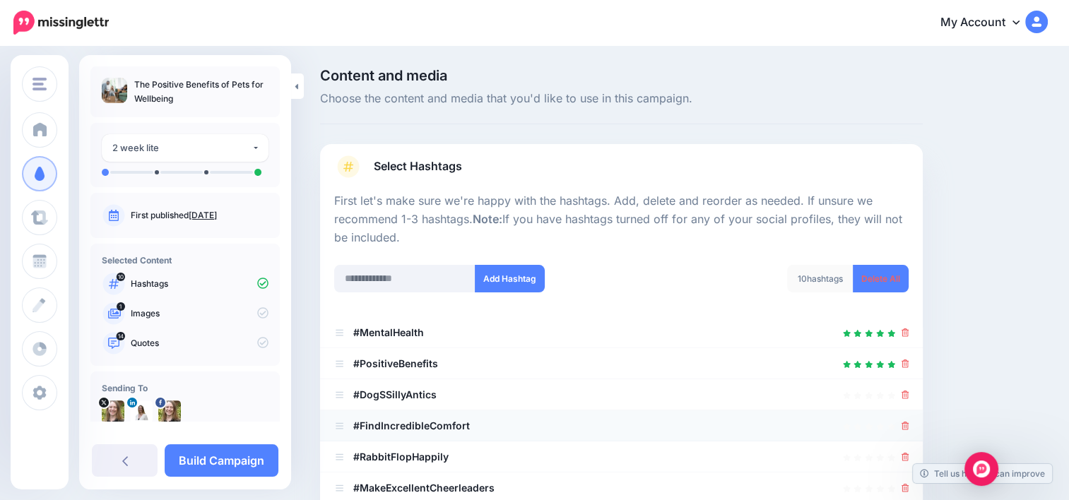
scroll to position [134, 0]
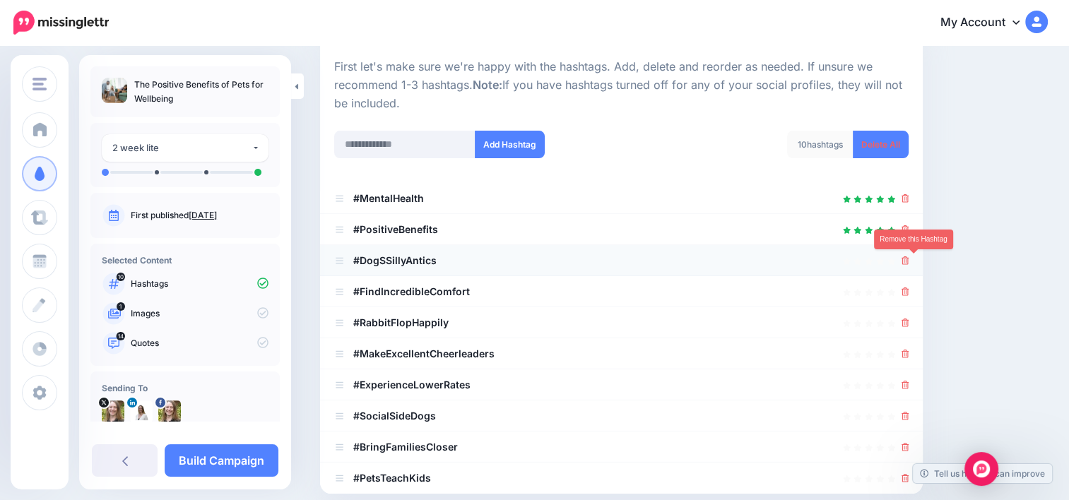
click at [910, 262] on icon at bounding box center [906, 261] width 8 height 8
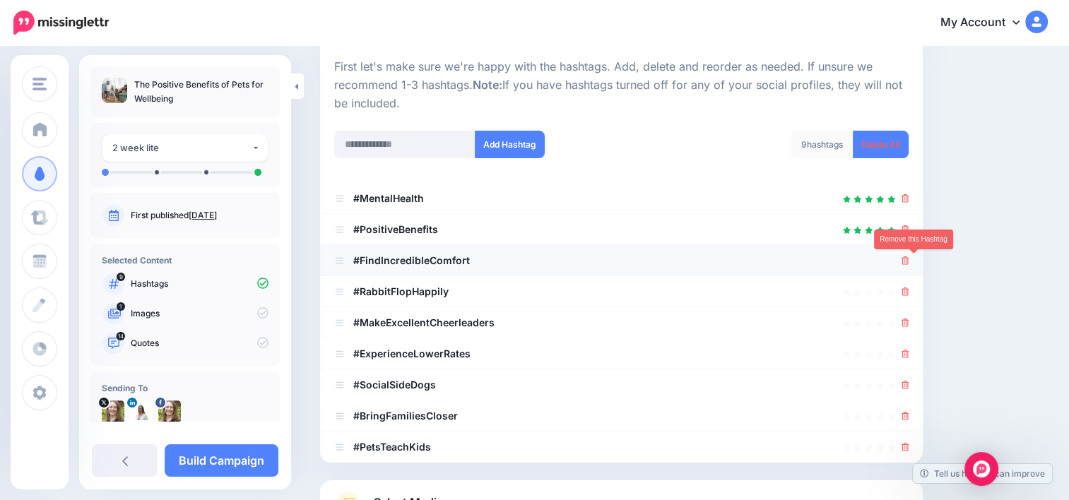
click at [910, 263] on icon at bounding box center [906, 261] width 8 height 8
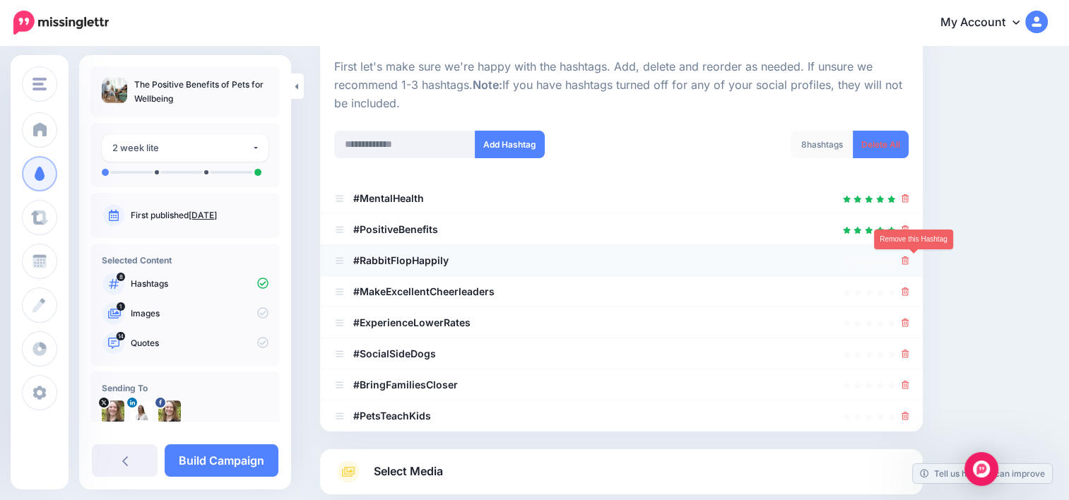
click at [910, 263] on icon at bounding box center [906, 261] width 8 height 8
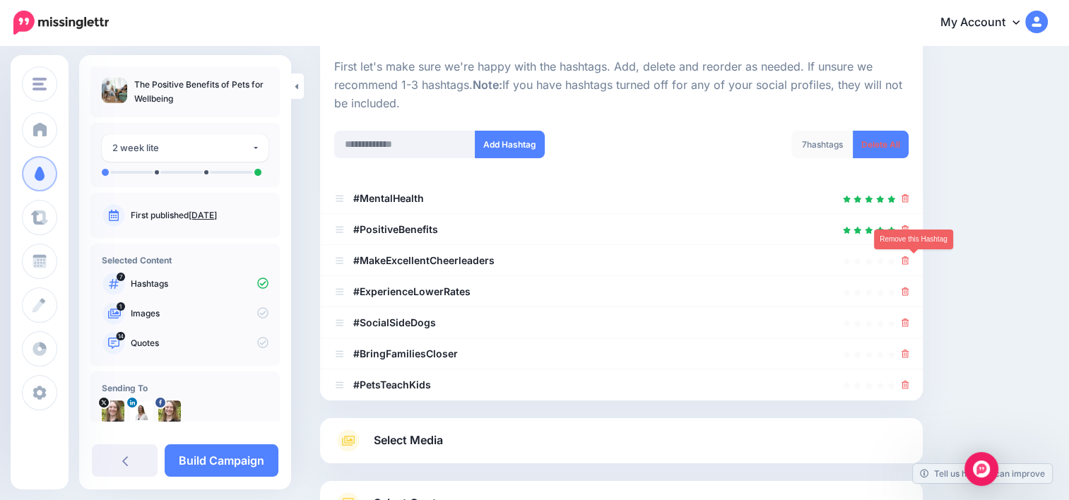
click at [910, 263] on icon at bounding box center [906, 261] width 8 height 8
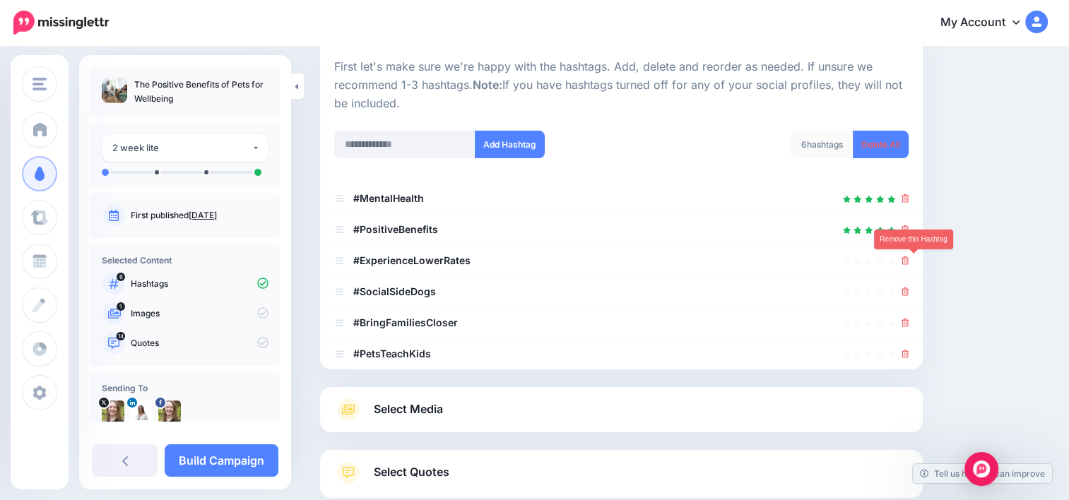
click at [910, 263] on icon at bounding box center [906, 261] width 8 height 8
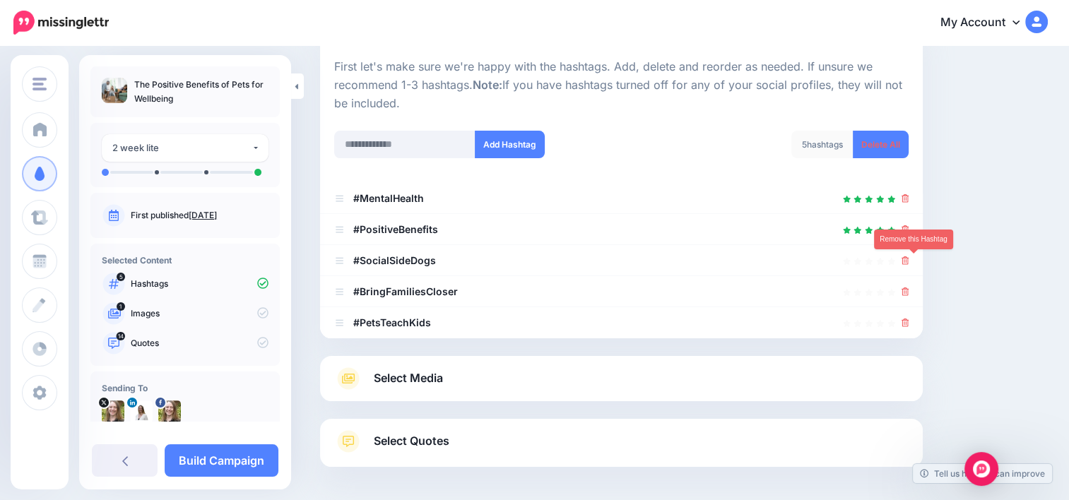
click at [910, 263] on icon at bounding box center [906, 261] width 8 height 8
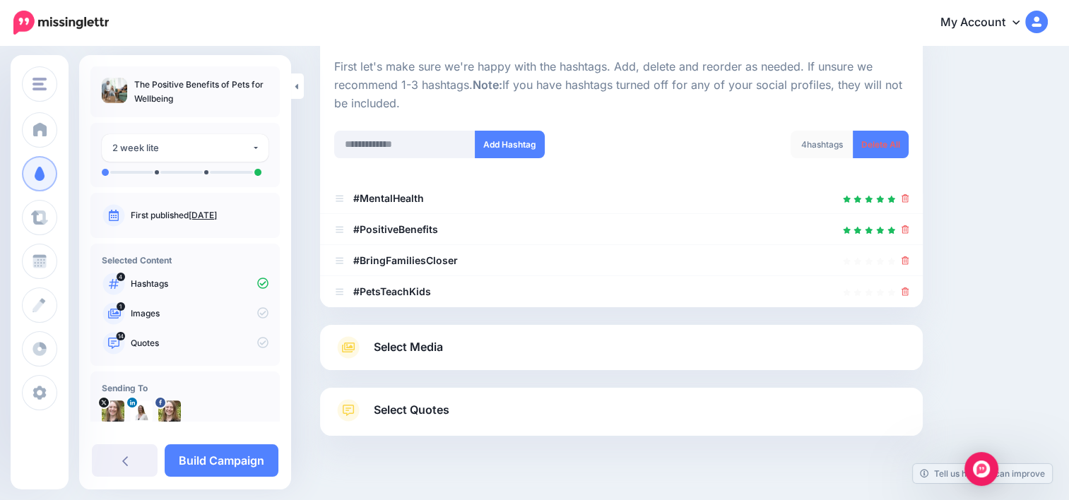
click at [468, 351] on link "Select Media" at bounding box center [621, 347] width 575 height 23
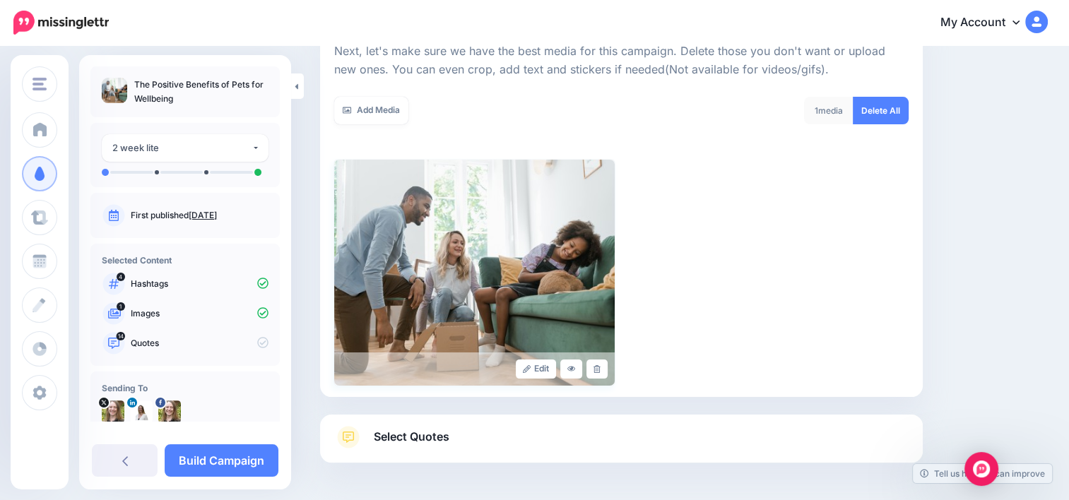
scroll to position [276, 0]
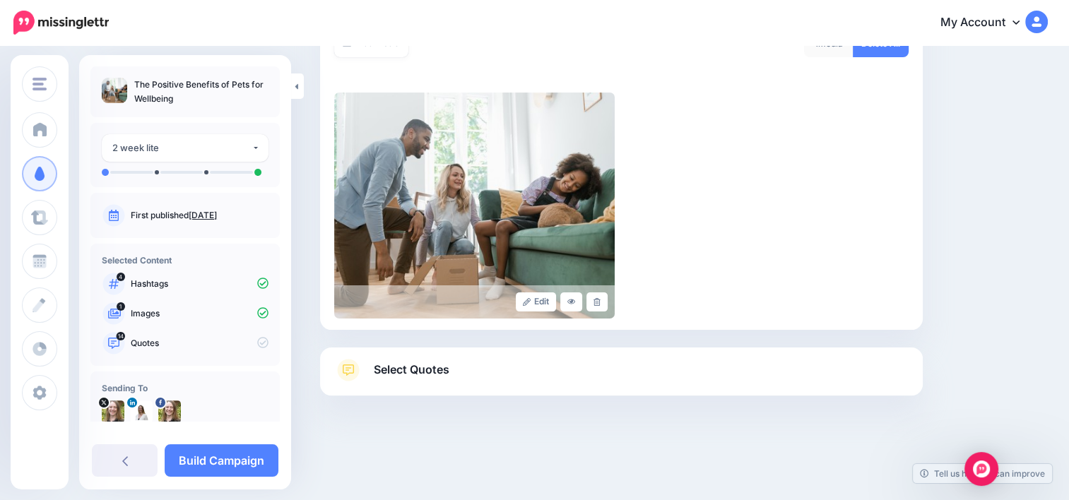
click at [442, 383] on link "Select Quotes" at bounding box center [621, 377] width 575 height 37
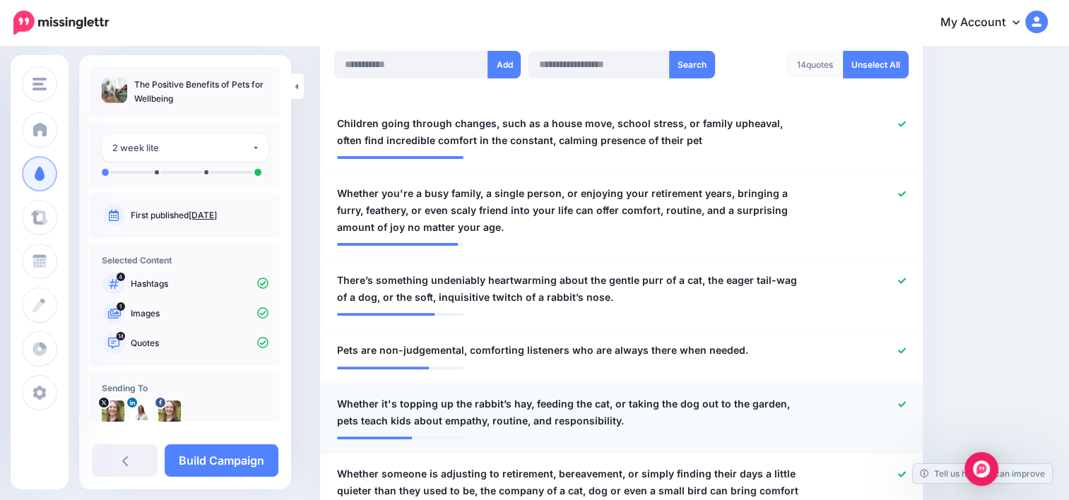
scroll to position [346, 0]
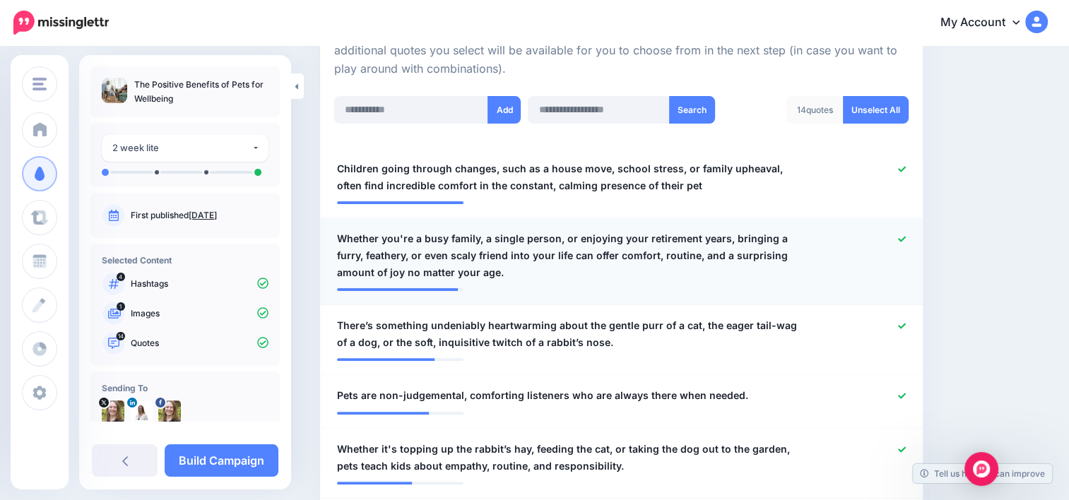
click at [906, 238] on icon at bounding box center [902, 239] width 8 height 6
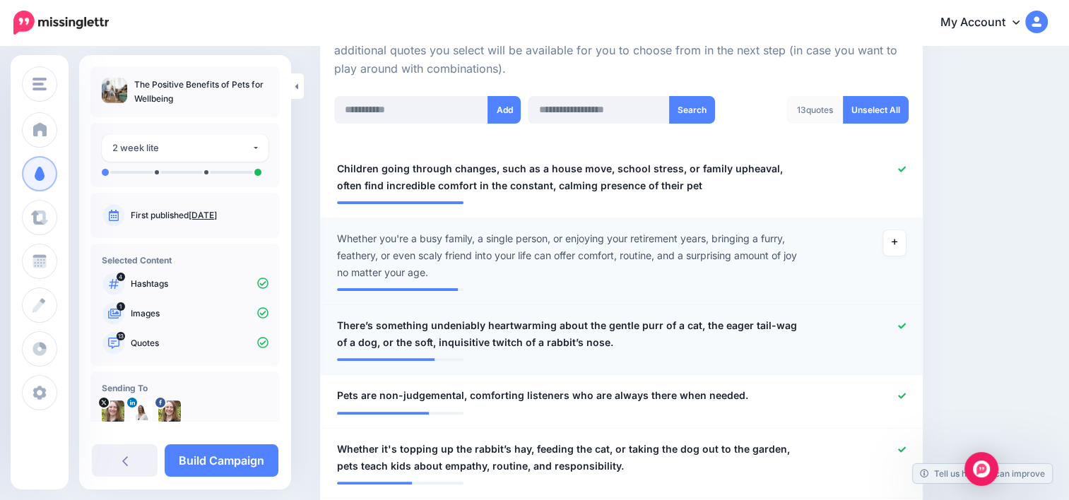
scroll to position [487, 0]
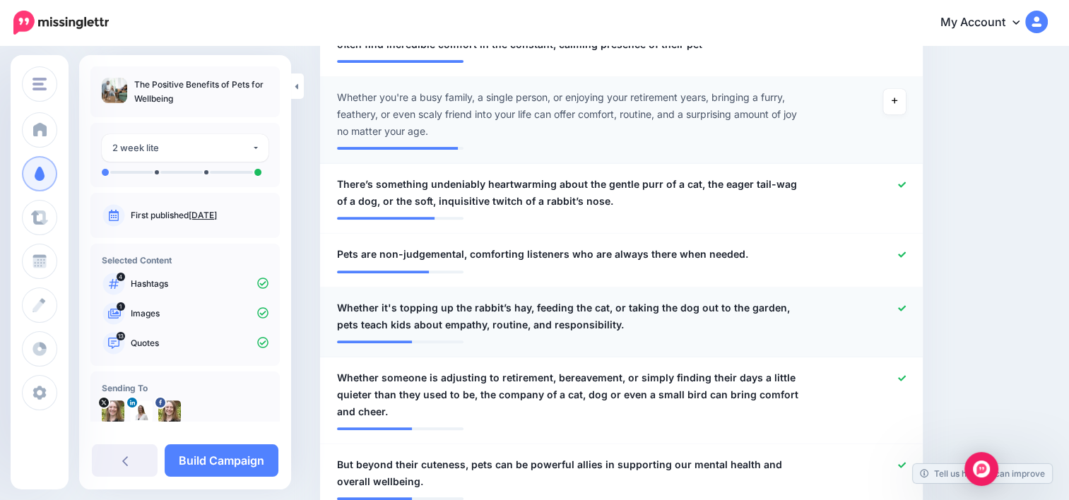
click at [906, 308] on icon at bounding box center [902, 309] width 8 height 8
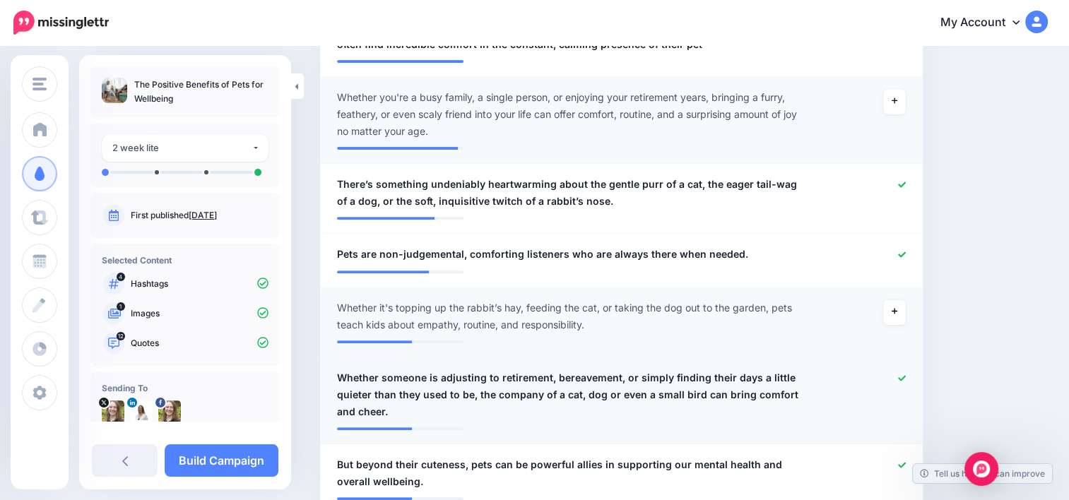
click at [904, 379] on div at bounding box center [867, 395] width 98 height 51
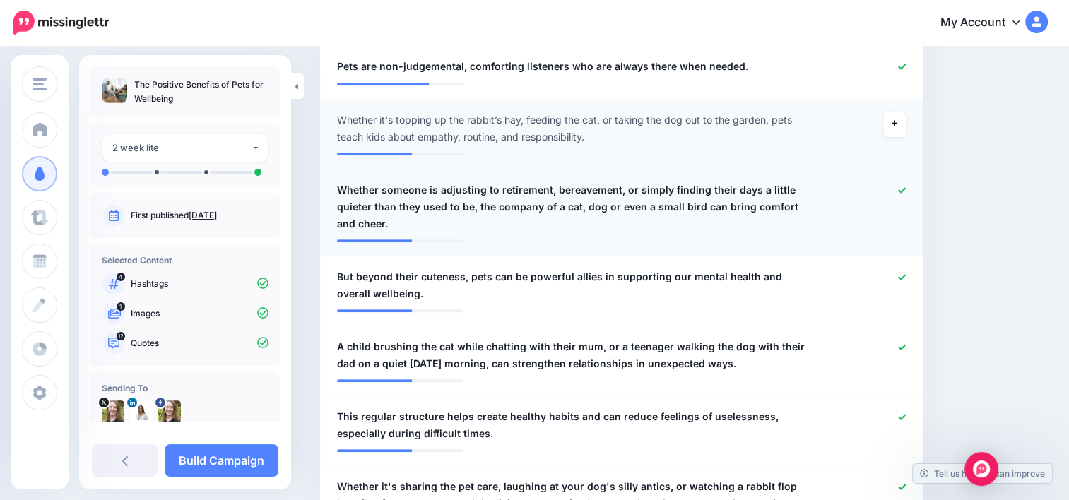
scroll to position [699, 0]
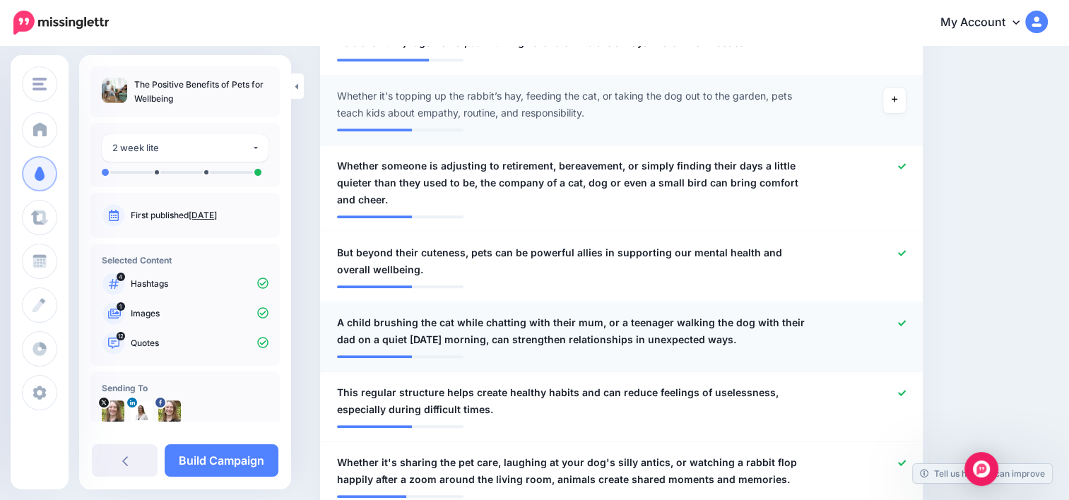
click at [906, 325] on icon at bounding box center [902, 323] width 8 height 8
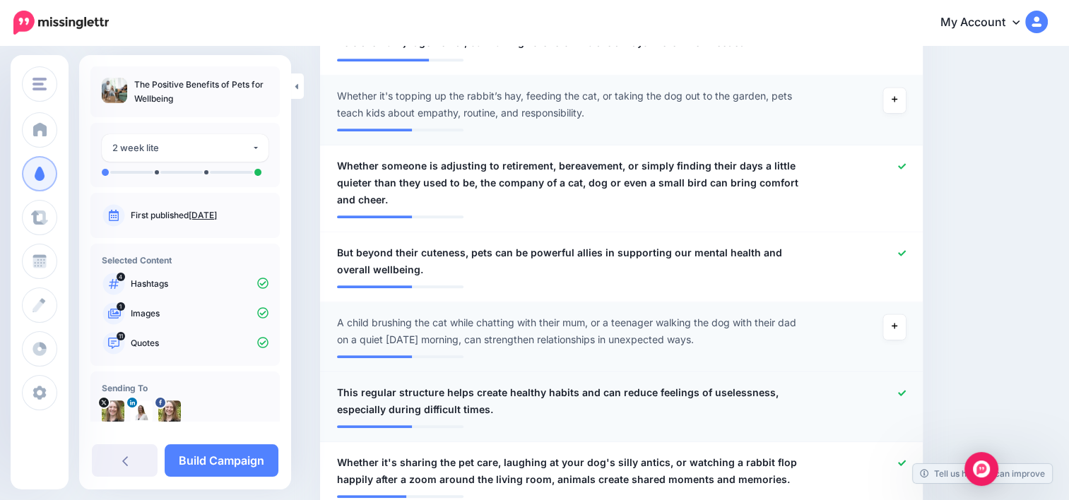
click at [906, 389] on icon at bounding box center [902, 393] width 8 height 8
click at [906, 459] on icon at bounding box center [902, 463] width 8 height 8
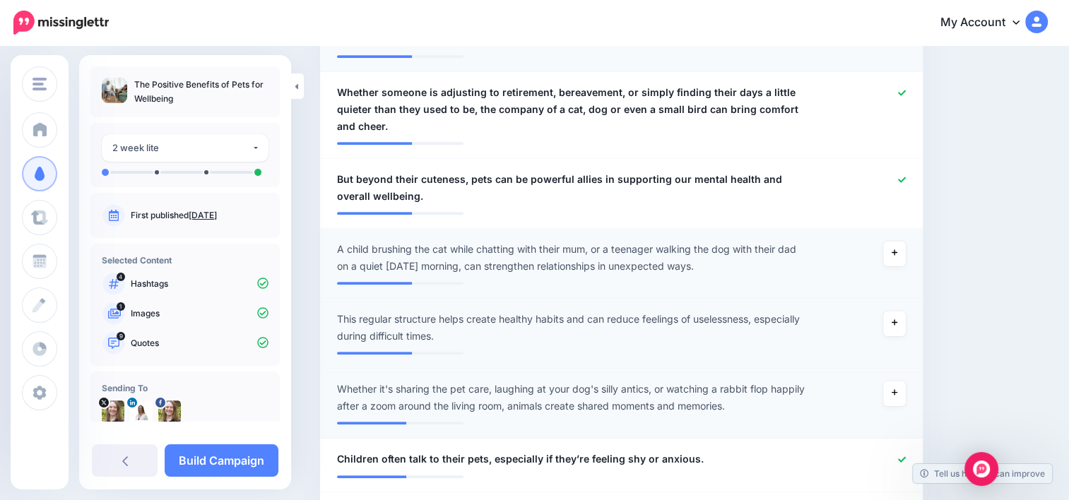
scroll to position [911, 0]
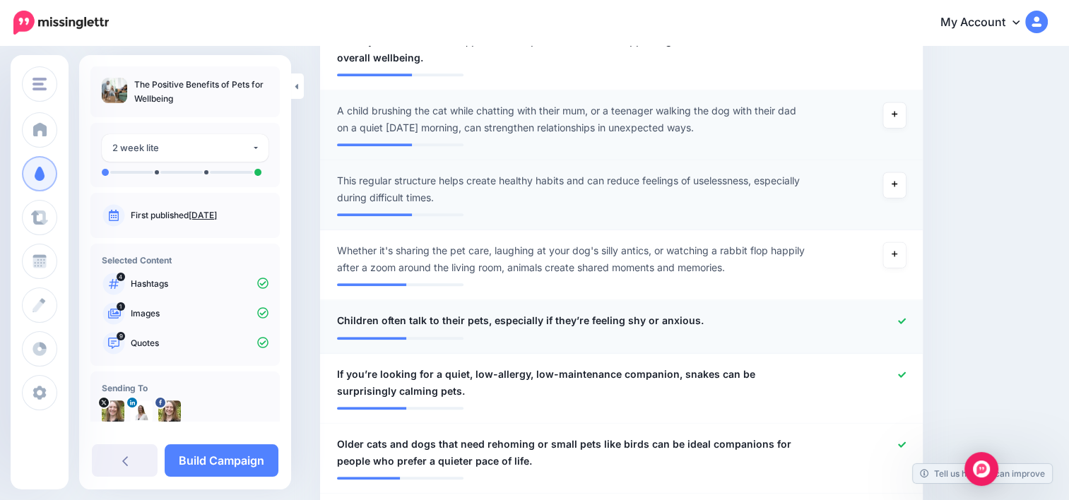
click at [906, 324] on icon at bounding box center [902, 321] width 8 height 8
click at [913, 376] on div at bounding box center [867, 383] width 98 height 34
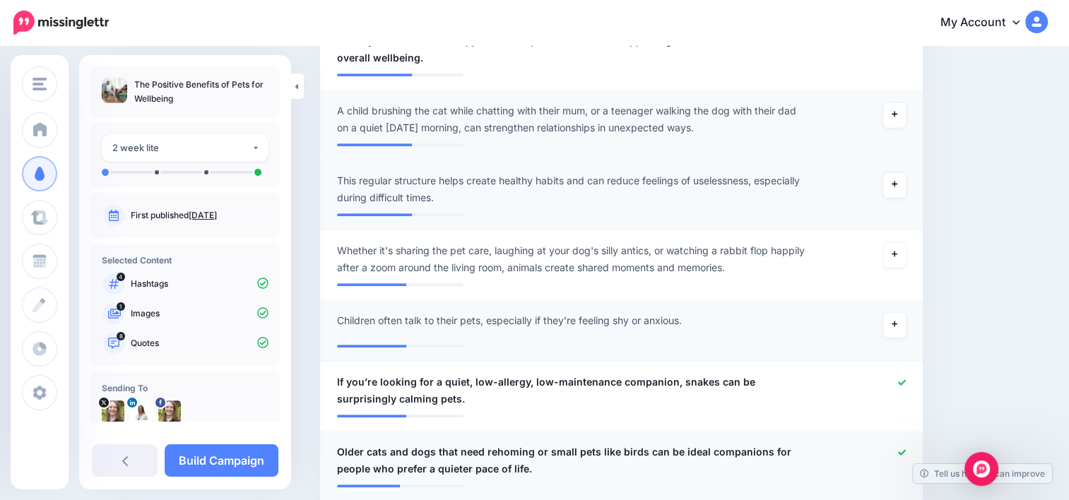
click at [906, 450] on icon at bounding box center [902, 453] width 8 height 8
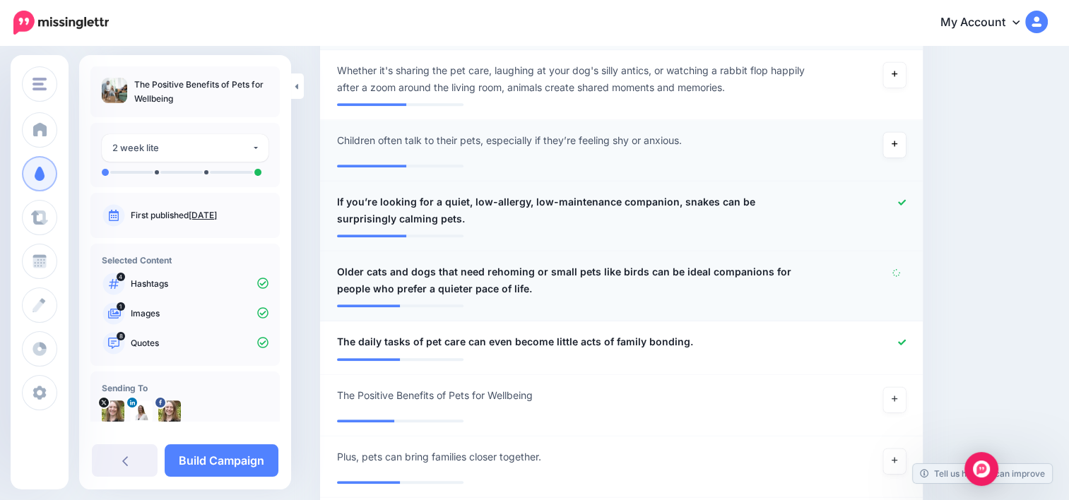
scroll to position [1194, 0]
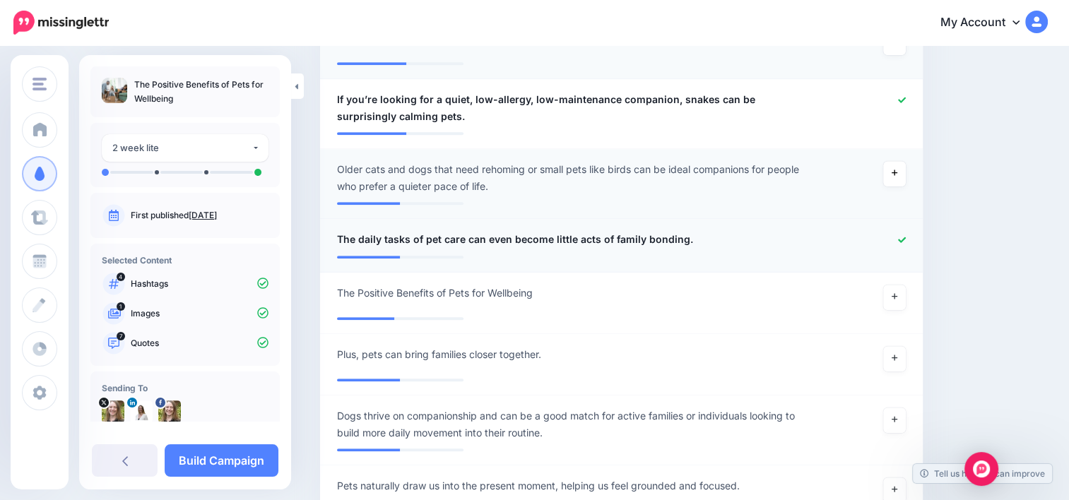
click at [906, 236] on icon at bounding box center [902, 240] width 8 height 8
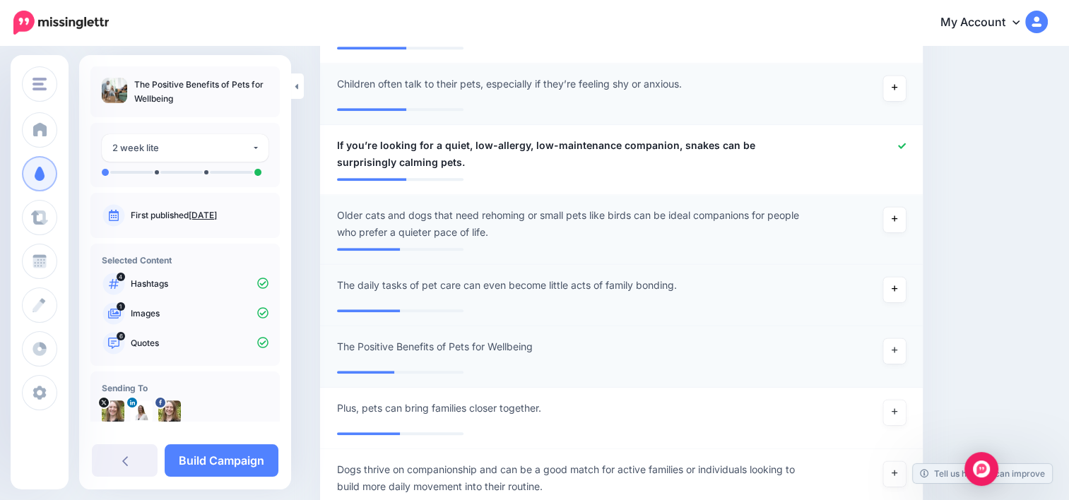
scroll to position [1123, 0]
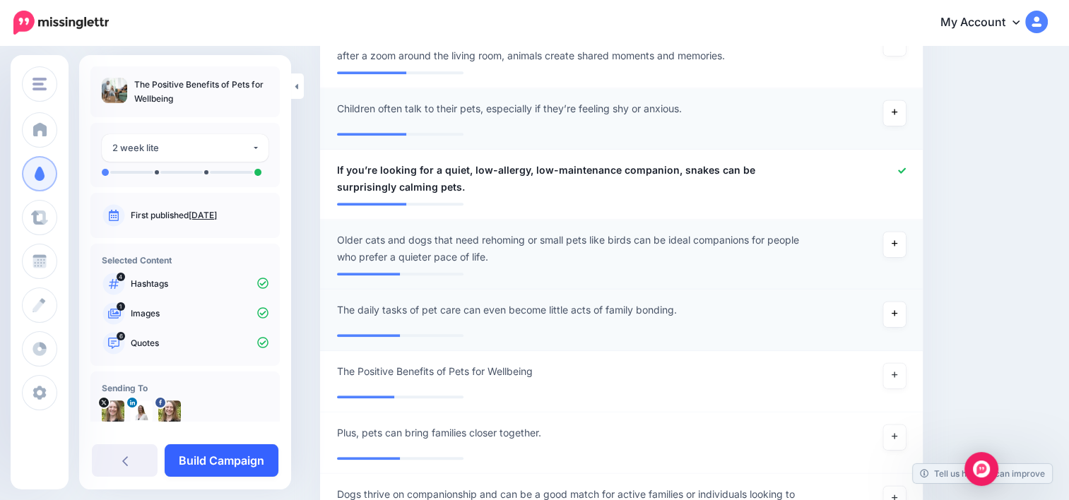
click at [257, 459] on link "Build Campaign" at bounding box center [222, 461] width 114 height 33
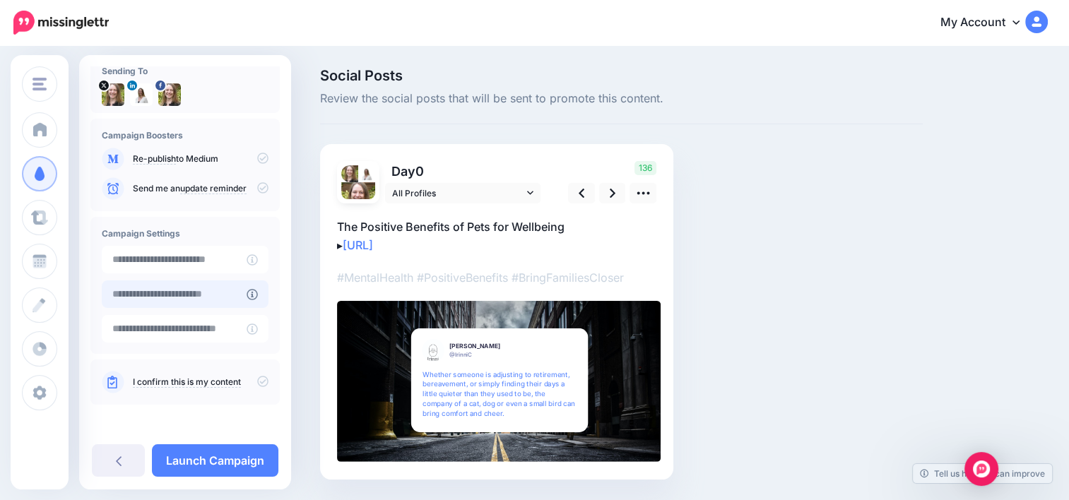
scroll to position [42, 0]
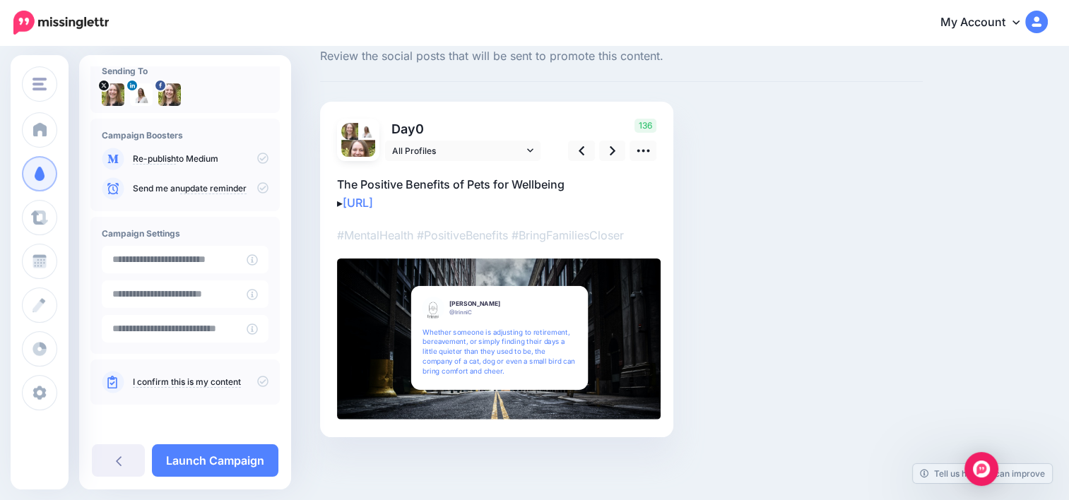
click at [258, 381] on icon at bounding box center [262, 381] width 11 height 11
click at [247, 263] on input "**********" at bounding box center [174, 260] width 145 height 28
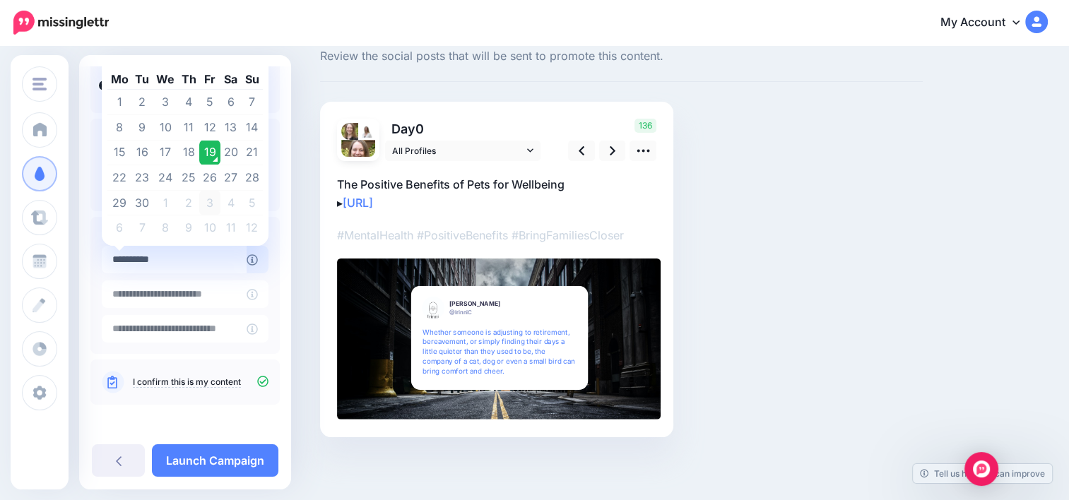
click at [208, 201] on td "3" at bounding box center [209, 202] width 21 height 25
type input "**********"
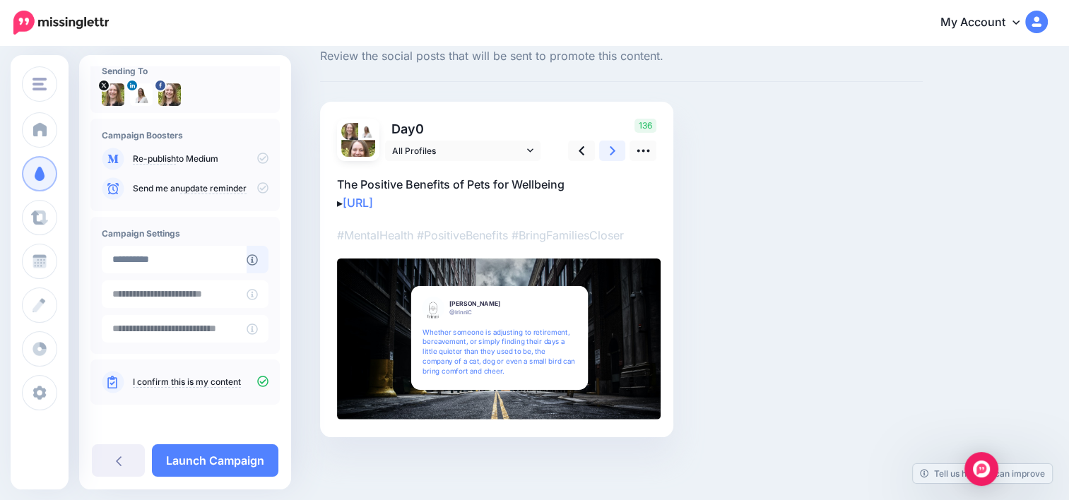
click at [613, 147] on icon at bounding box center [613, 150] width 6 height 15
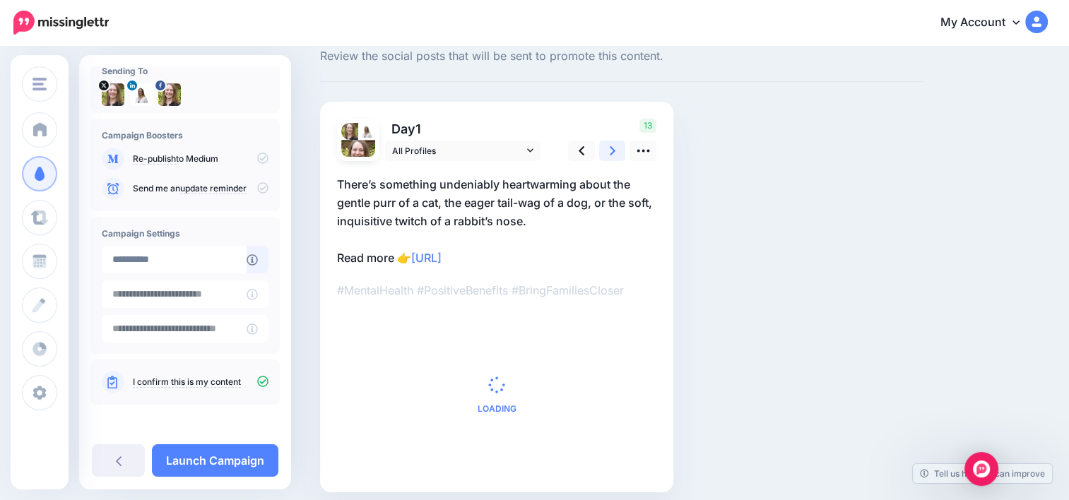
scroll to position [0, 0]
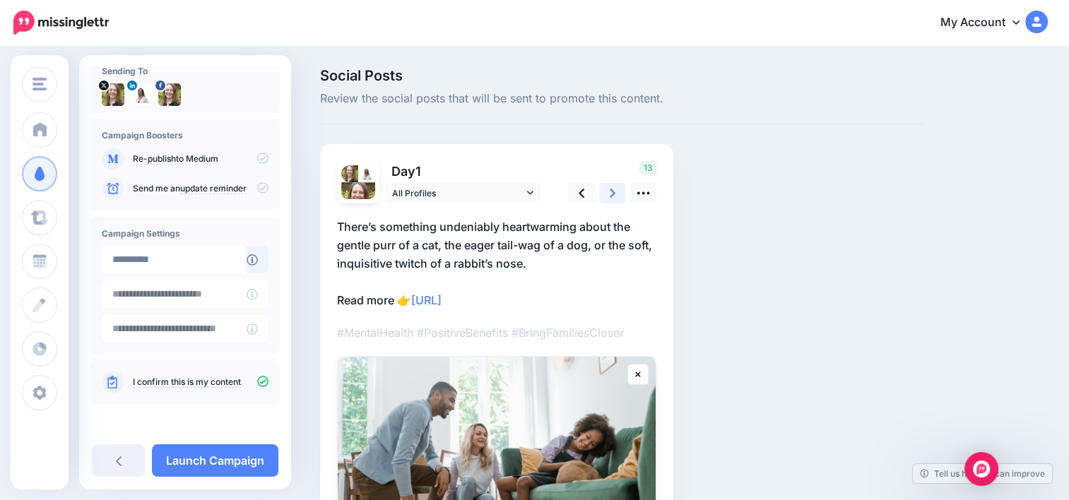
click at [608, 194] on link at bounding box center [612, 193] width 27 height 20
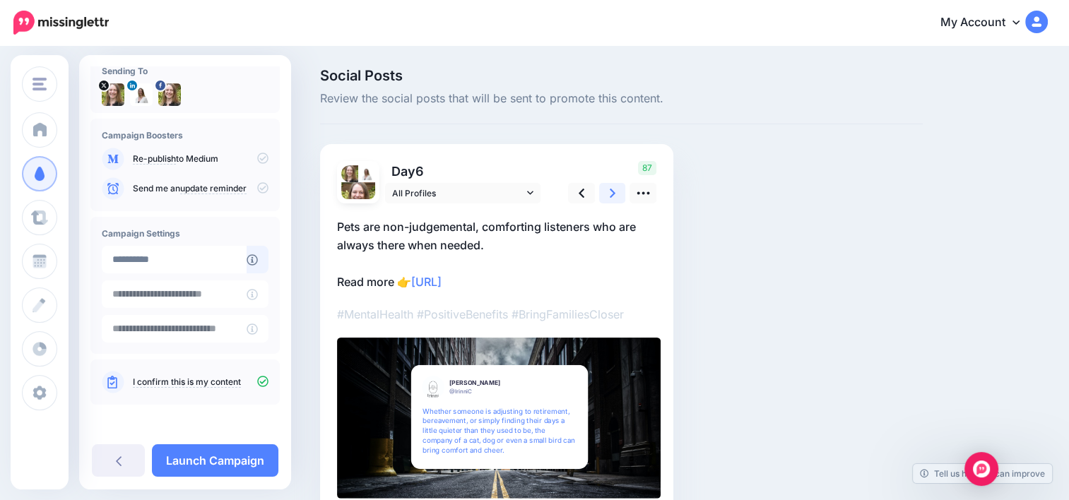
click at [608, 194] on link at bounding box center [612, 193] width 27 height 20
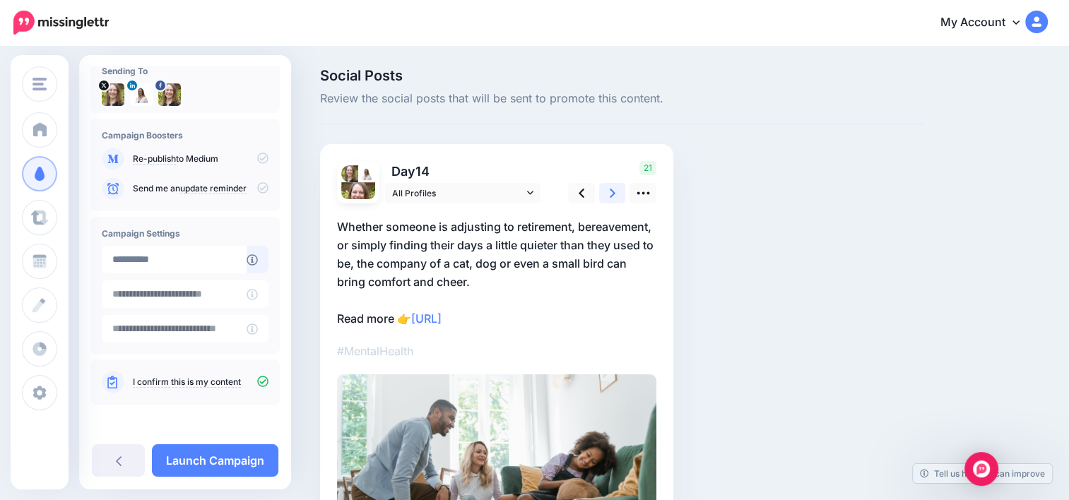
click at [608, 194] on link at bounding box center [612, 193] width 27 height 20
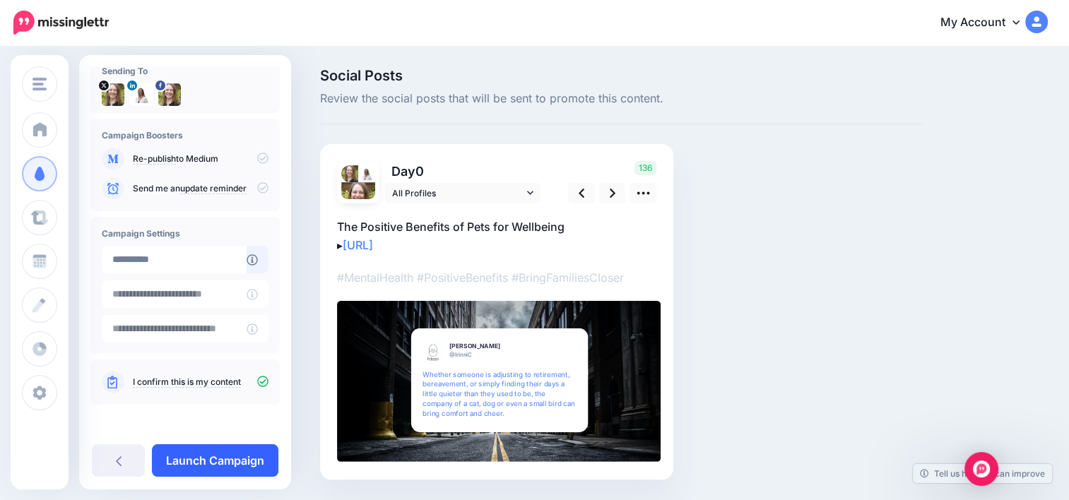
click at [249, 457] on link "Launch Campaign" at bounding box center [215, 461] width 126 height 33
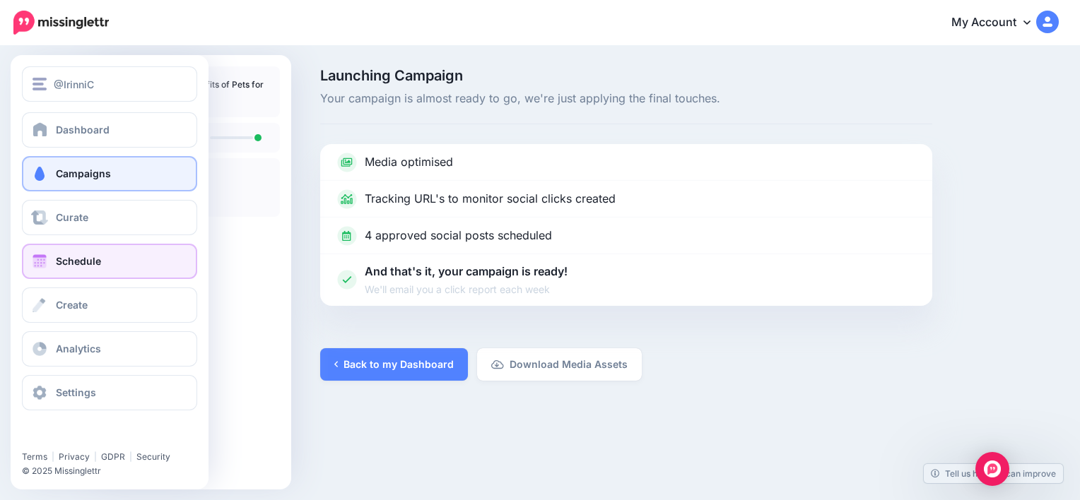
click at [50, 259] on link "Schedule" at bounding box center [109, 261] width 175 height 35
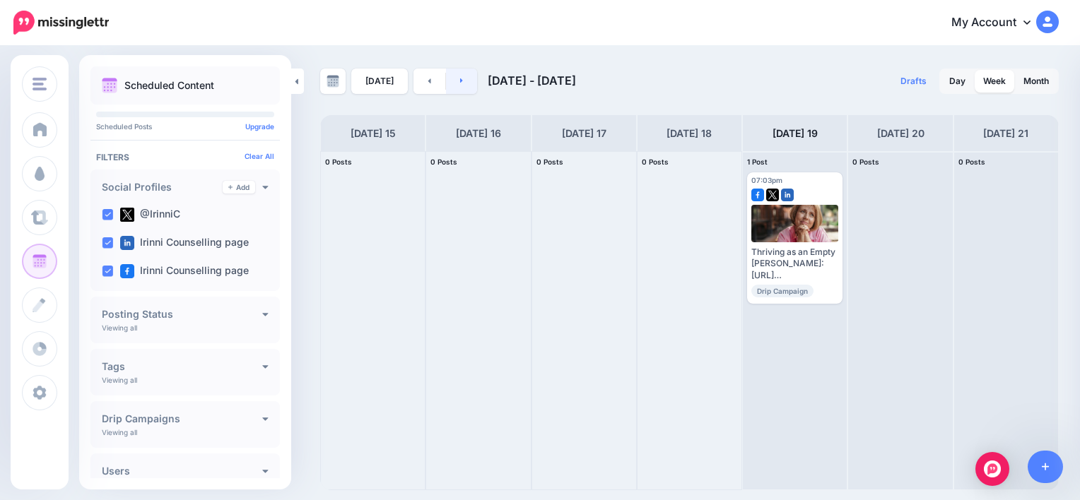
click at [463, 81] on link at bounding box center [462, 81] width 32 height 25
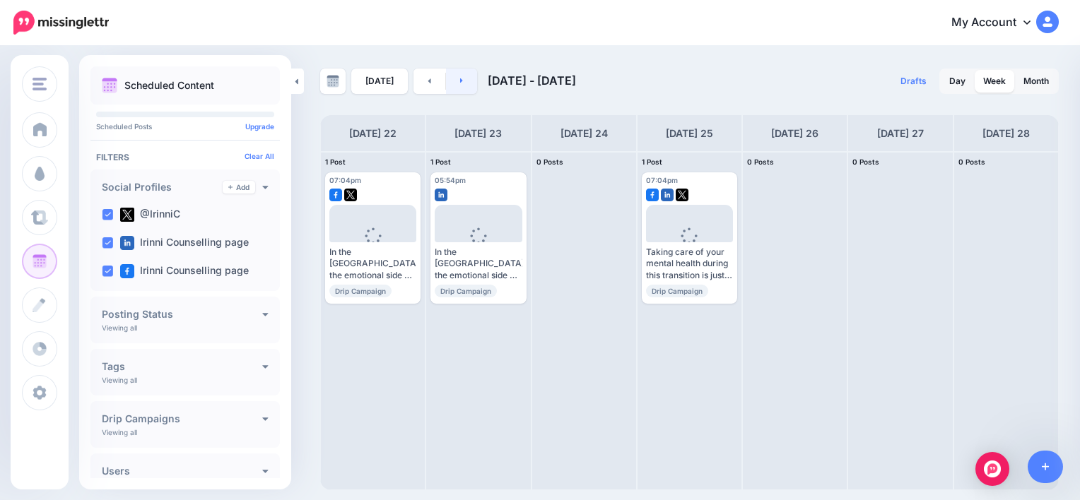
click at [464, 81] on link at bounding box center [462, 81] width 32 height 25
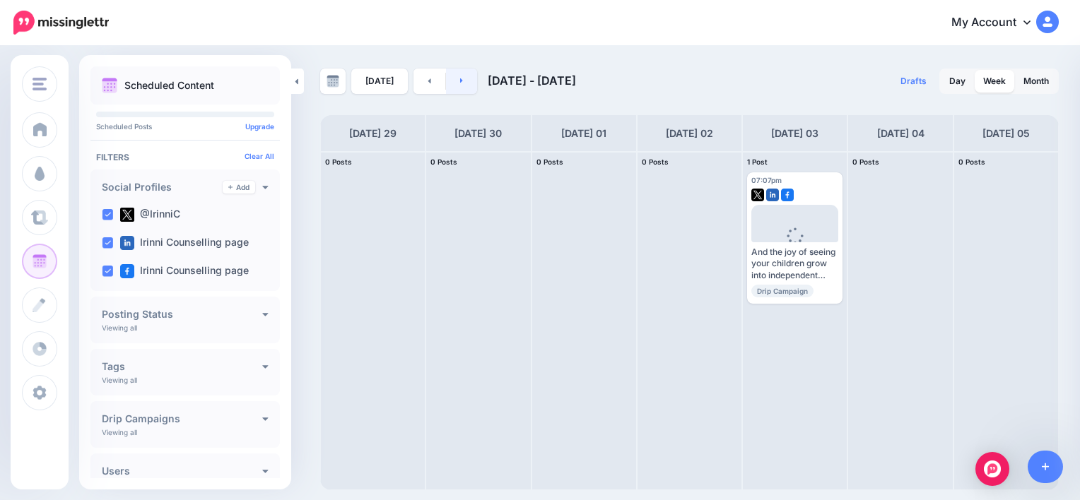
click at [464, 81] on link at bounding box center [462, 81] width 32 height 25
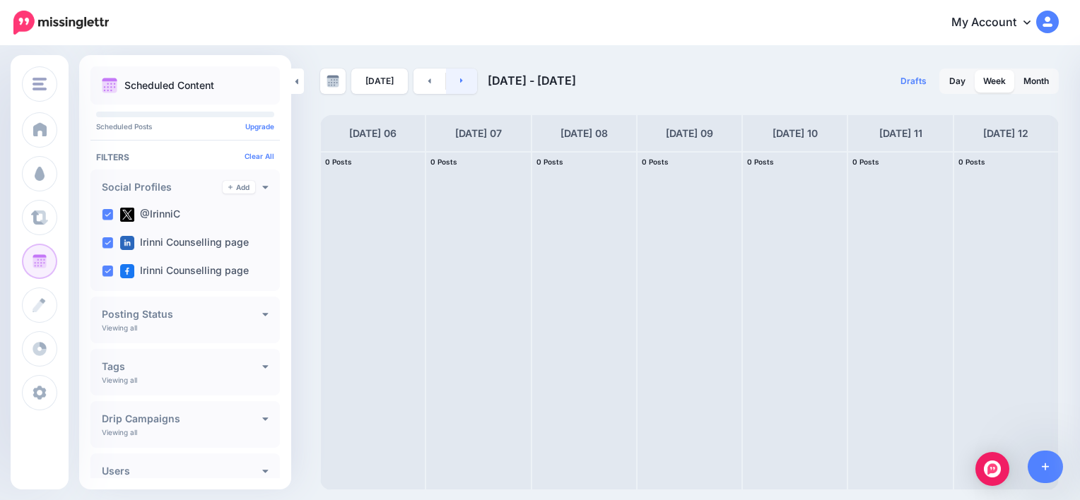
click at [458, 90] on link at bounding box center [462, 81] width 32 height 25
click at [418, 86] on link at bounding box center [429, 81] width 32 height 25
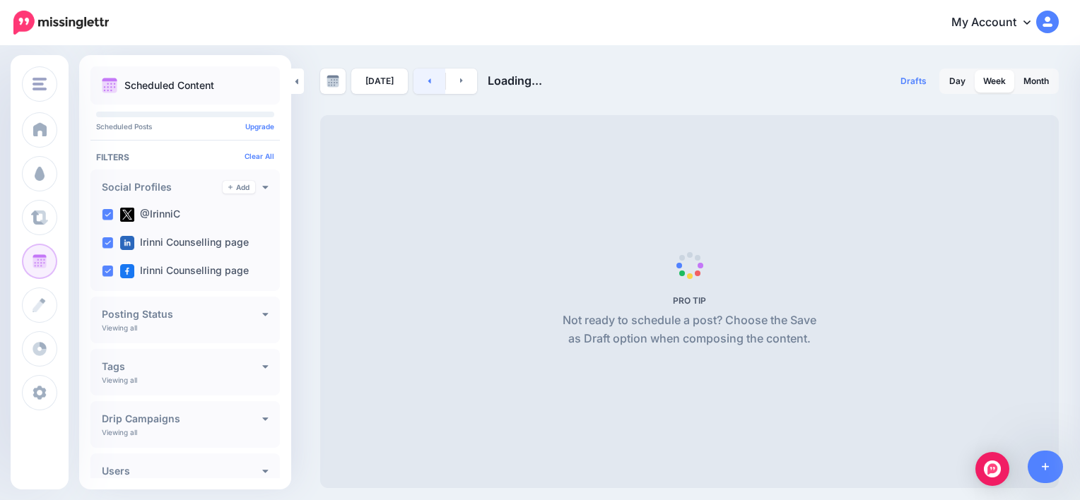
click at [418, 86] on link at bounding box center [429, 81] width 32 height 25
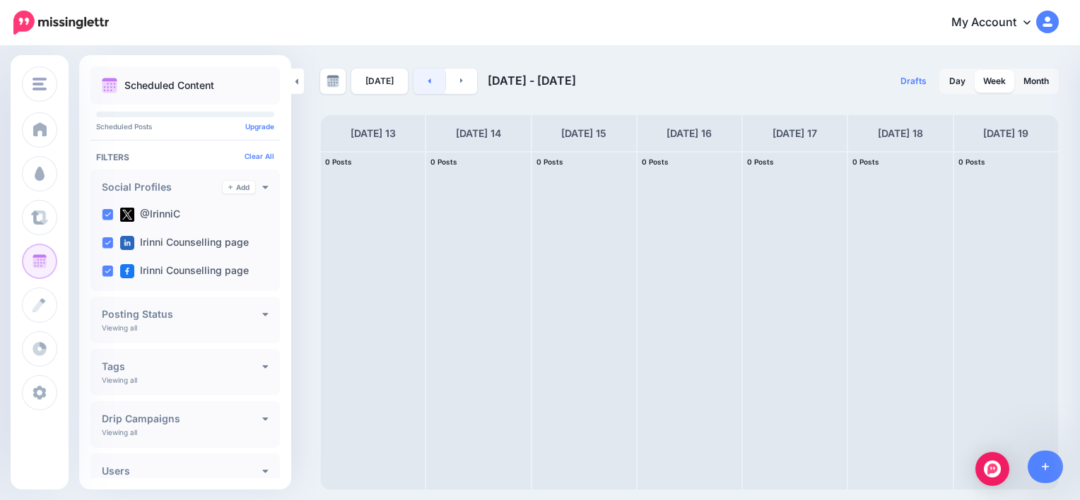
click at [418, 86] on link at bounding box center [429, 81] width 32 height 25
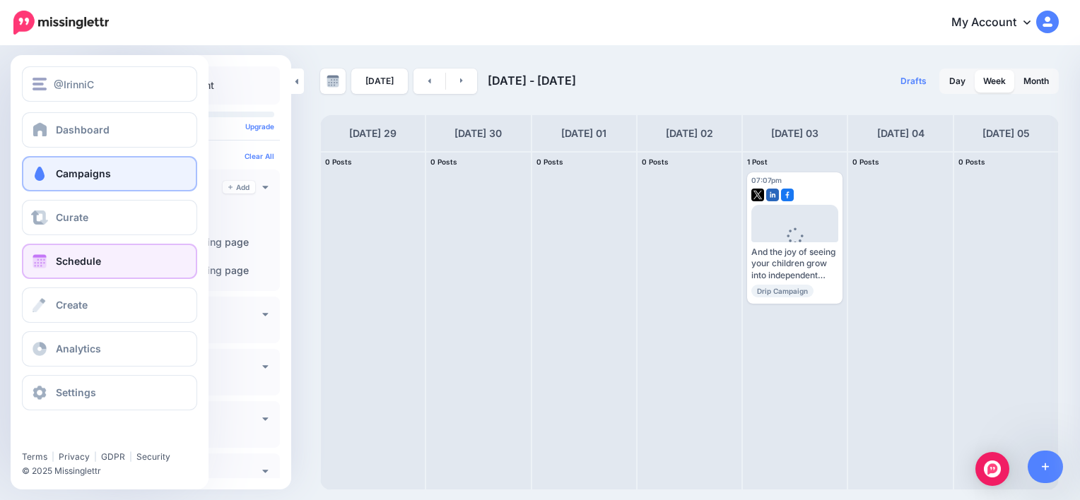
click at [35, 176] on span at bounding box center [39, 174] width 18 height 14
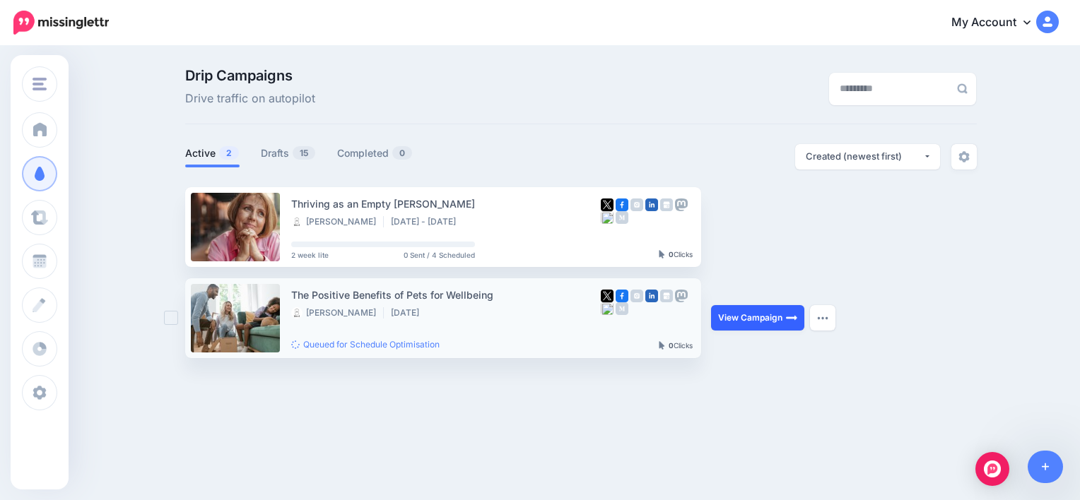
click at [743, 319] on link "View Campaign" at bounding box center [757, 317] width 93 height 25
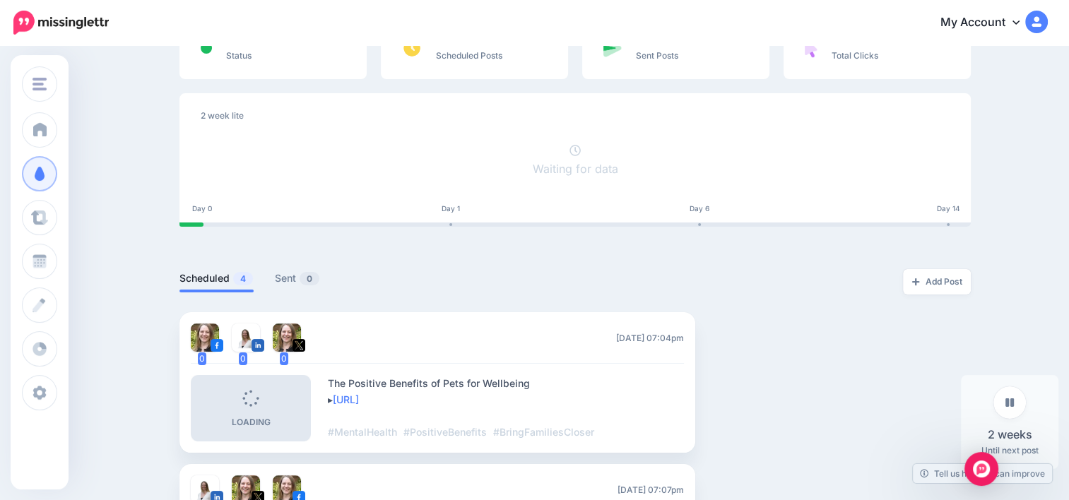
scroll to position [141, 0]
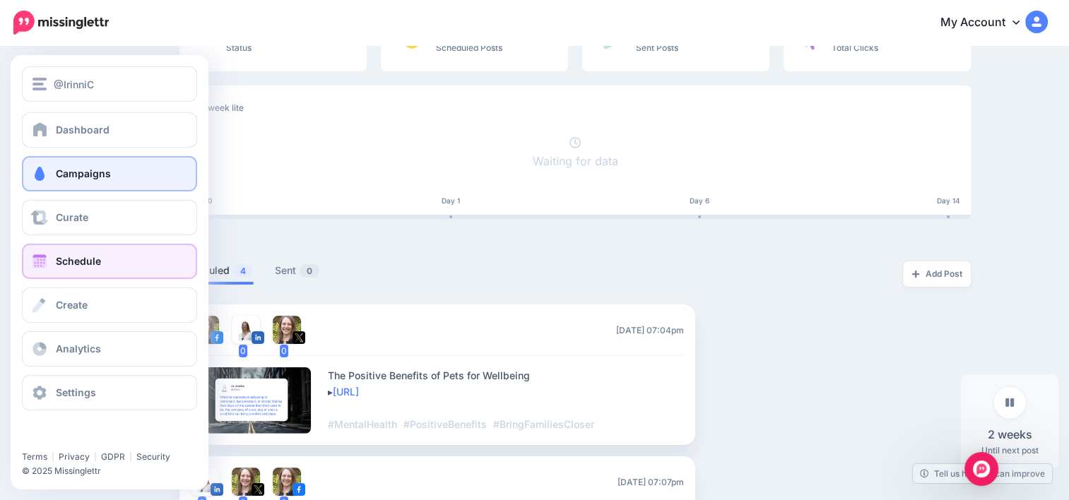
click at [45, 263] on span at bounding box center [39, 261] width 18 height 14
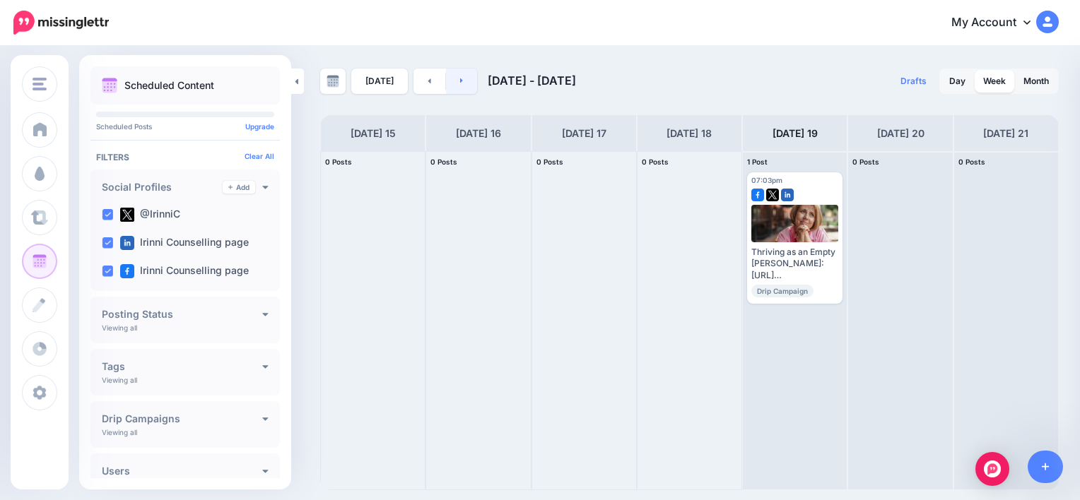
click at [464, 76] on link at bounding box center [462, 81] width 32 height 25
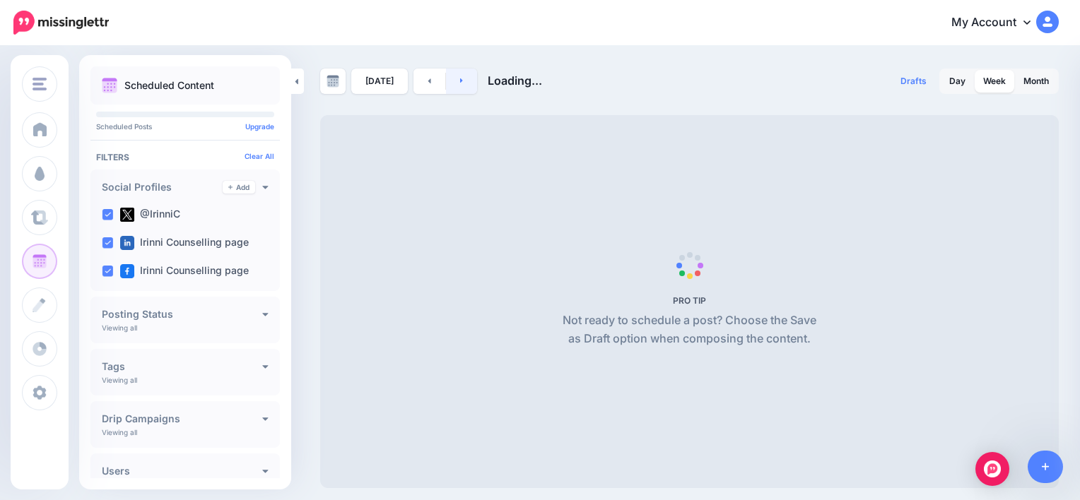
click at [464, 76] on link at bounding box center [462, 81] width 32 height 25
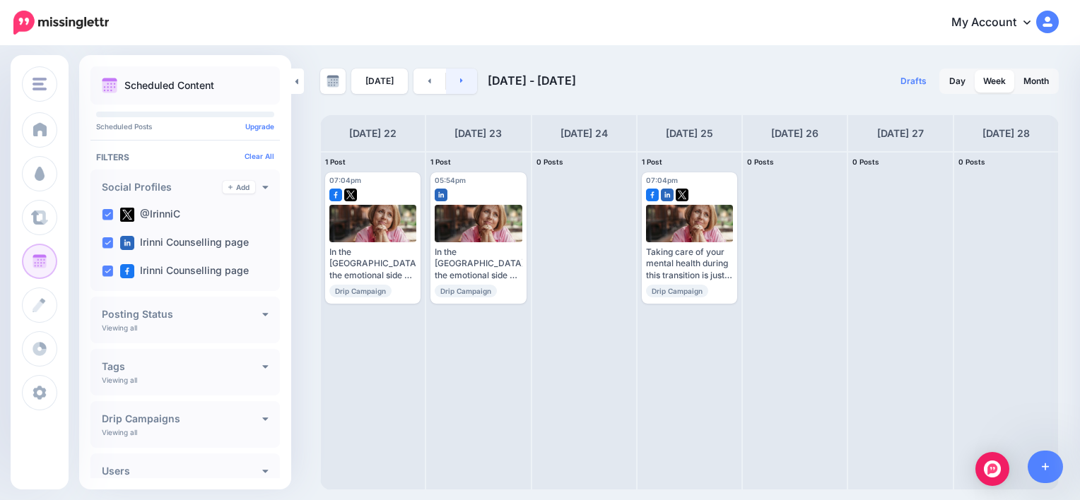
click at [464, 78] on link at bounding box center [462, 81] width 32 height 25
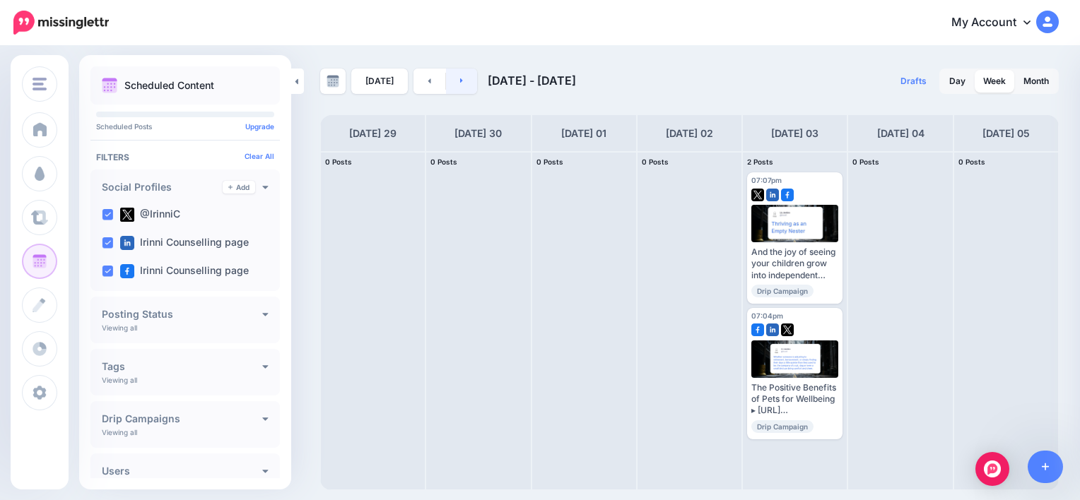
click at [464, 79] on link at bounding box center [462, 81] width 32 height 25
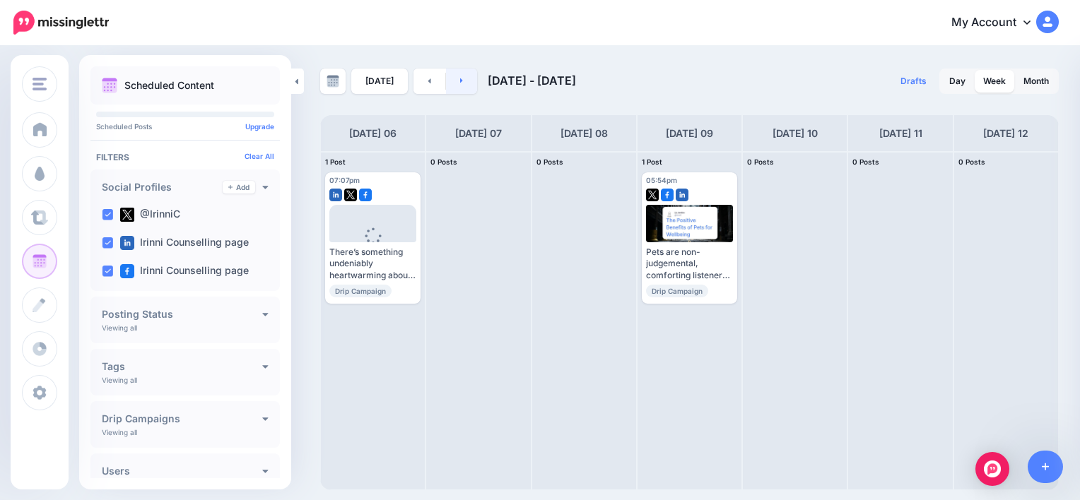
click at [465, 79] on link at bounding box center [462, 81] width 32 height 25
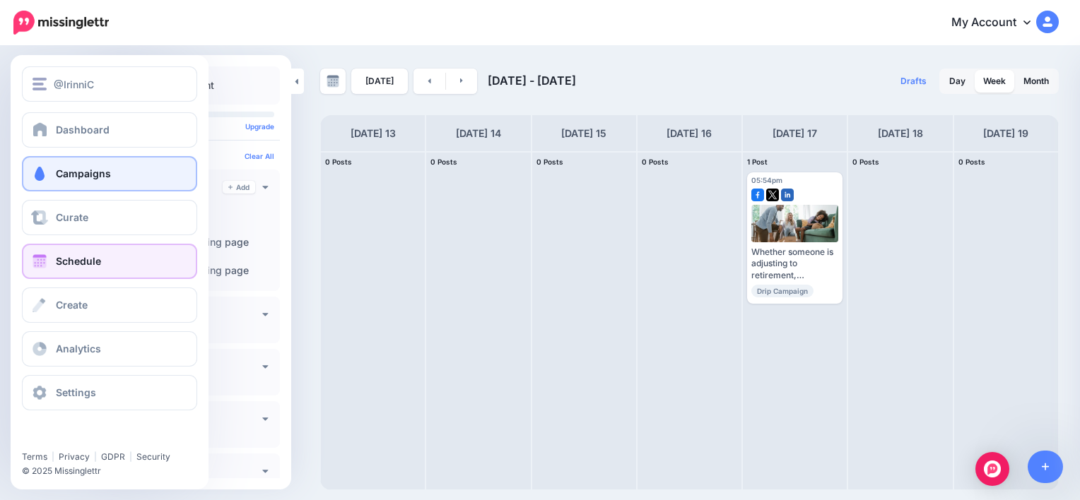
click at [37, 174] on span at bounding box center [39, 174] width 18 height 14
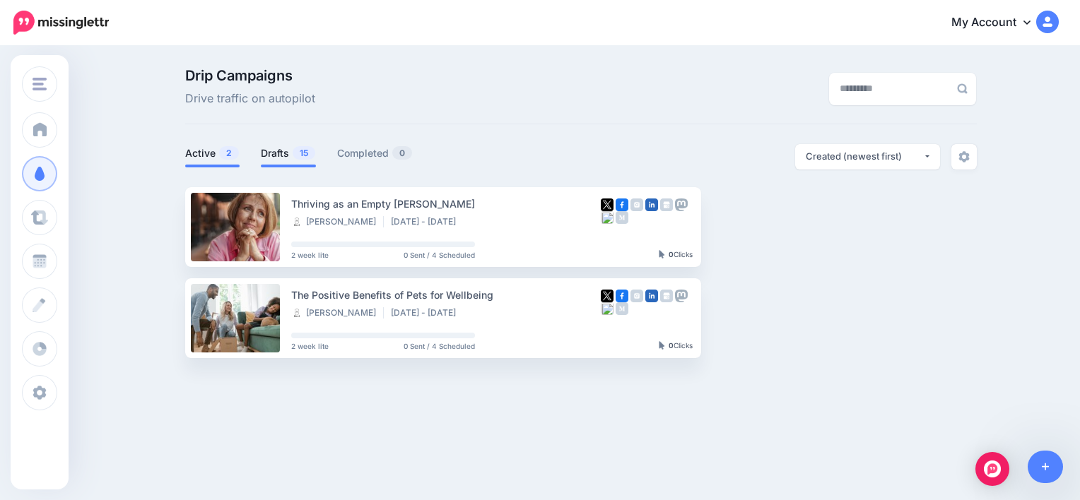
click at [279, 155] on link "Drafts 15" at bounding box center [288, 153] width 55 height 17
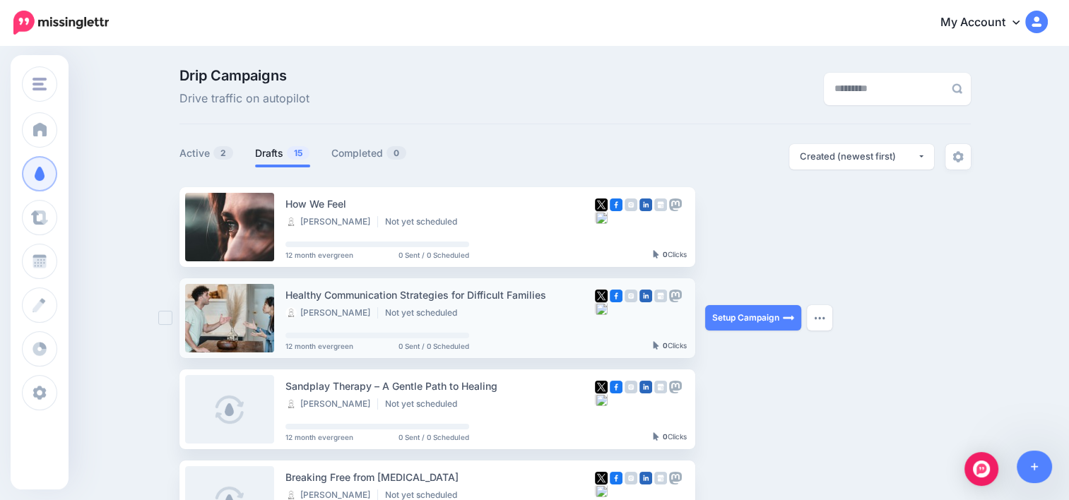
scroll to position [141, 0]
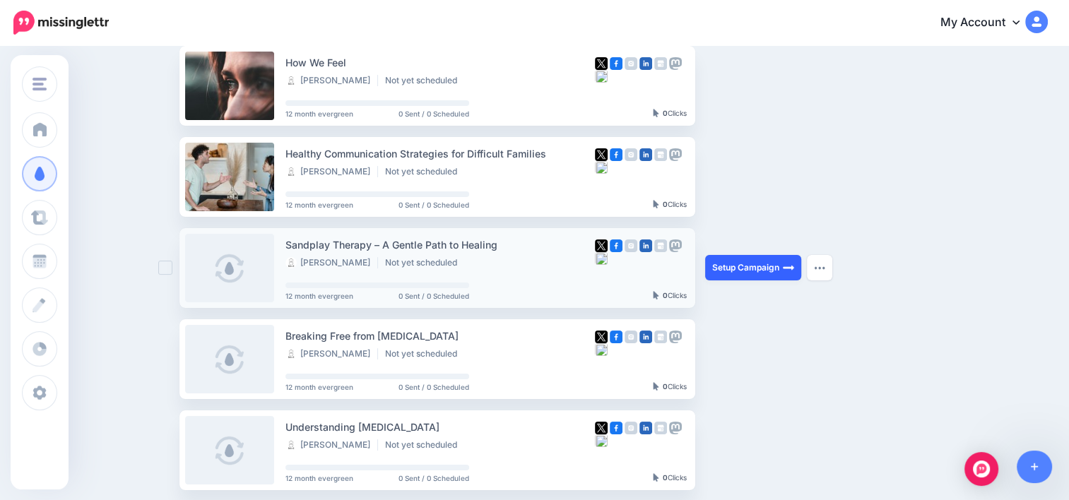
click at [741, 264] on link "Setup Campaign" at bounding box center [753, 267] width 96 height 25
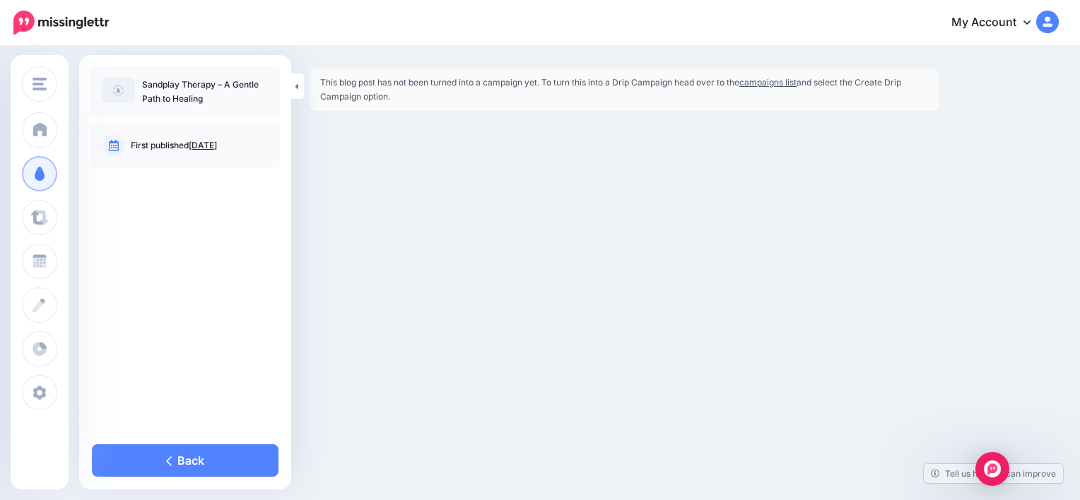
click at [772, 84] on link "campaigns list" at bounding box center [767, 82] width 57 height 11
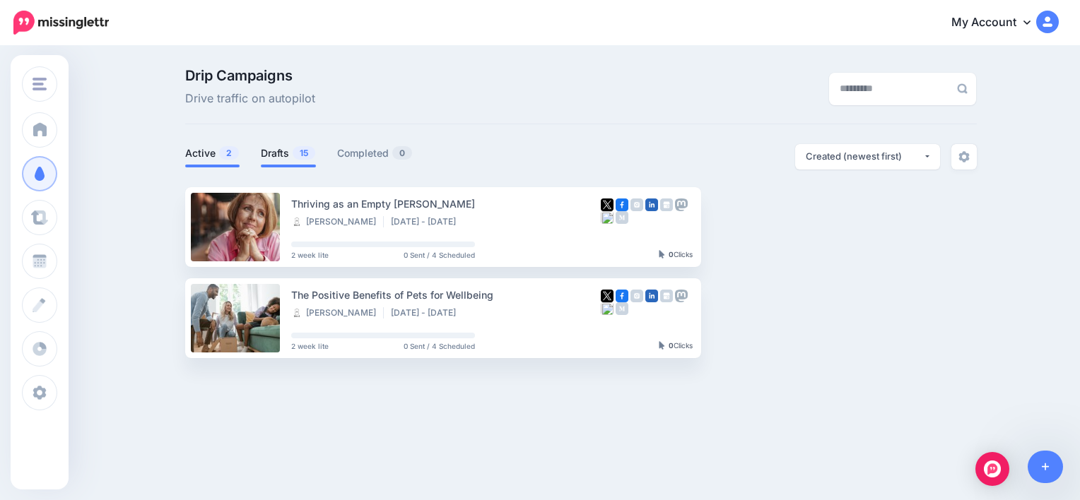
click at [278, 150] on link "Drafts 15" at bounding box center [288, 153] width 55 height 17
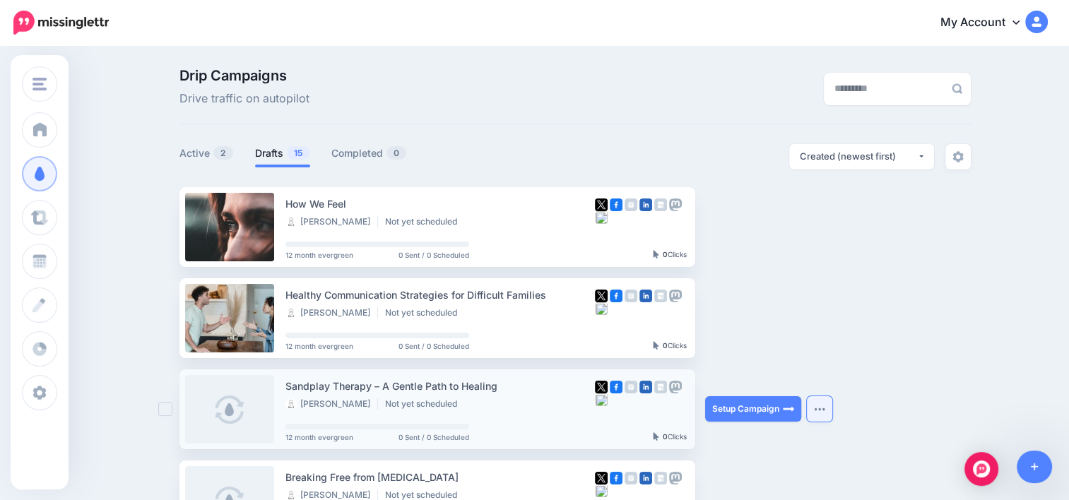
click at [825, 411] on img "button" at bounding box center [819, 409] width 11 height 4
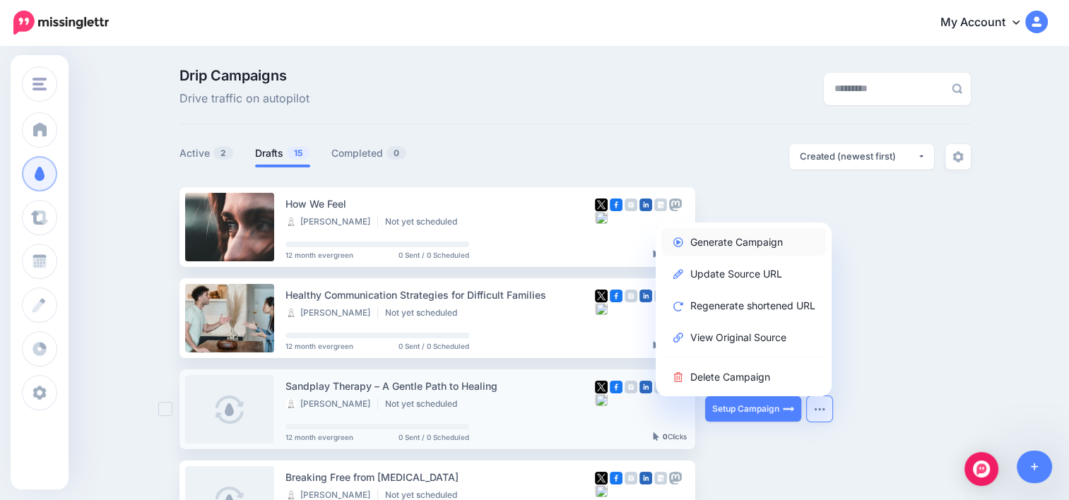
click at [763, 237] on link "Generate Campaign" at bounding box center [743, 242] width 165 height 28
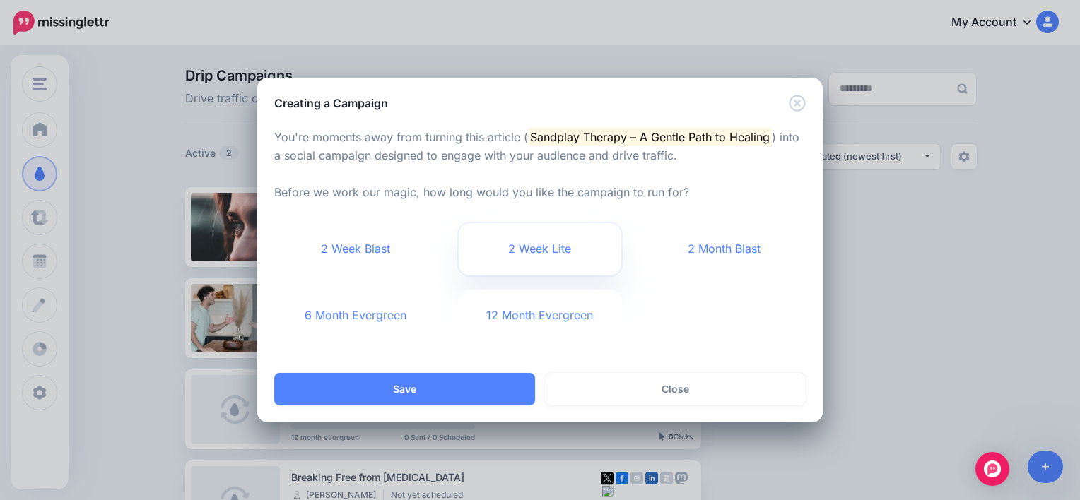
click at [528, 264] on link "2 Week Lite" at bounding box center [540, 249] width 163 height 52
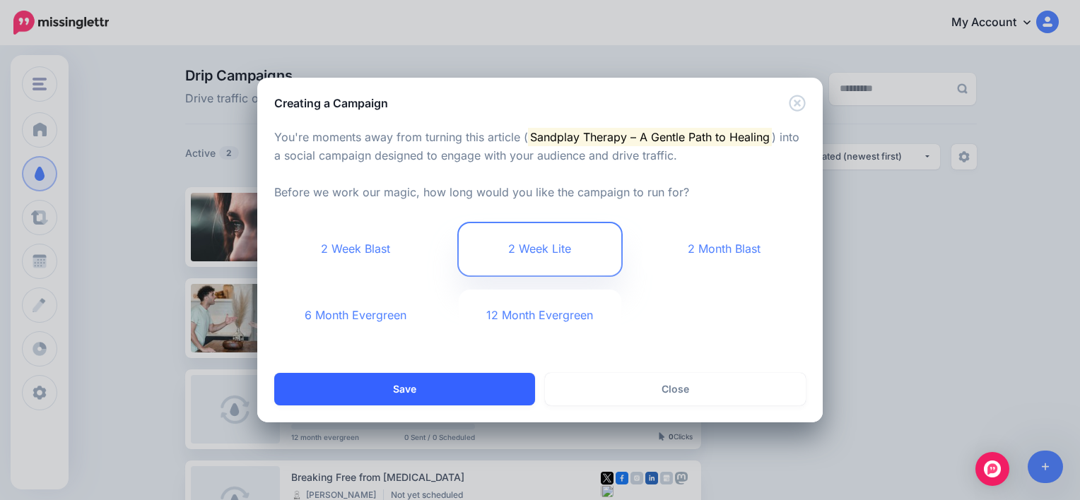
click at [514, 394] on button "Save" at bounding box center [404, 389] width 261 height 33
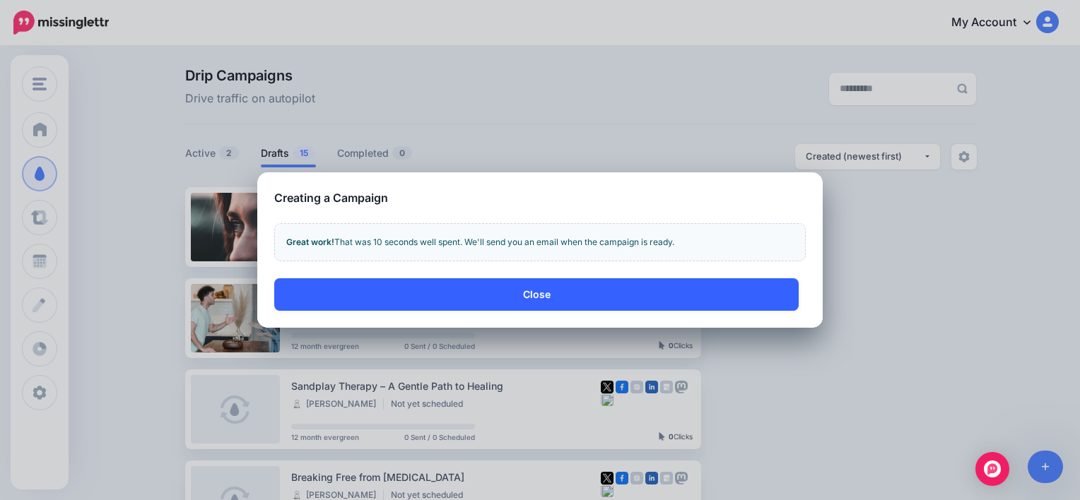
click at [529, 288] on button "Close" at bounding box center [536, 294] width 524 height 33
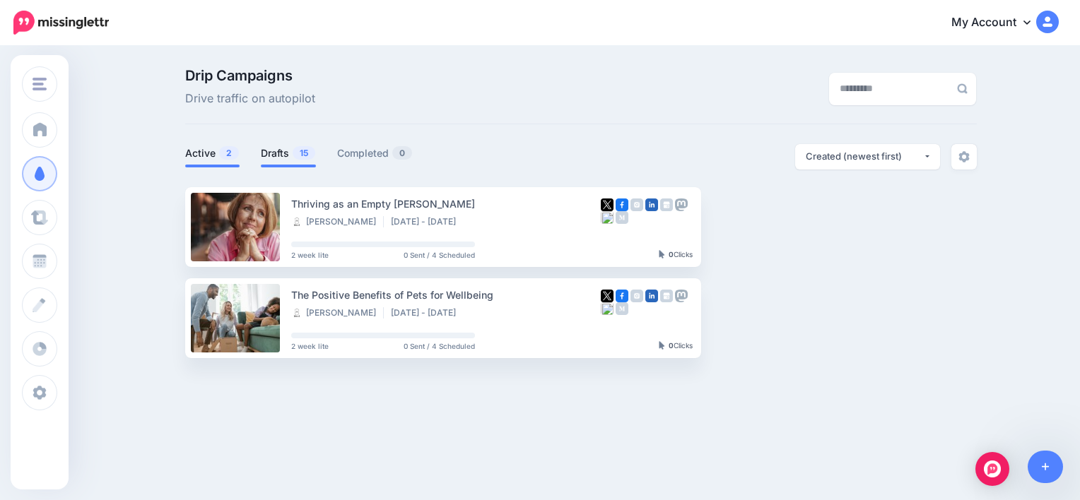
click at [278, 153] on link "Drafts 15" at bounding box center [288, 153] width 55 height 17
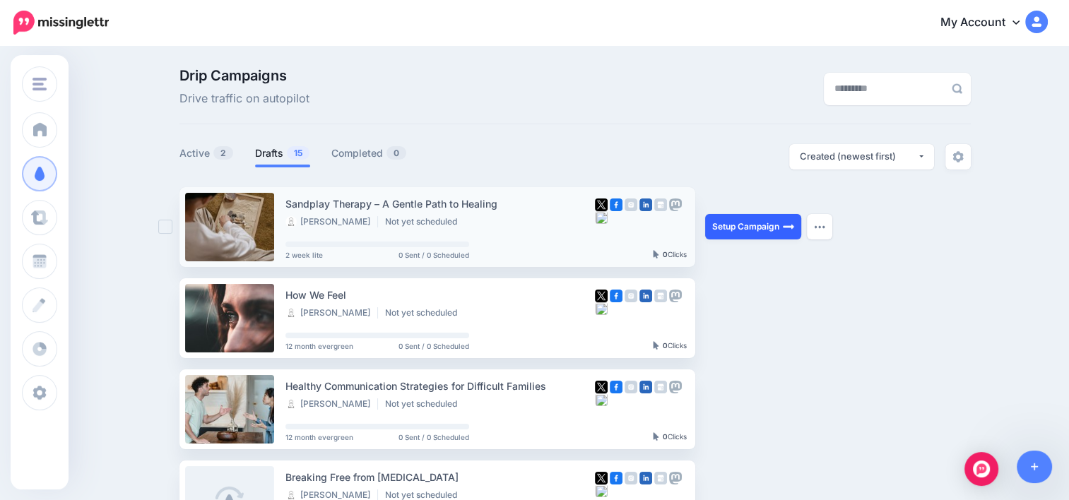
click at [745, 226] on link "Setup Campaign" at bounding box center [753, 226] width 96 height 25
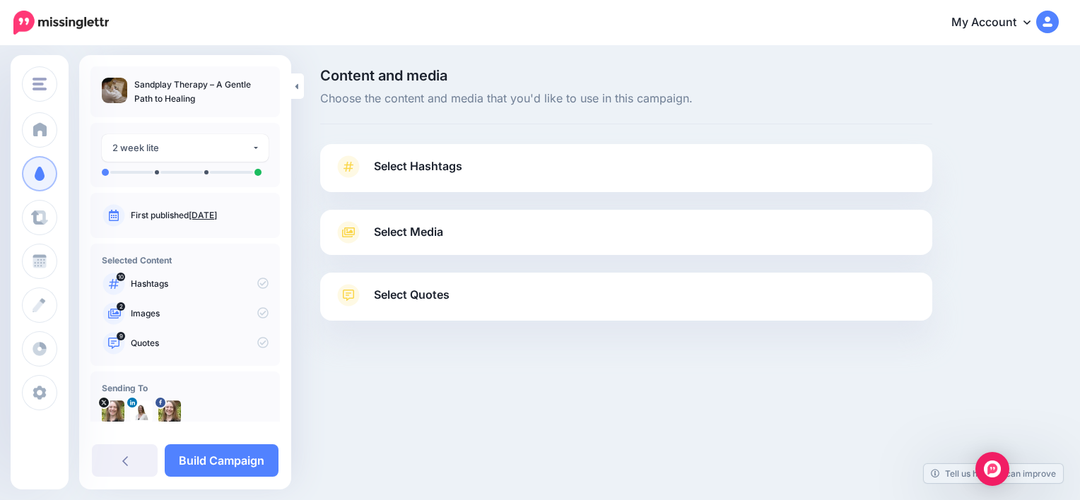
click at [414, 171] on span "Select Hashtags" at bounding box center [418, 166] width 88 height 19
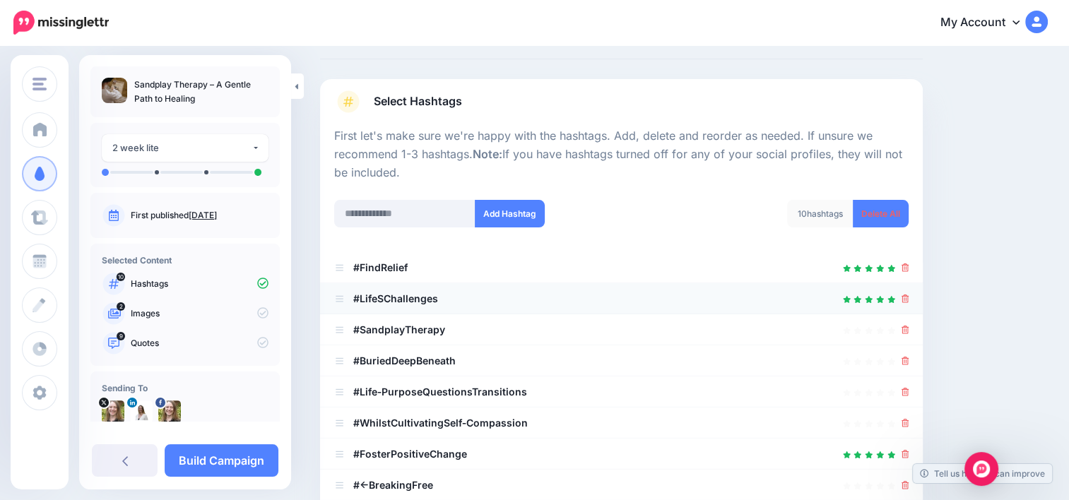
scroll to position [141, 0]
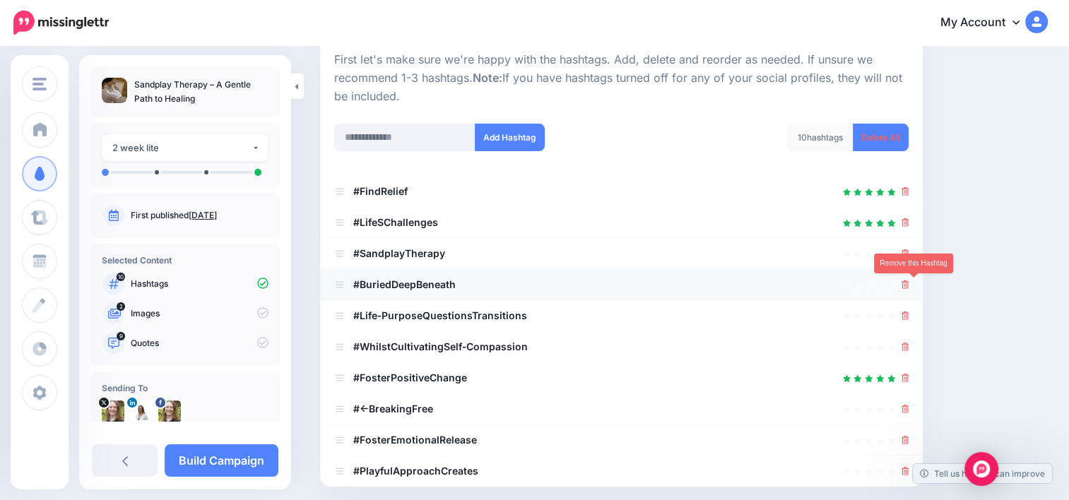
click at [910, 288] on icon at bounding box center [906, 285] width 8 height 8
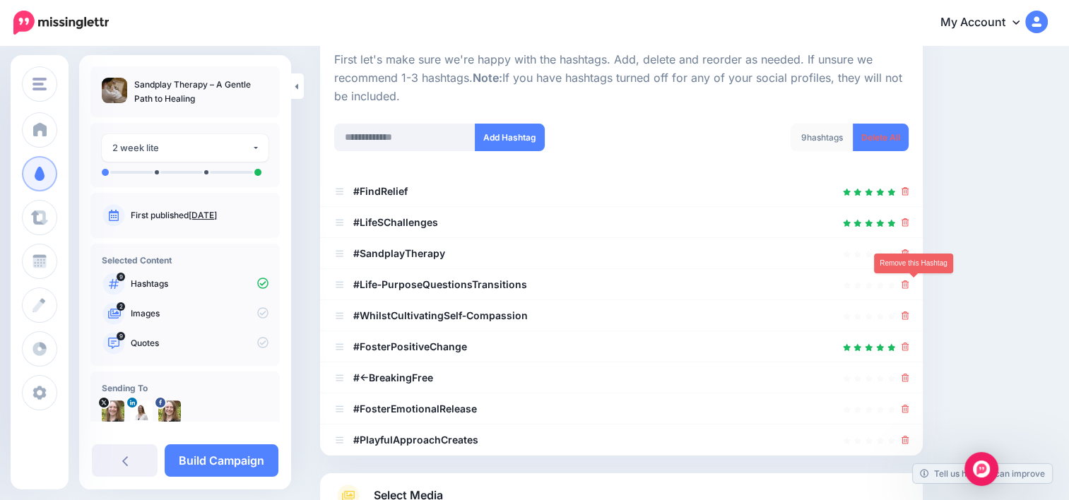
click at [910, 288] on icon at bounding box center [906, 285] width 8 height 8
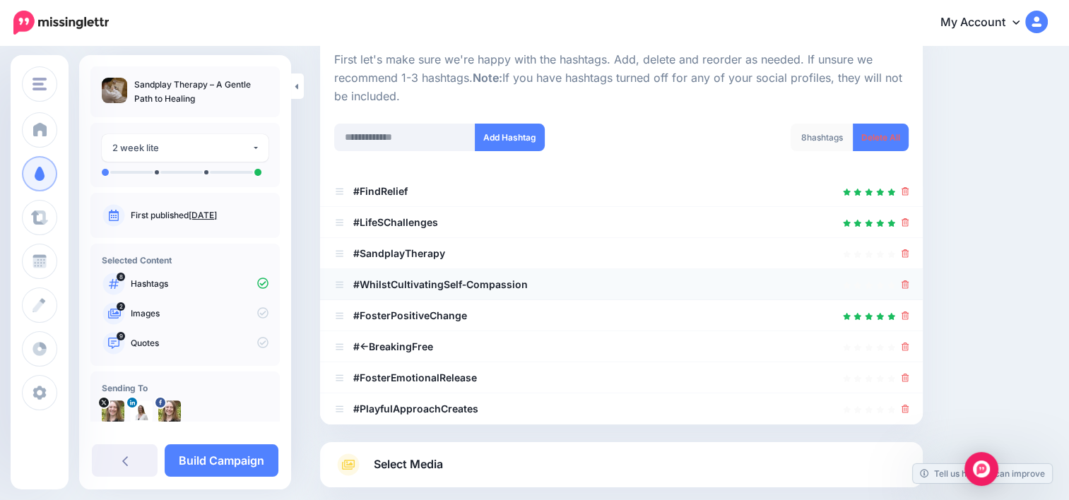
click at [909, 288] on div at bounding box center [621, 284] width 575 height 17
click at [910, 286] on icon at bounding box center [906, 285] width 8 height 8
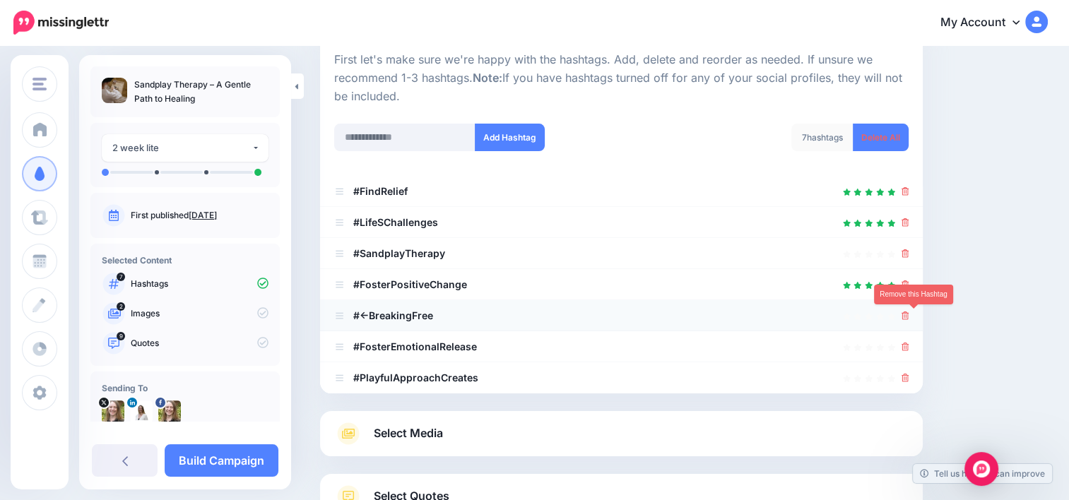
click at [910, 317] on icon at bounding box center [906, 316] width 8 height 8
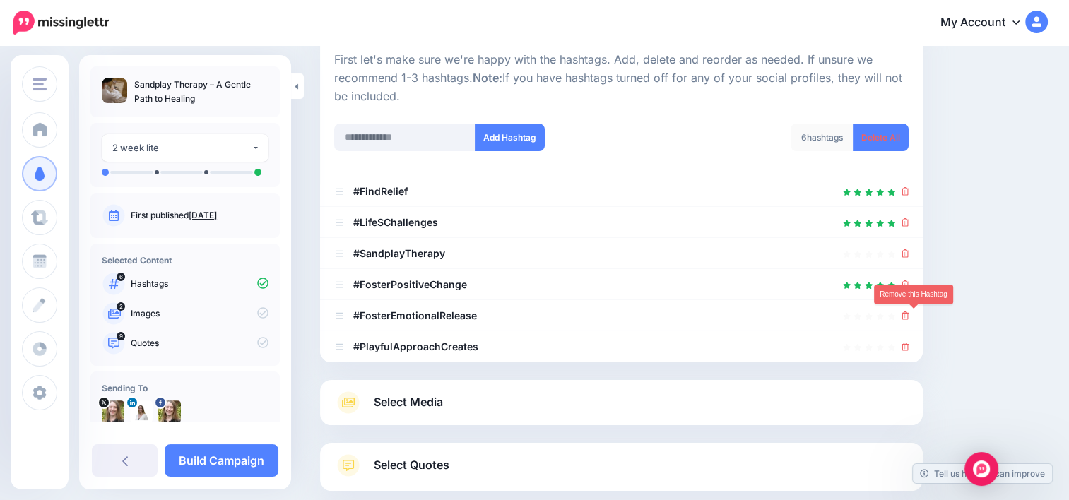
click at [910, 317] on icon at bounding box center [906, 316] width 8 height 8
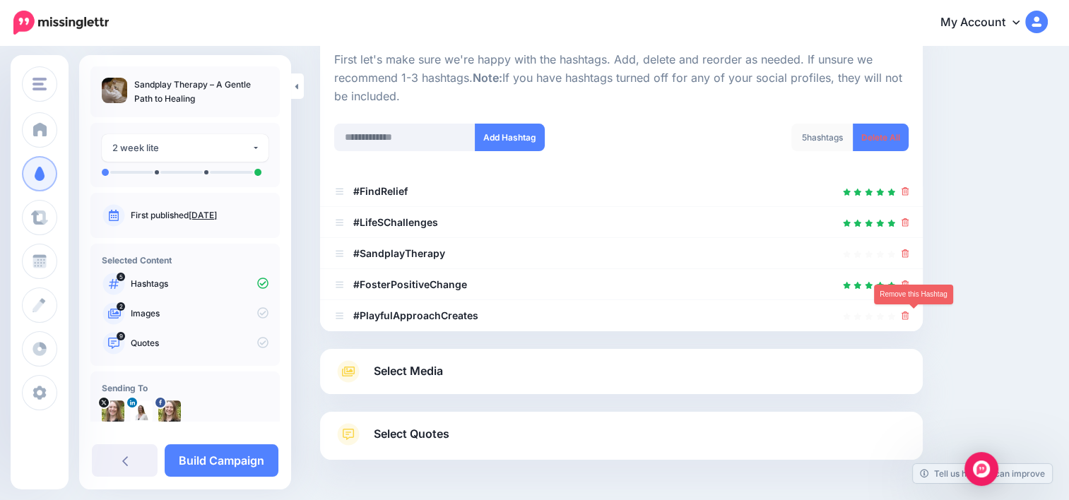
click at [910, 317] on icon at bounding box center [906, 316] width 8 height 8
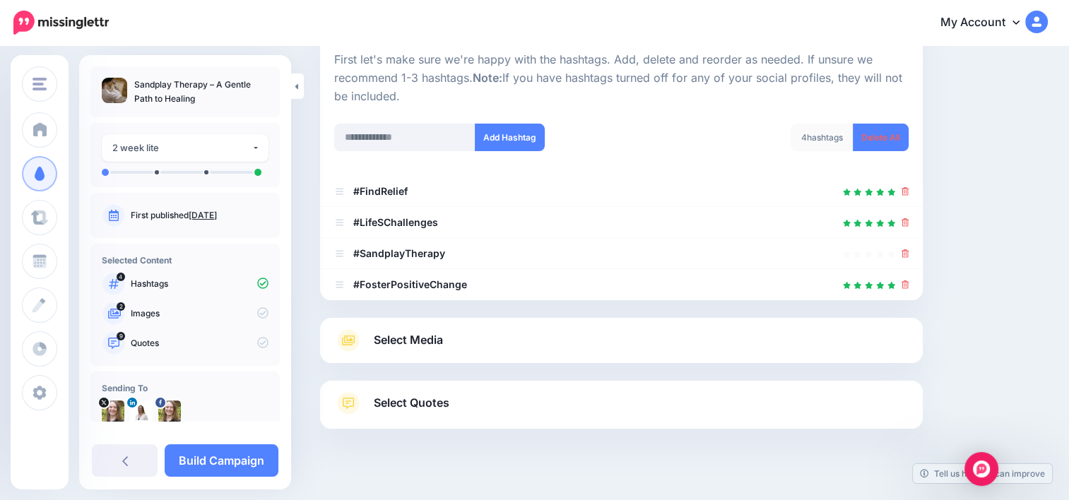
click at [863, 396] on link "Select Quotes" at bounding box center [621, 410] width 575 height 37
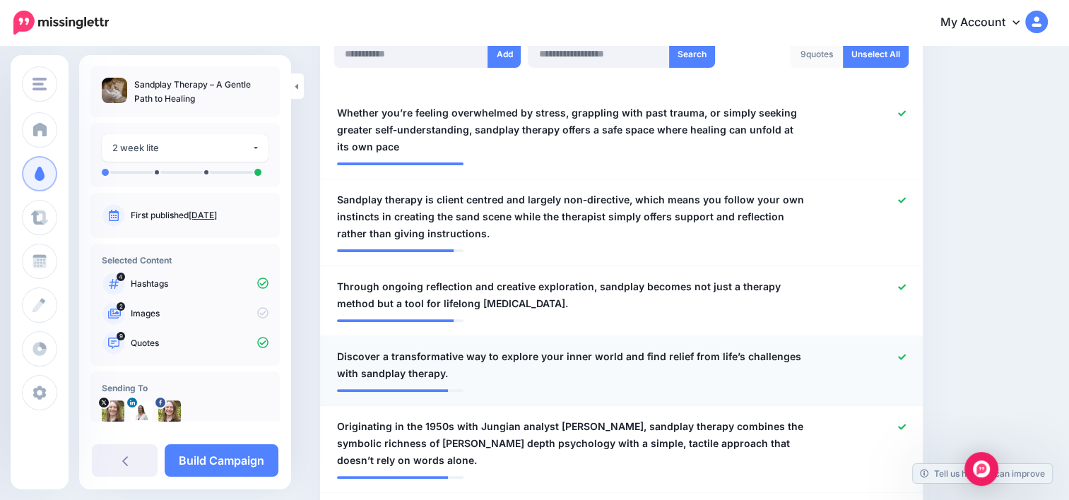
scroll to position [424, 0]
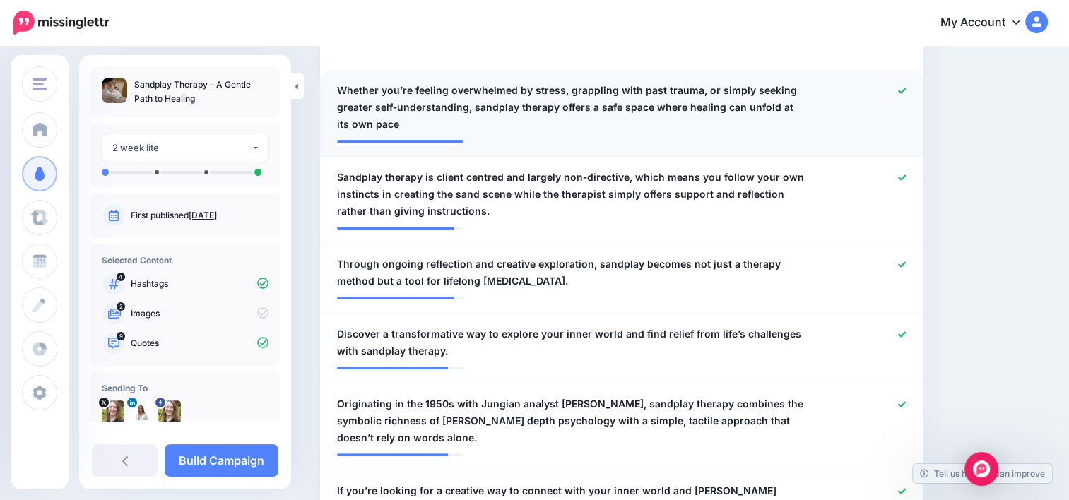
click at [915, 89] on div at bounding box center [867, 107] width 98 height 51
click at [906, 174] on icon at bounding box center [902, 178] width 8 height 8
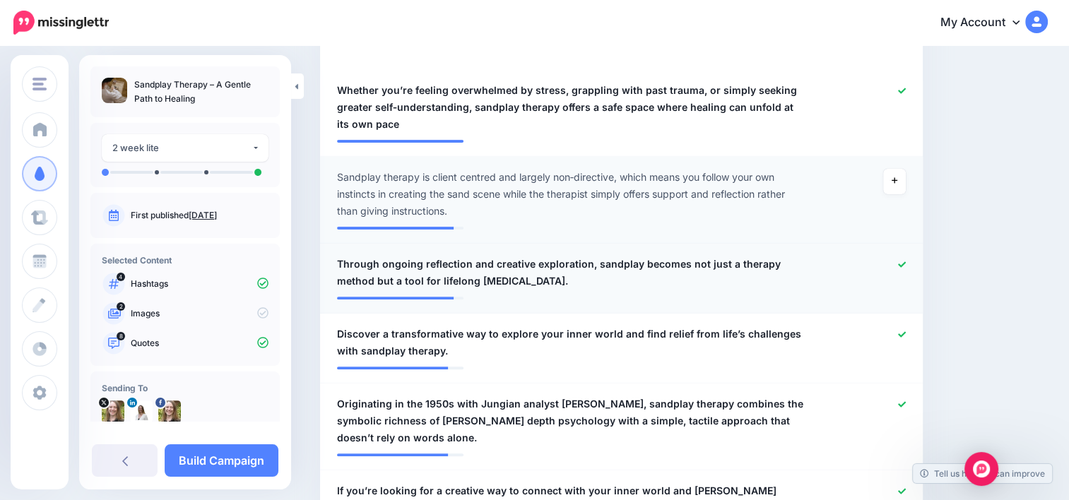
click at [906, 262] on icon at bounding box center [902, 265] width 8 height 8
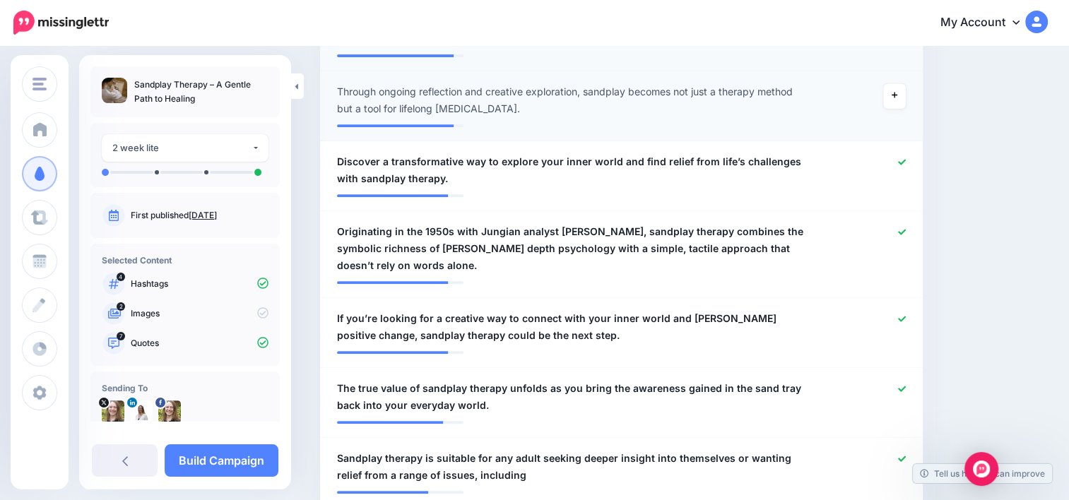
scroll to position [636, 0]
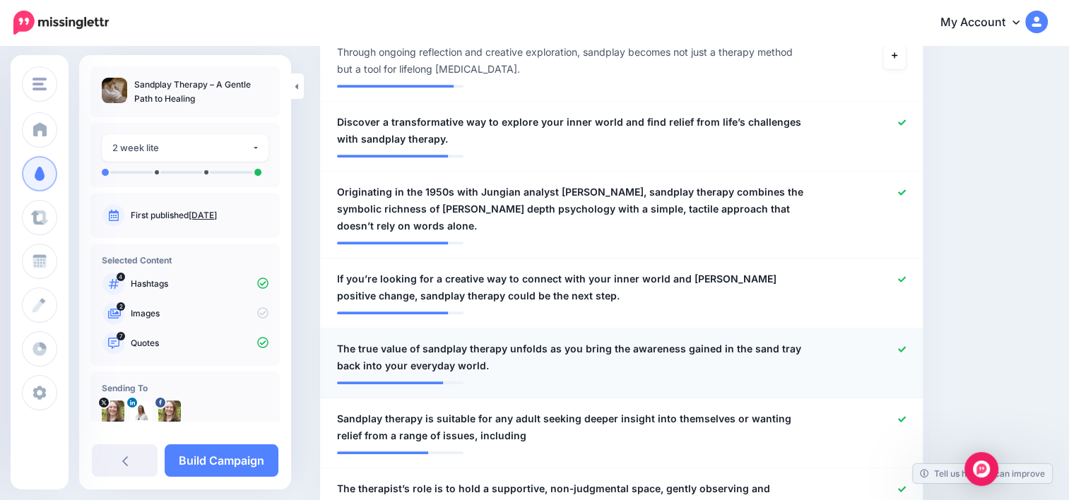
click at [906, 345] on div at bounding box center [867, 358] width 98 height 34
click at [906, 416] on div at bounding box center [867, 428] width 98 height 34
click at [906, 350] on icon at bounding box center [902, 349] width 8 height 6
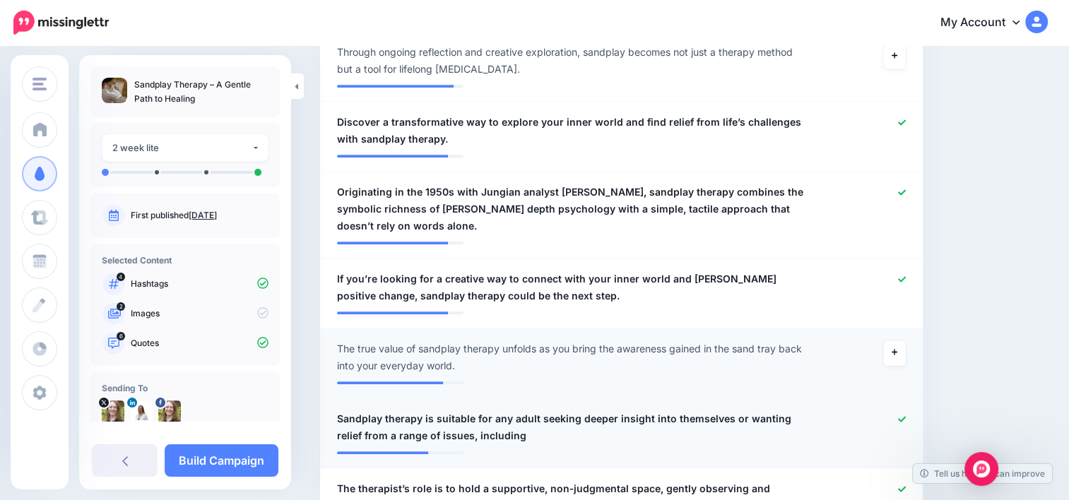
click at [906, 420] on icon at bounding box center [902, 419] width 8 height 6
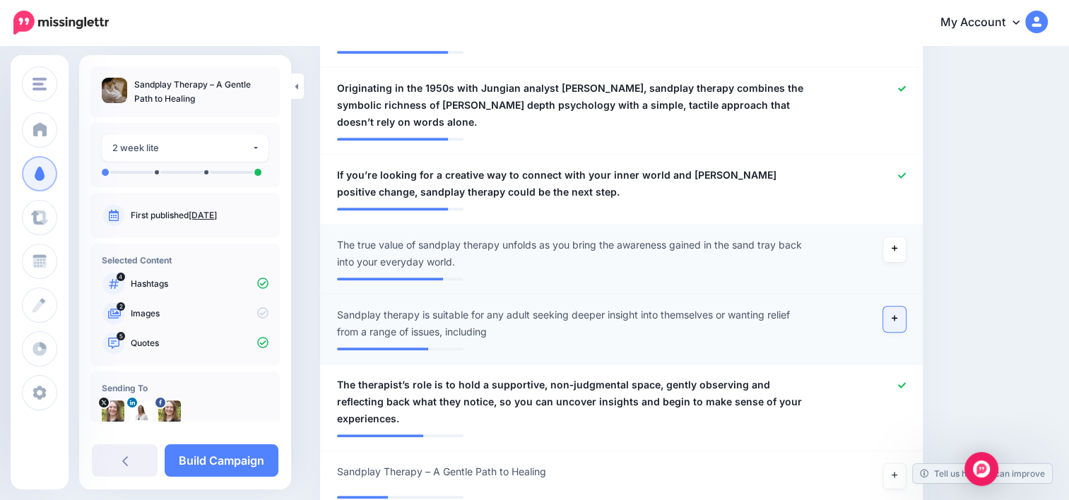
scroll to position [848, 0]
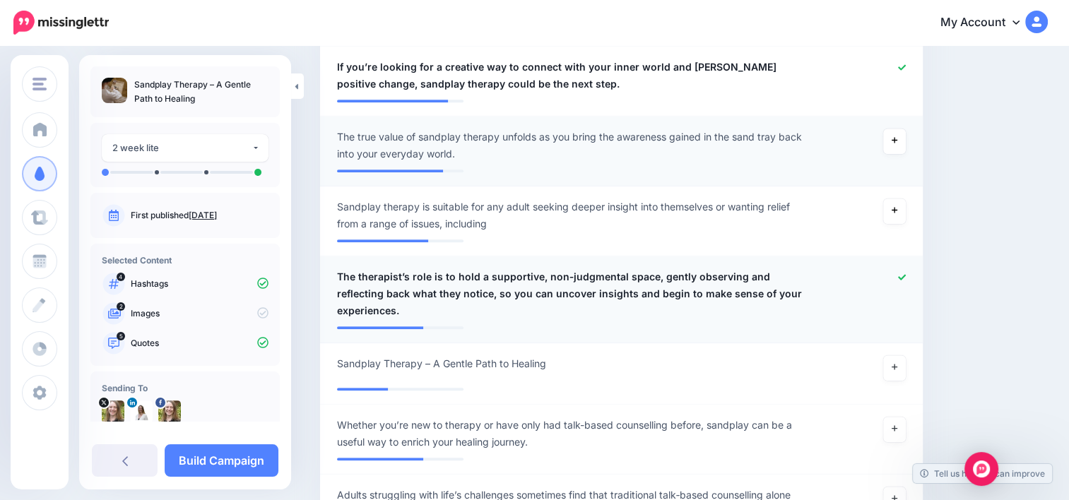
click at [906, 274] on icon at bounding box center [902, 277] width 8 height 8
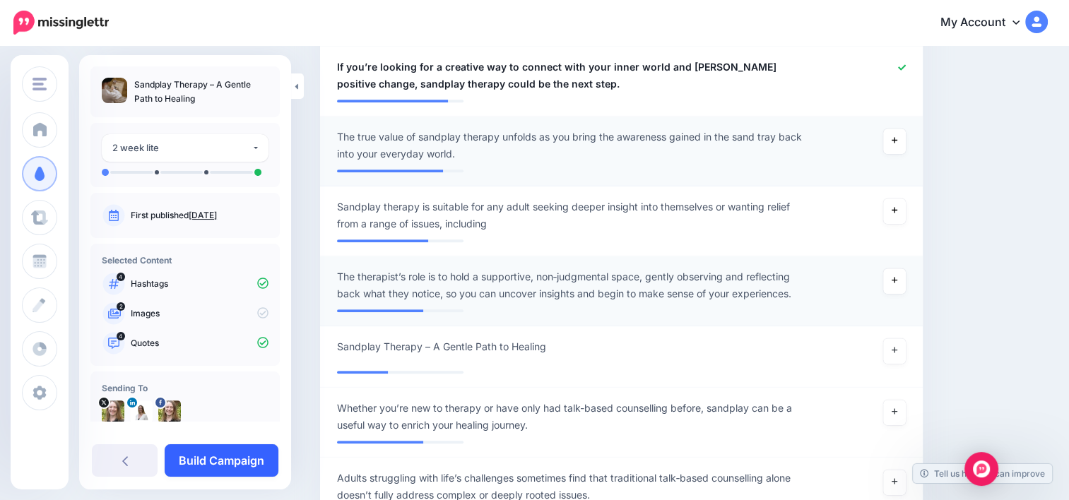
click at [245, 455] on link "Build Campaign" at bounding box center [222, 461] width 114 height 33
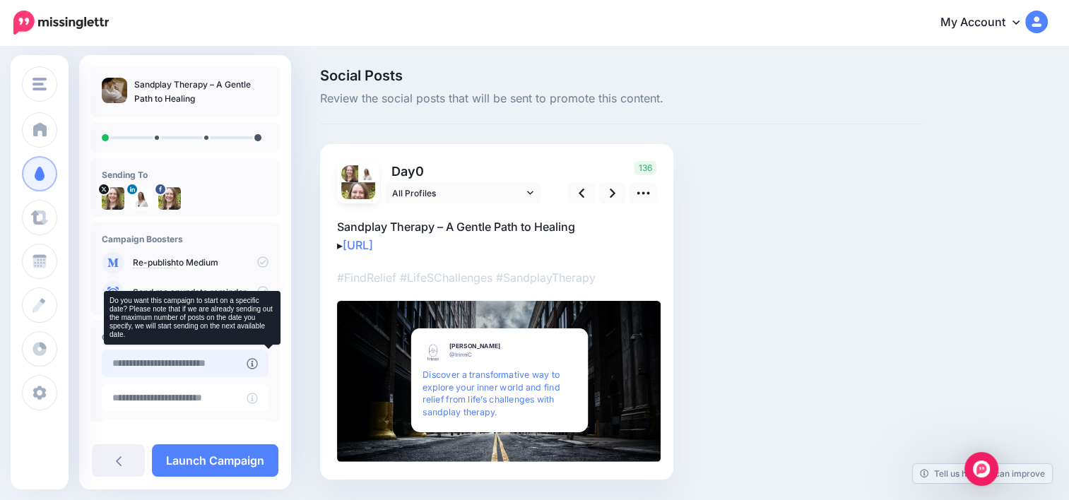
click at [247, 364] on input "text" at bounding box center [174, 364] width 145 height 28
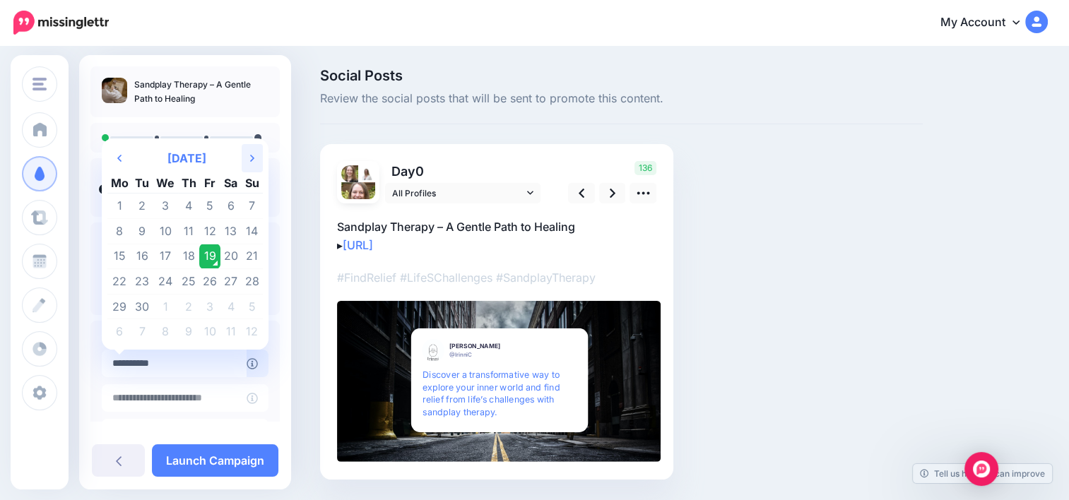
click at [250, 155] on icon "Next Month" at bounding box center [252, 158] width 4 height 11
click at [226, 253] on td "18" at bounding box center [230, 256] width 21 height 25
type input "**********"
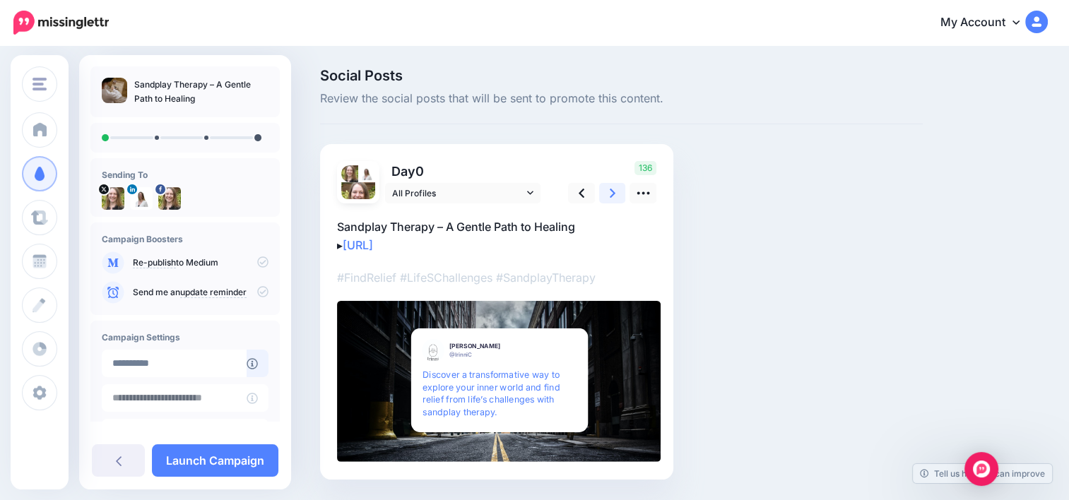
click at [611, 192] on icon at bounding box center [613, 193] width 6 height 15
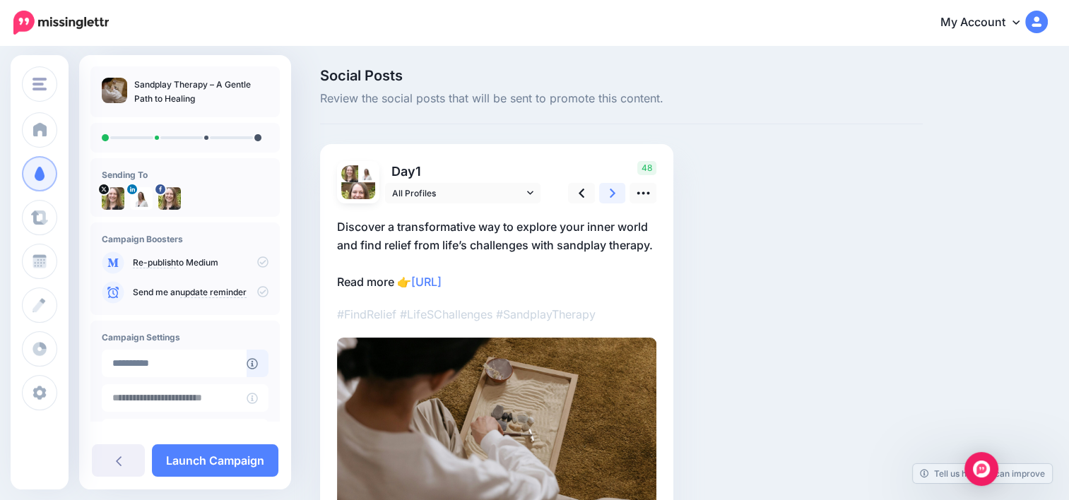
click at [611, 192] on icon at bounding box center [613, 193] width 6 height 15
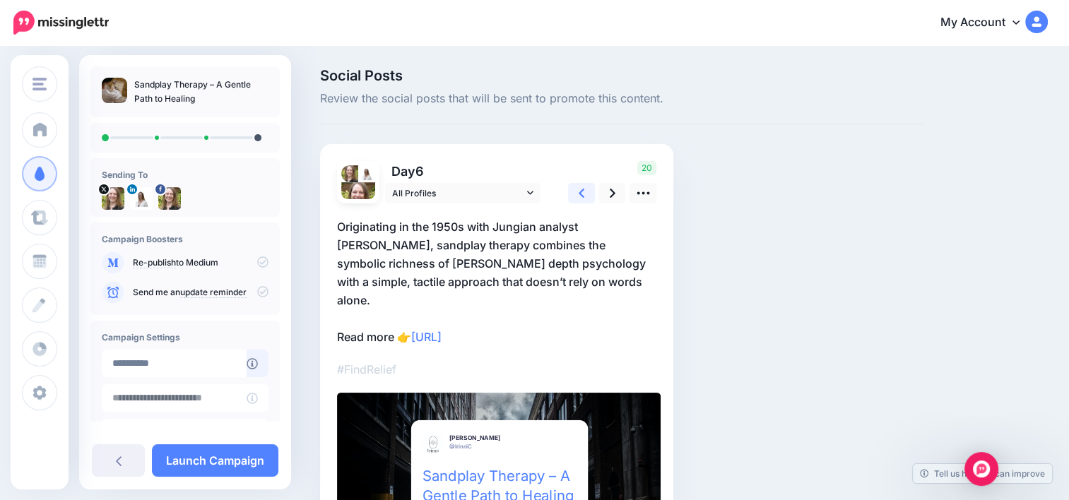
click at [582, 187] on icon at bounding box center [582, 193] width 6 height 15
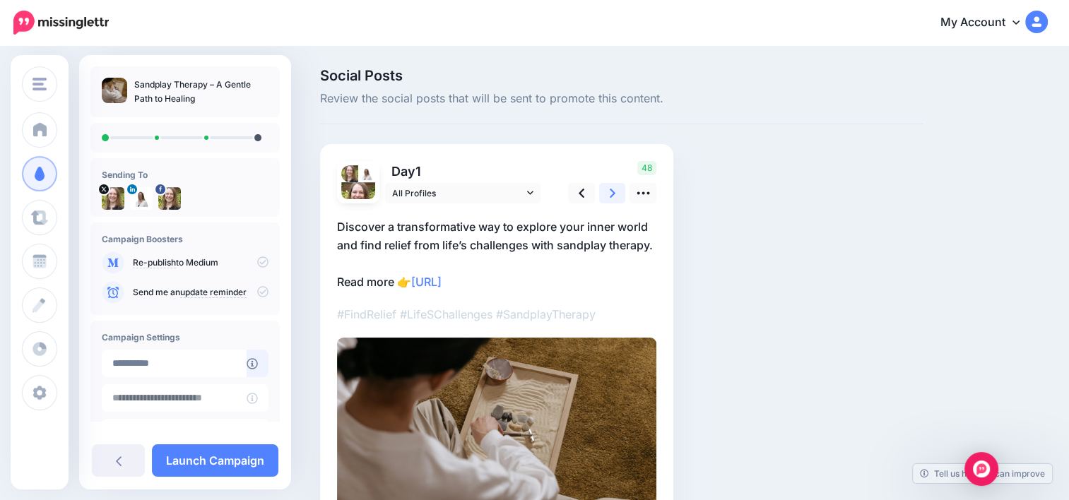
click at [608, 194] on link at bounding box center [612, 193] width 27 height 20
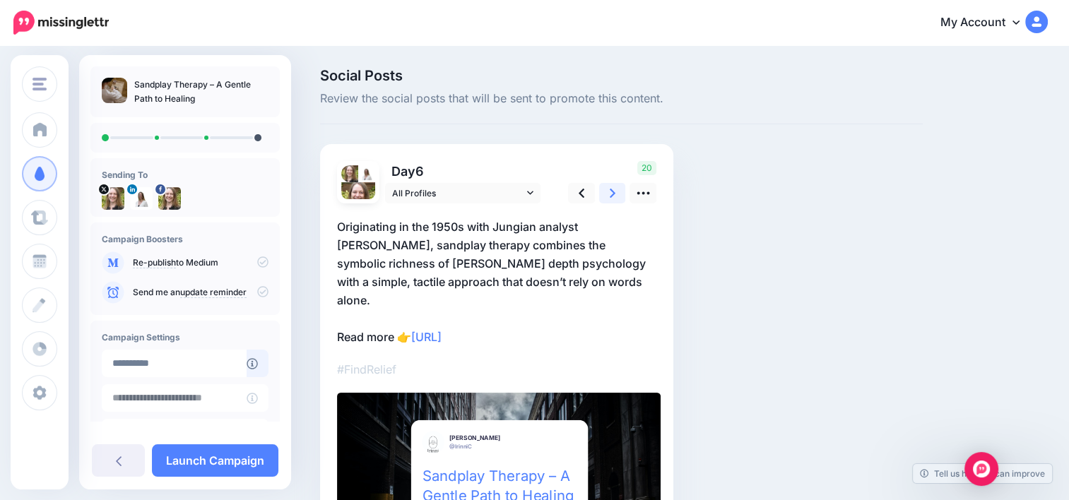
scroll to position [71, 0]
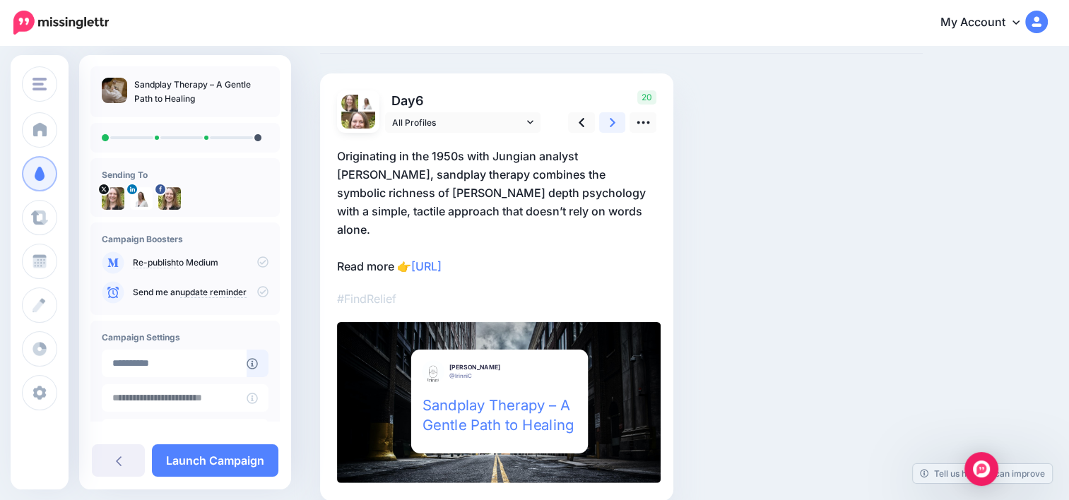
click at [613, 119] on icon at bounding box center [613, 122] width 6 height 15
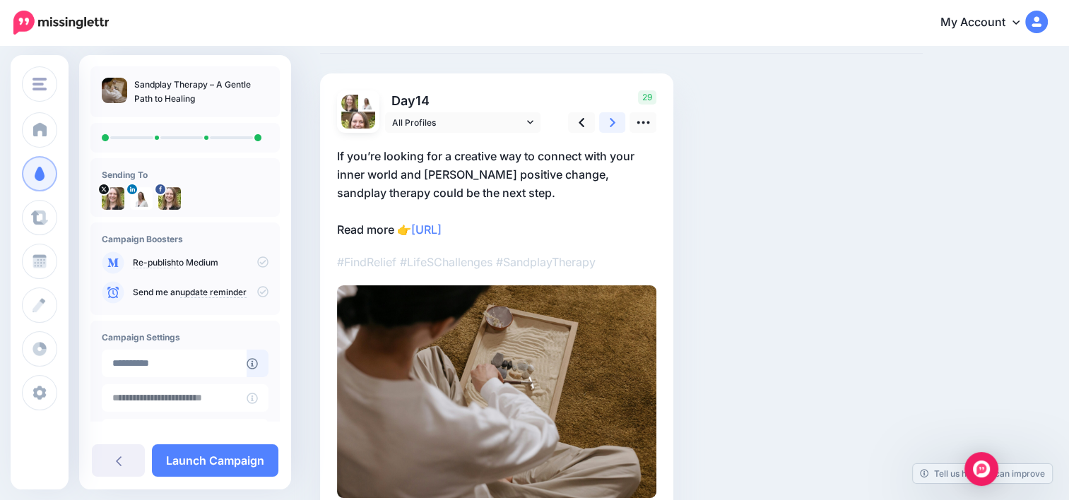
click at [613, 119] on icon at bounding box center [613, 122] width 6 height 15
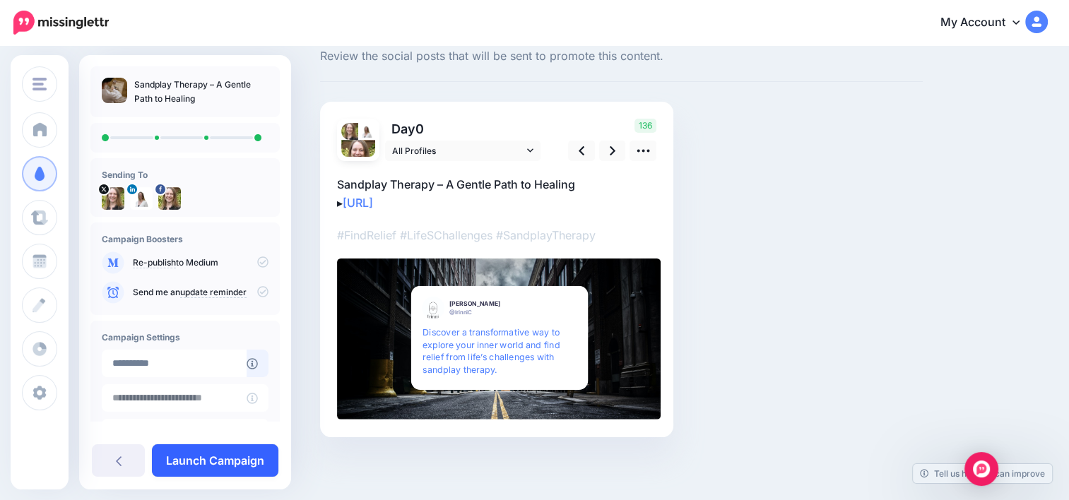
click at [262, 455] on link "Launch Campaign" at bounding box center [215, 461] width 126 height 33
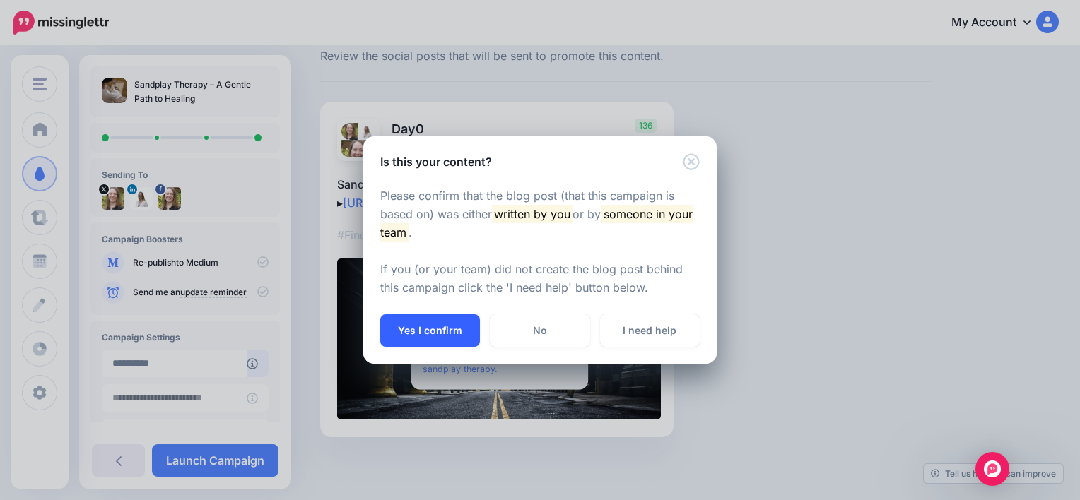
click at [418, 338] on button "Yes I confirm" at bounding box center [430, 330] width 100 height 33
